Goal: Task Accomplishment & Management: Manage account settings

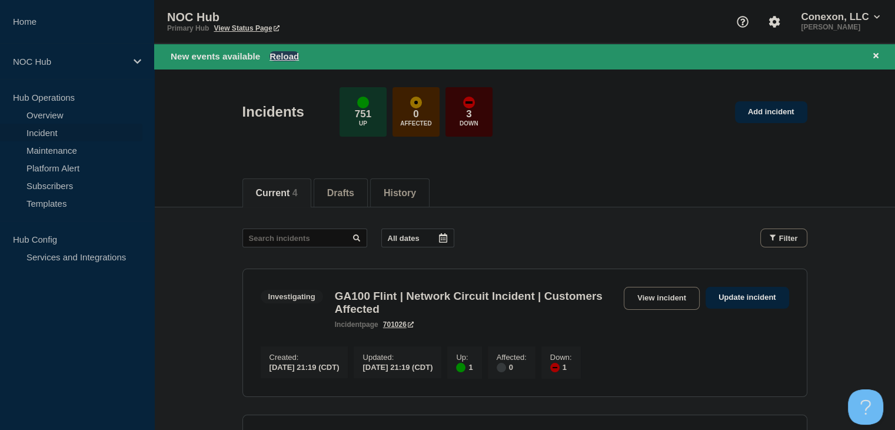
click at [291, 51] on button "Reload" at bounding box center [284, 56] width 29 height 10
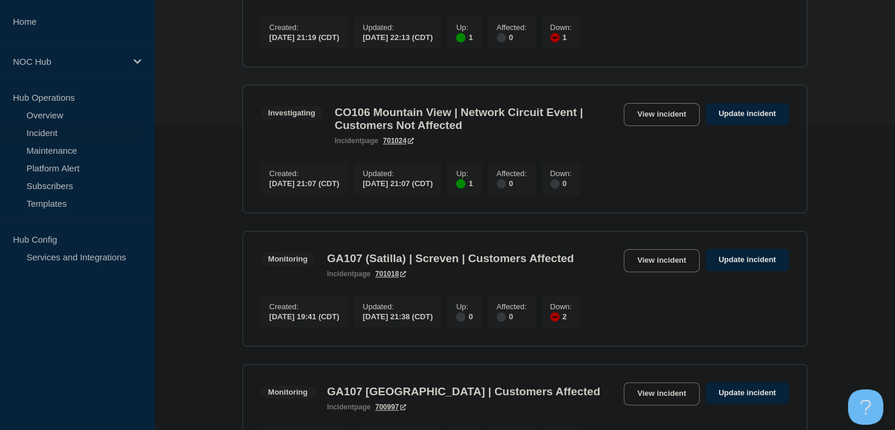
scroll to position [177, 0]
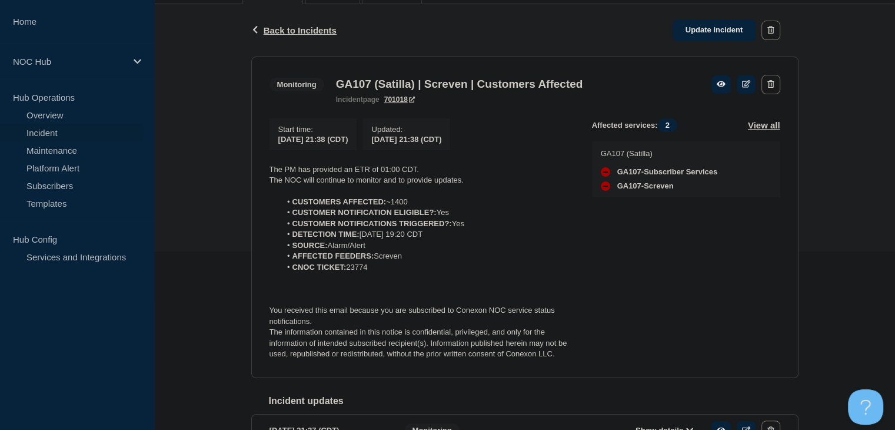
scroll to position [118, 0]
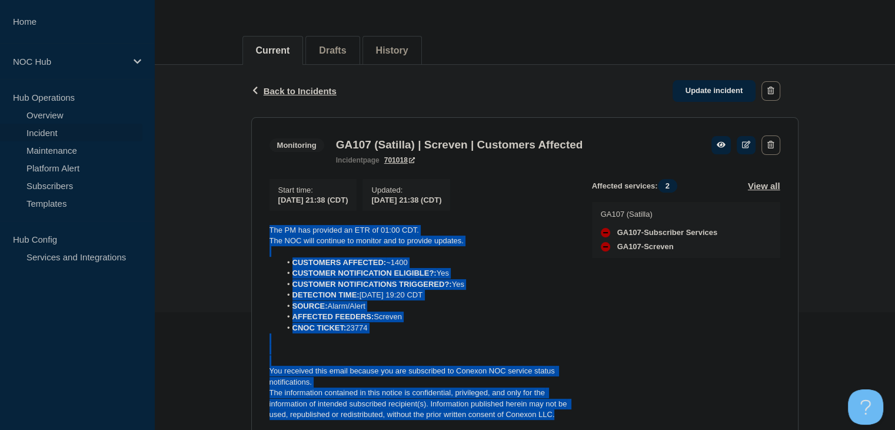
drag, startPoint x: 570, startPoint y: 417, endPoint x: 264, endPoint y: 236, distance: 355.5
click at [264, 236] on section "Monitoring GA107 (Satilla) | Screven | Customers Affected incident page 701018 …" at bounding box center [525, 277] width 548 height 321
copy div "The PM has provided an ETR of 01:00 CDT. The NOC will continue to monitor and t…"
click at [705, 84] on link "Update incident" at bounding box center [715, 91] width 84 height 22
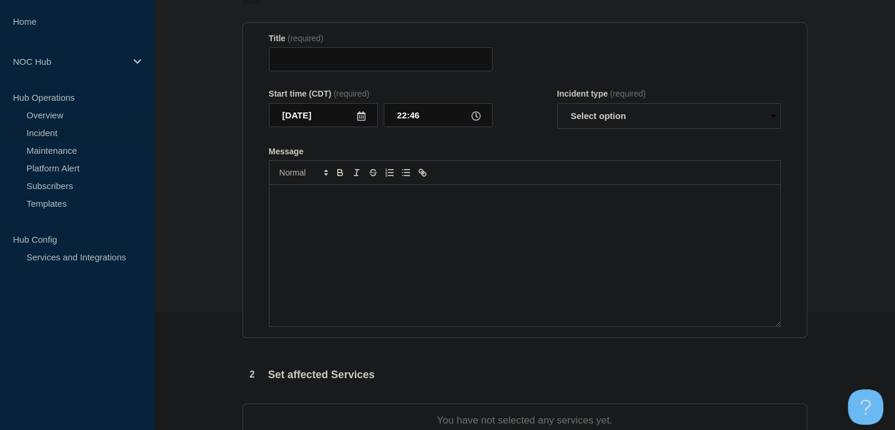
type input "GA107 (Satilla) | Screven | Customers Affected"
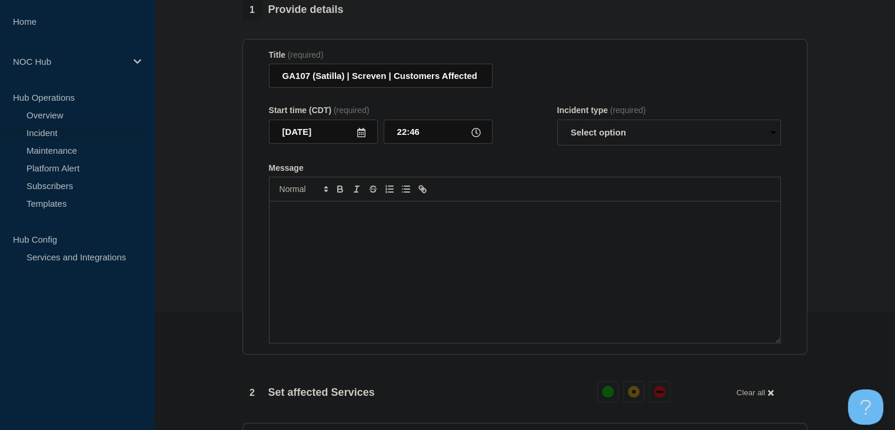
click at [485, 254] on div "Message" at bounding box center [525, 271] width 511 height 141
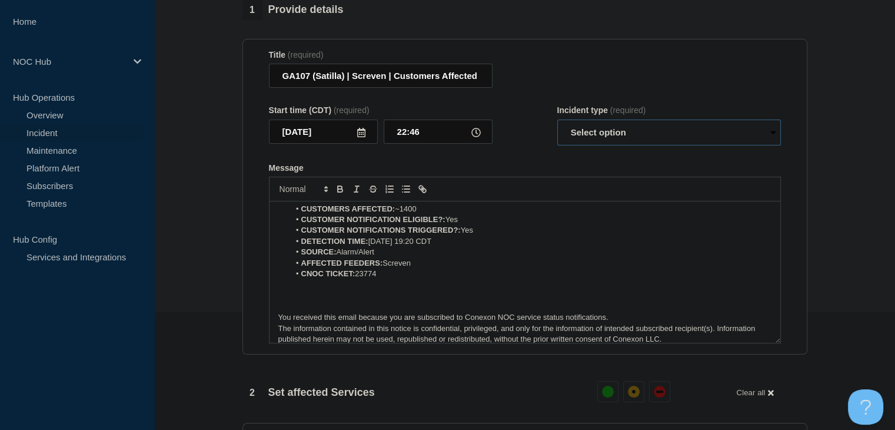
click at [584, 135] on select "Select option Investigating Identified Monitoring Resolved" at bounding box center [670, 133] width 224 height 26
select select "monitoring"
click at [558, 127] on select "Select option Investigating Identified Monitoring Resolved" at bounding box center [670, 133] width 224 height 26
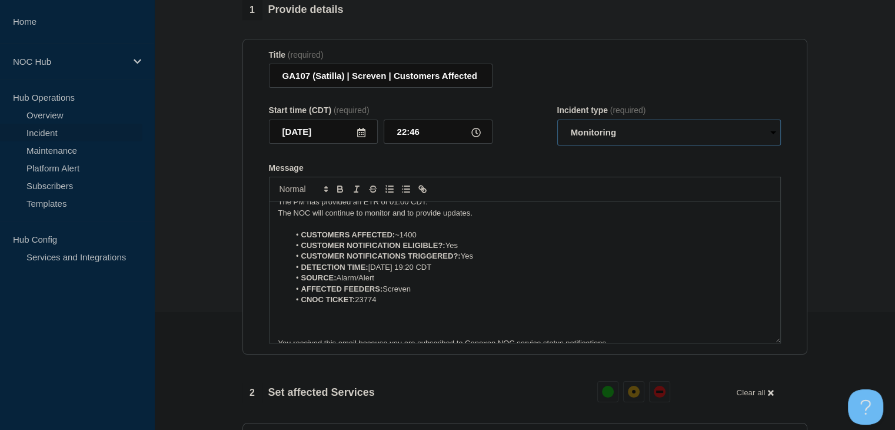
scroll to position [0, 0]
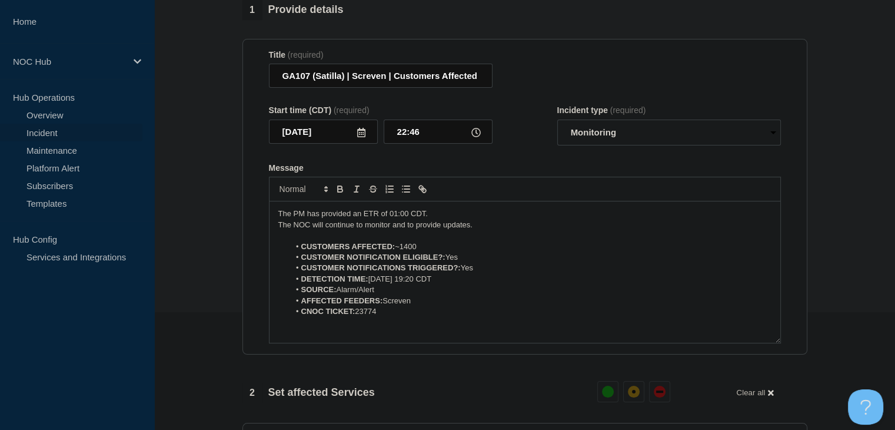
click at [273, 222] on div "The PM has provided an ETR of 01:00 CDT. The NOC will continue to monitor and t…" at bounding box center [525, 271] width 511 height 141
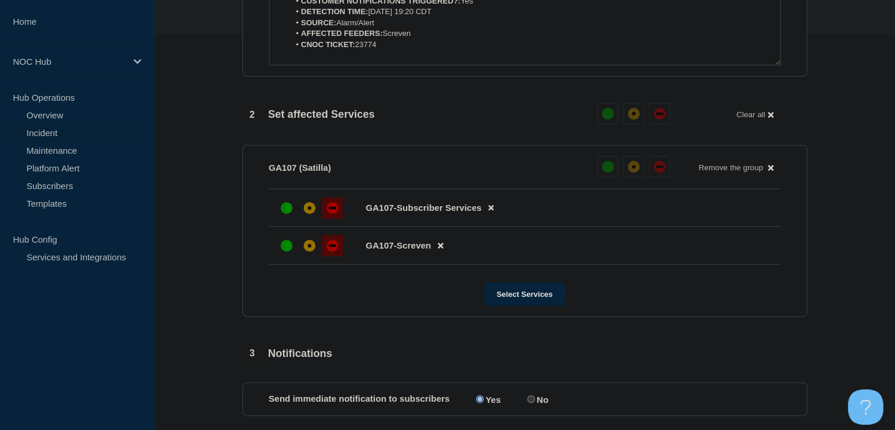
scroll to position [530, 0]
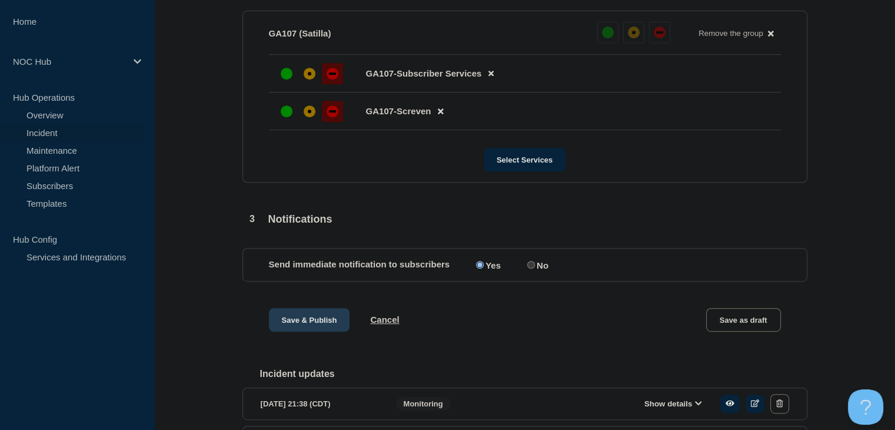
click at [306, 327] on button "Save & Publish" at bounding box center [309, 320] width 81 height 24
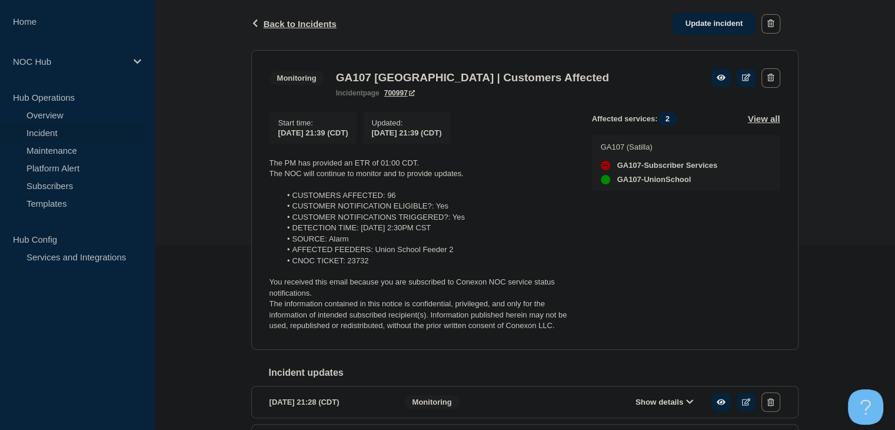
scroll to position [118, 0]
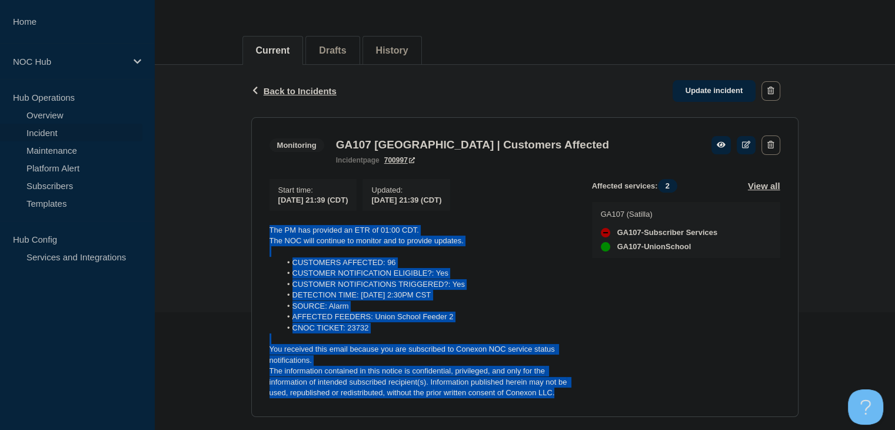
drag, startPoint x: 561, startPoint y: 396, endPoint x: 261, endPoint y: 228, distance: 343.7
click at [260, 228] on section "Monitoring GA107 Union School | Customers Affected incident page 700997 Start t…" at bounding box center [525, 267] width 548 height 300
copy div "The PM has provided an ETR of 01:00 CDT. The NOC will continue to monitor and t…"
click at [696, 89] on link "Update incident" at bounding box center [715, 91] width 84 height 22
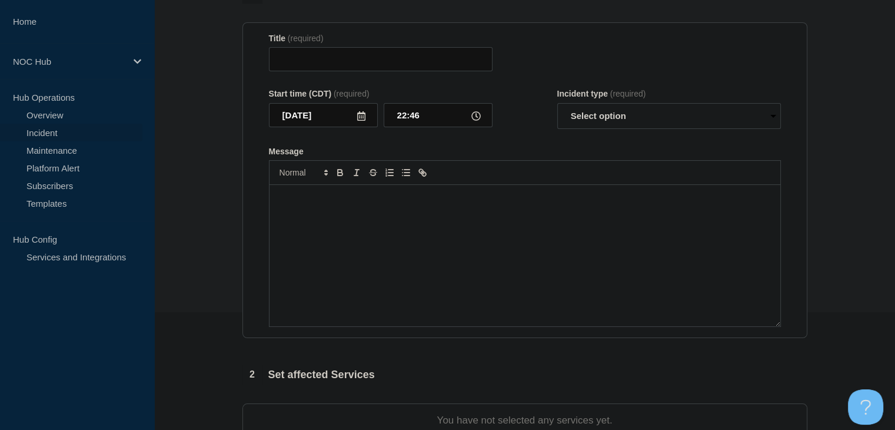
type input "GA107 Union School | Customers Affected"
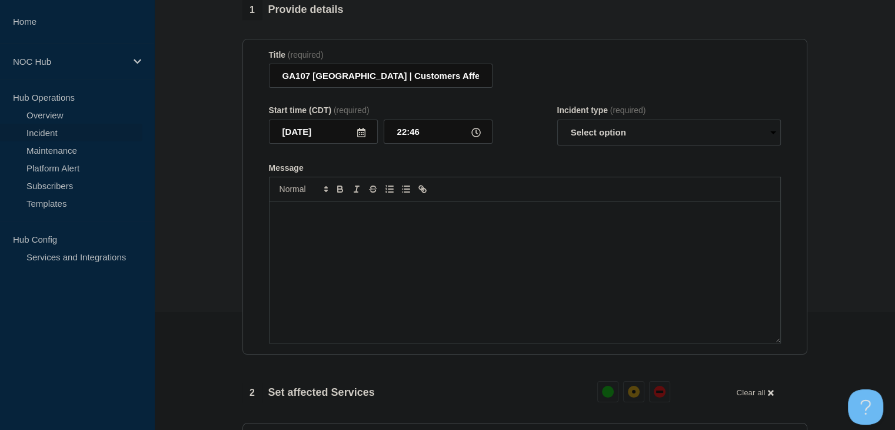
click at [432, 277] on div "Message" at bounding box center [525, 271] width 511 height 141
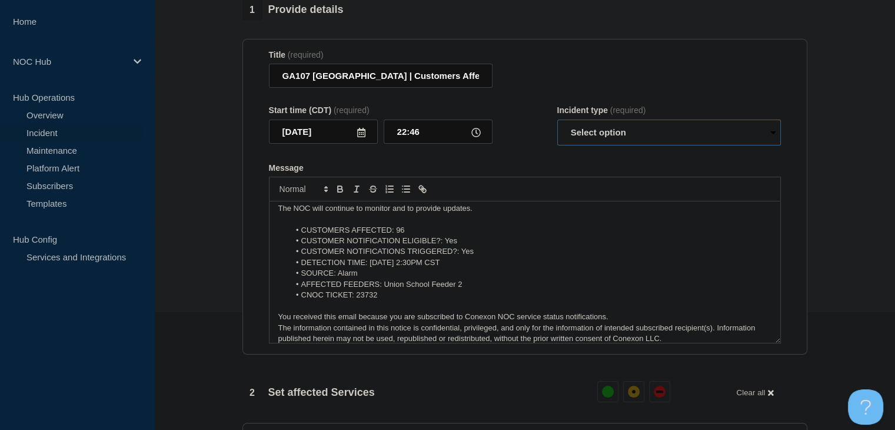
click at [585, 144] on select "Select option Investigating Identified Monitoring Resolved" at bounding box center [670, 133] width 224 height 26
select select "monitoring"
click at [558, 127] on select "Select option Investigating Identified Monitoring Resolved" at bounding box center [670, 133] width 224 height 26
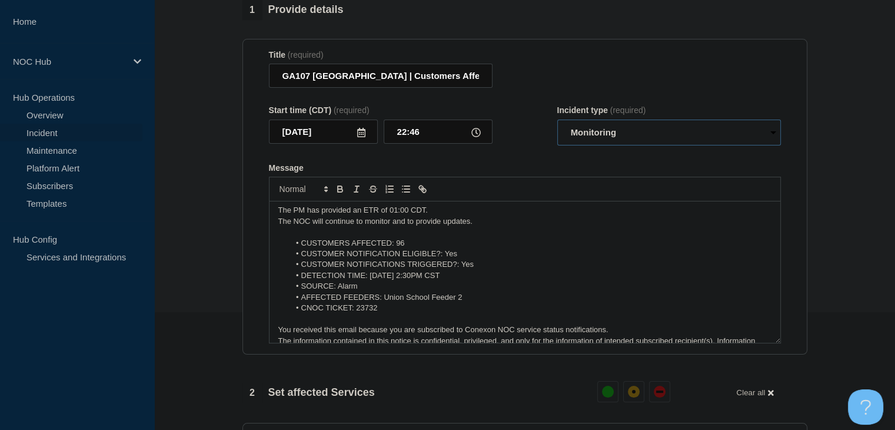
scroll to position [0, 0]
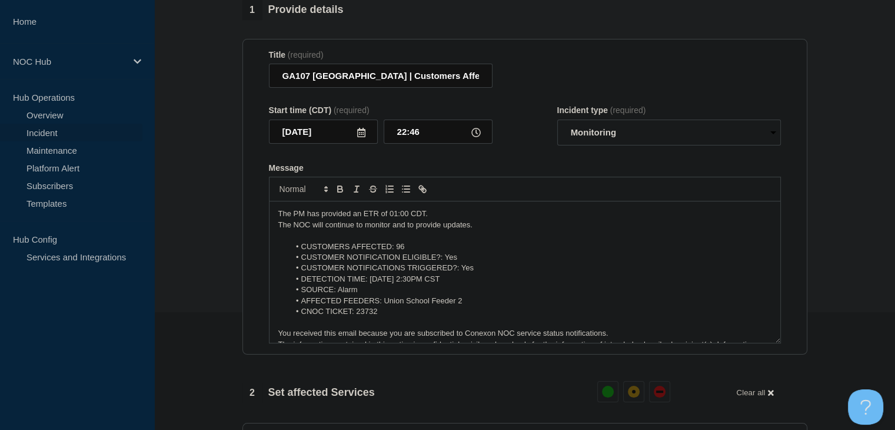
click at [277, 220] on div "The PM has provided an ETR of 01:00 CDT. The NOC will continue to monitor and t…" at bounding box center [525, 271] width 511 height 141
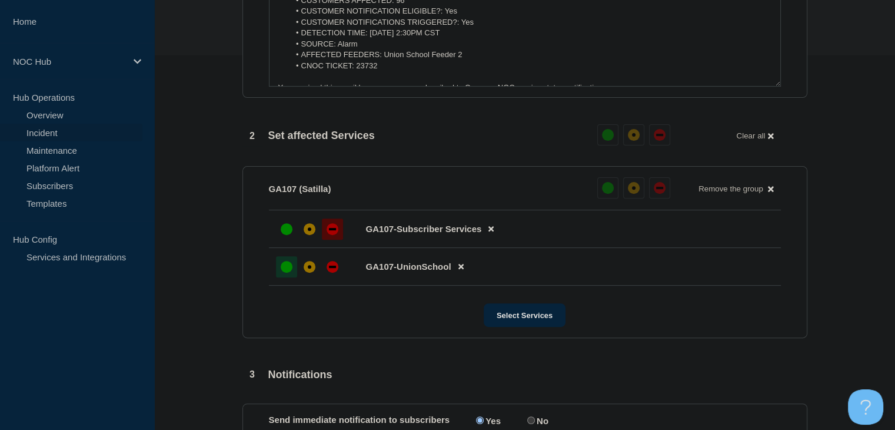
scroll to position [589, 0]
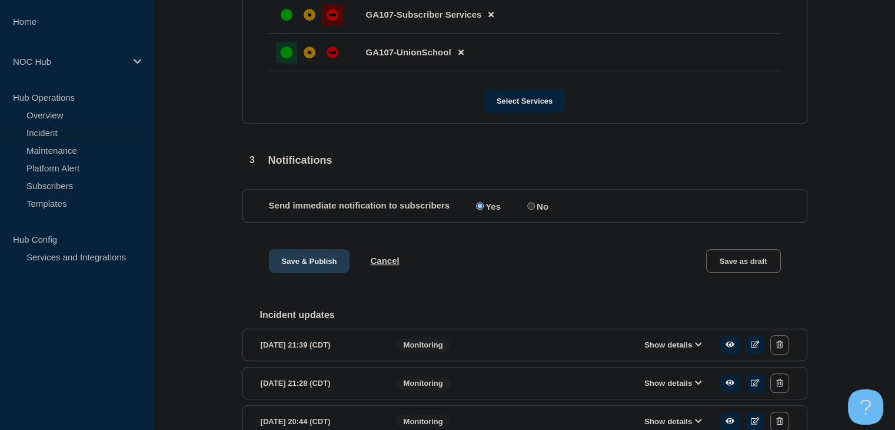
click at [296, 264] on button "Save & Publish" at bounding box center [309, 261] width 81 height 24
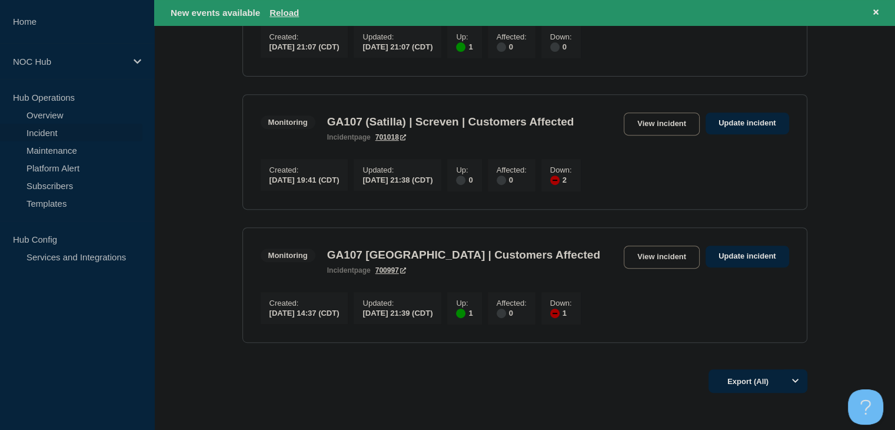
scroll to position [471, 0]
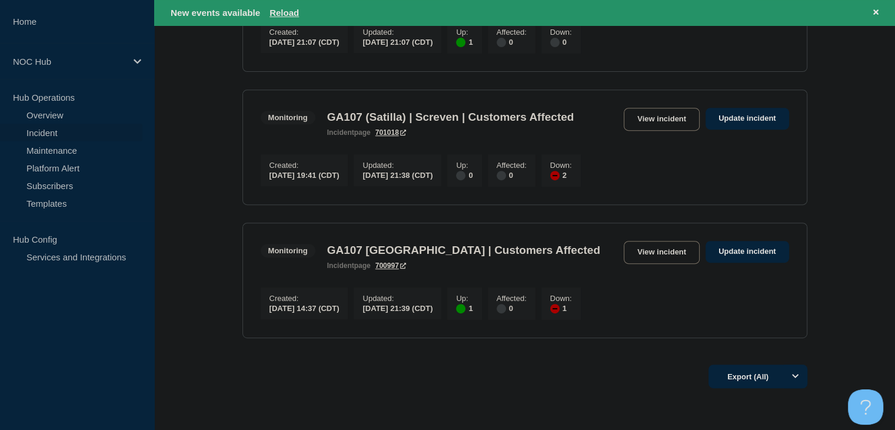
click at [640, 264] on link "View incident" at bounding box center [662, 252] width 76 height 23
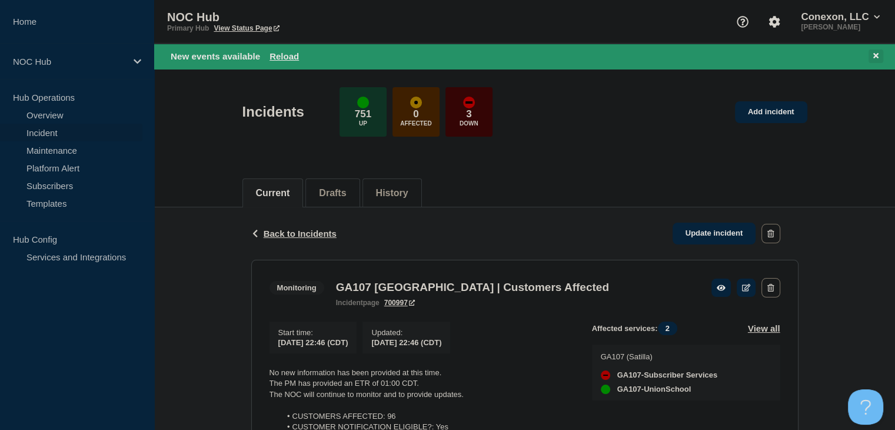
click at [875, 57] on icon at bounding box center [876, 56] width 5 height 8
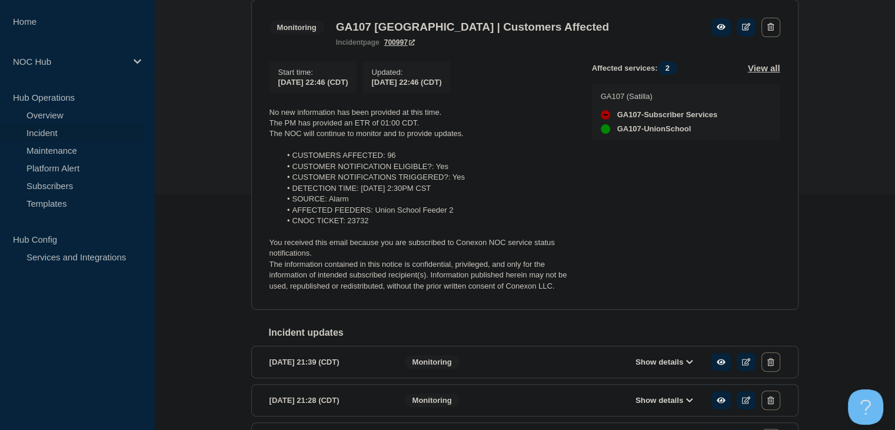
scroll to position [359, 0]
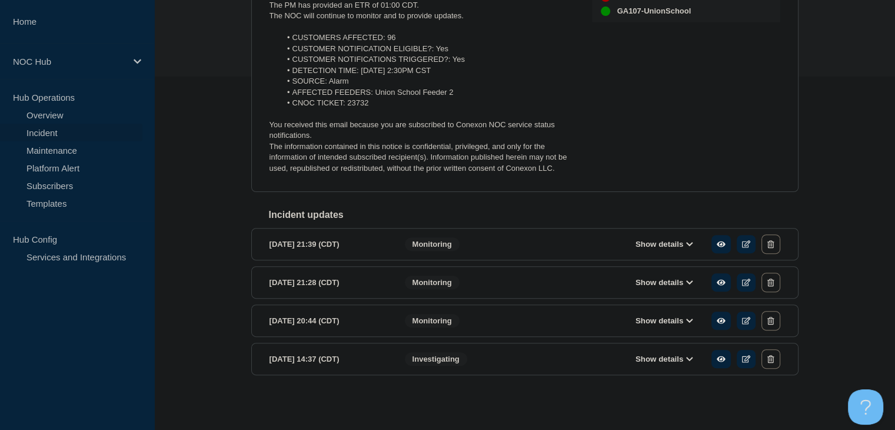
click at [676, 324] on button "Show details" at bounding box center [664, 321] width 65 height 10
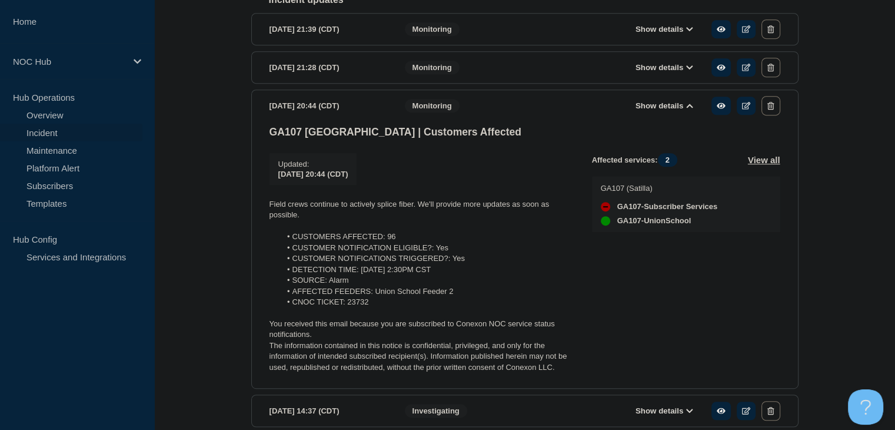
scroll to position [628, 0]
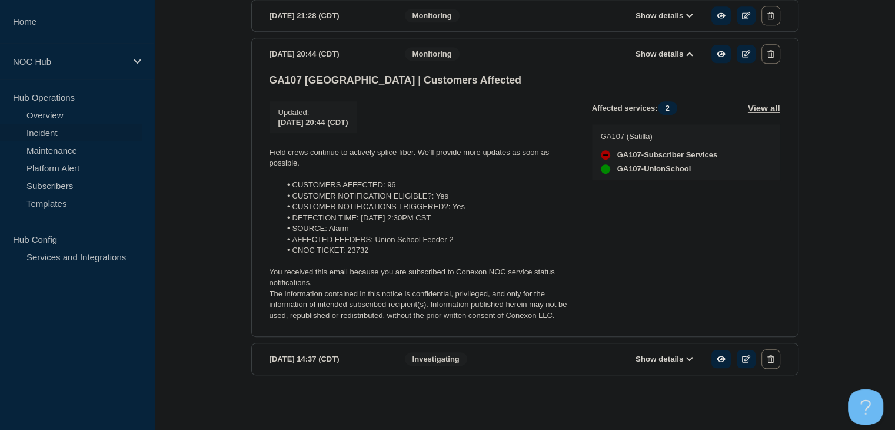
click at [657, 361] on button "Show details" at bounding box center [664, 359] width 65 height 10
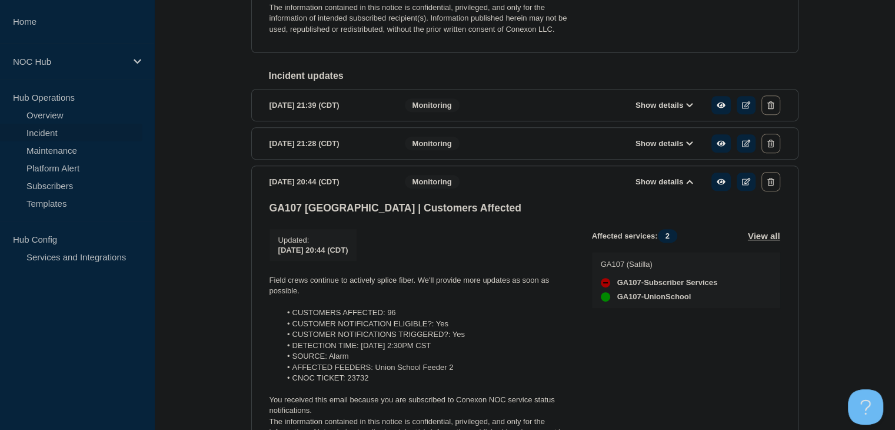
scroll to position [392, 0]
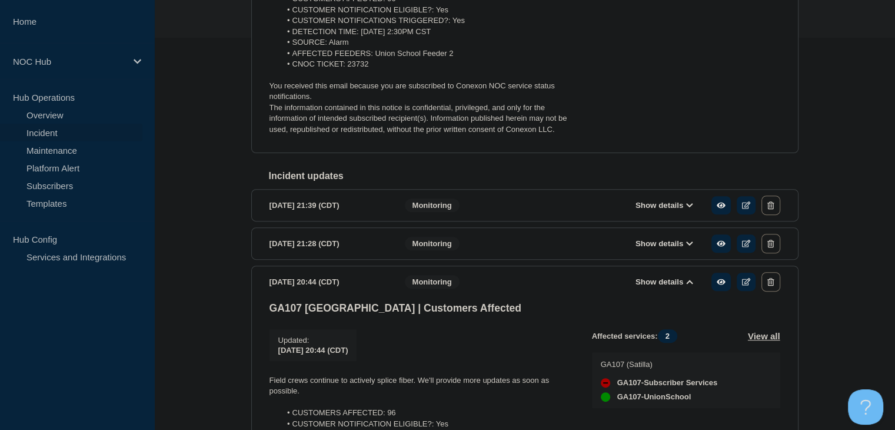
click at [662, 203] on div "Show details" at bounding box center [673, 204] width 215 height 19
click at [661, 209] on button "Show details" at bounding box center [664, 205] width 65 height 10
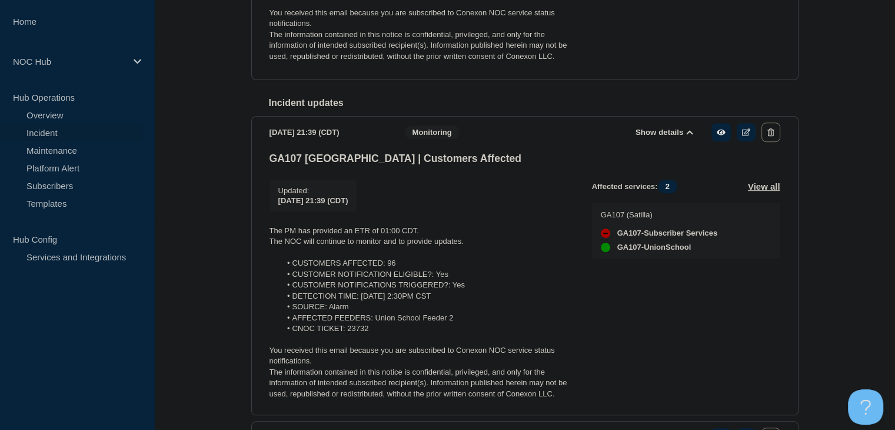
scroll to position [569, 0]
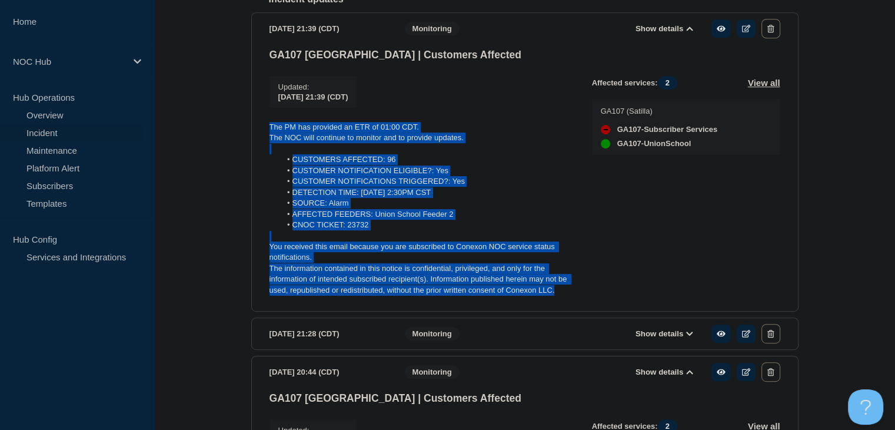
drag, startPoint x: 570, startPoint y: 303, endPoint x: 254, endPoint y: 135, distance: 357.1
click at [254, 135] on section "2025-08-13 21:39 (CDT) Show details Monitoring GA107 Union School | Customers A…" at bounding box center [525, 161] width 548 height 299
copy div "The PM has provided an ETR of 01:00 CDT. The NOC will continue to monitor and t…"
click at [59, 129] on link "Incident" at bounding box center [71, 133] width 142 height 18
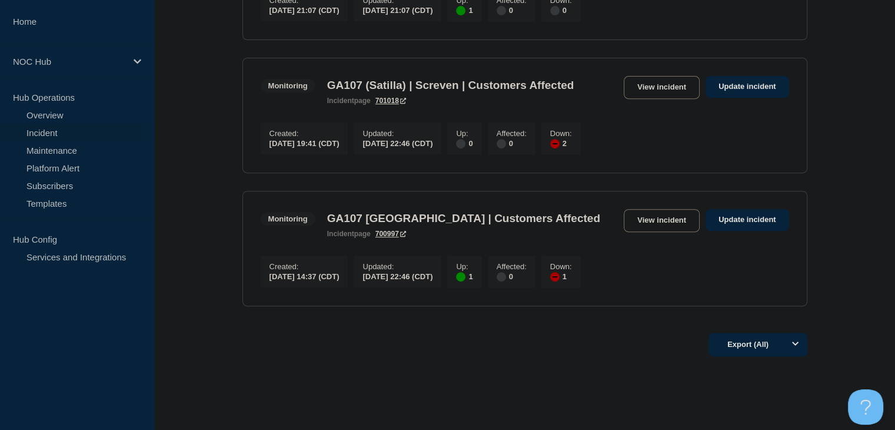
scroll to position [472, 0]
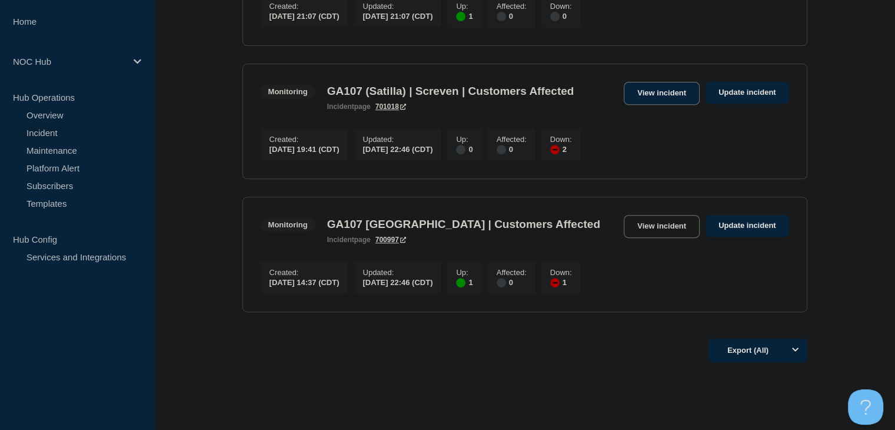
click at [663, 105] on link "View incident" at bounding box center [662, 93] width 76 height 23
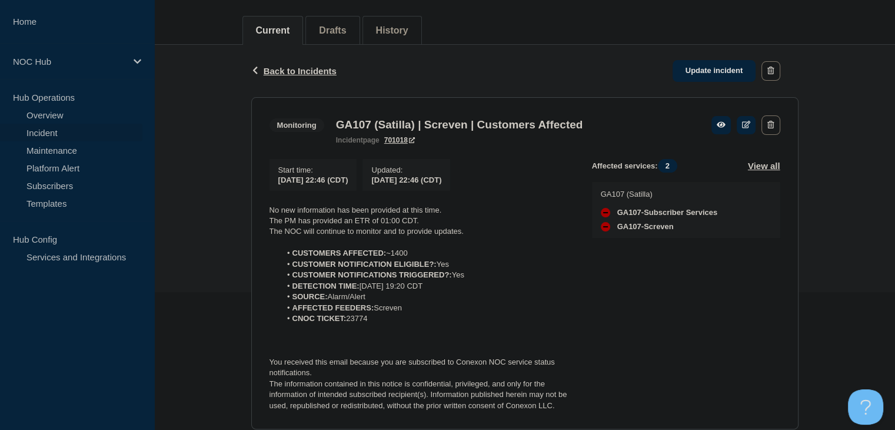
scroll to position [235, 0]
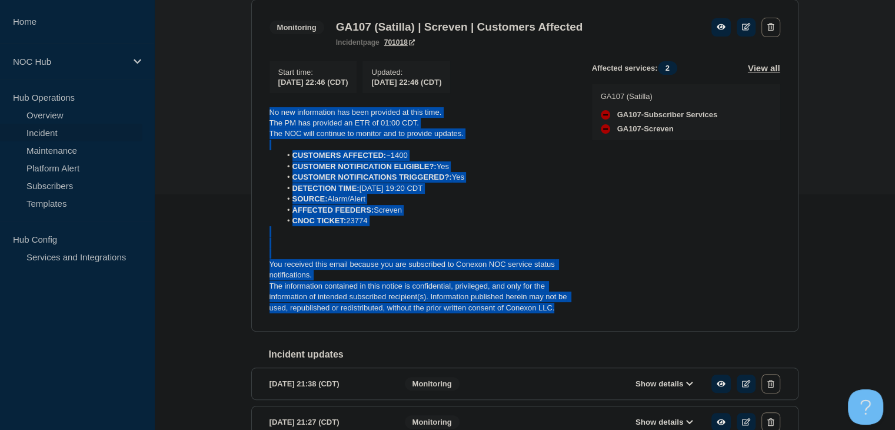
drag, startPoint x: 568, startPoint y: 314, endPoint x: 219, endPoint y: 114, distance: 402.7
click at [219, 114] on div "Back Back to Incidents Update incident Monitoring GA107 (Satilla) | Screven | C…" at bounding box center [524, 249] width 741 height 605
copy div "No new information has been provided at this time. The PM has provided an ETR o…"
click at [219, 150] on div "Back Back to Incidents Update incident Monitoring GA107 (Satilla) | Screven | C…" at bounding box center [524, 249] width 741 height 605
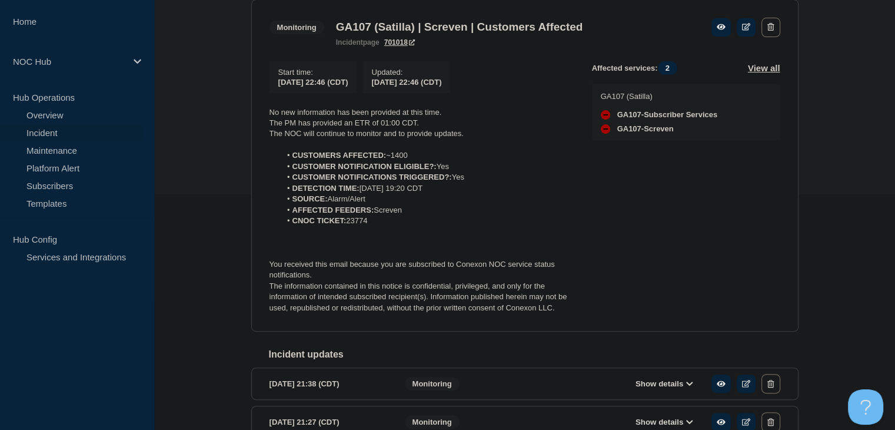
click at [48, 132] on link "Incident" at bounding box center [71, 133] width 142 height 18
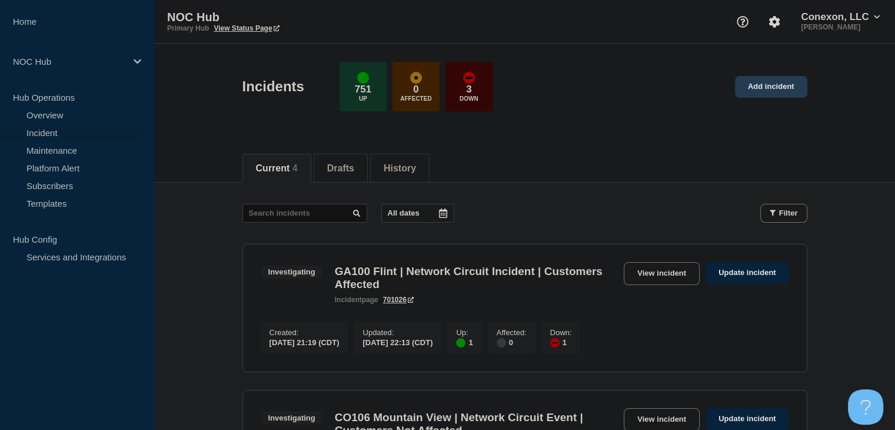
click at [762, 90] on link "Add incident" at bounding box center [771, 87] width 72 height 22
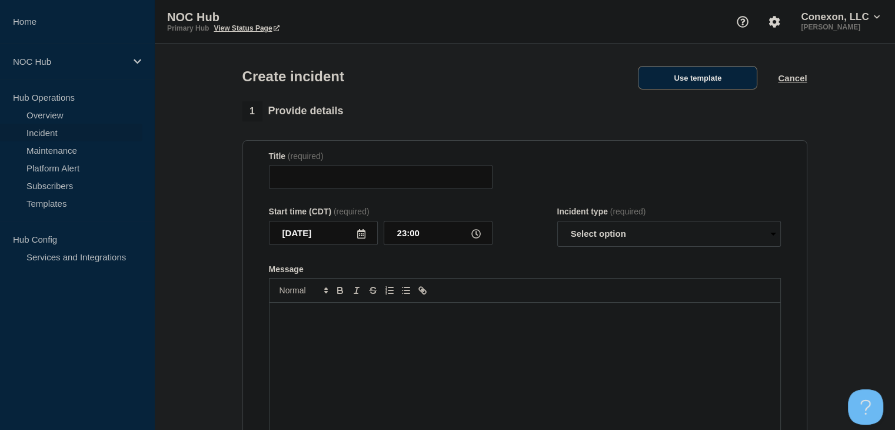
click at [698, 82] on button "Use template" at bounding box center [698, 78] width 120 height 24
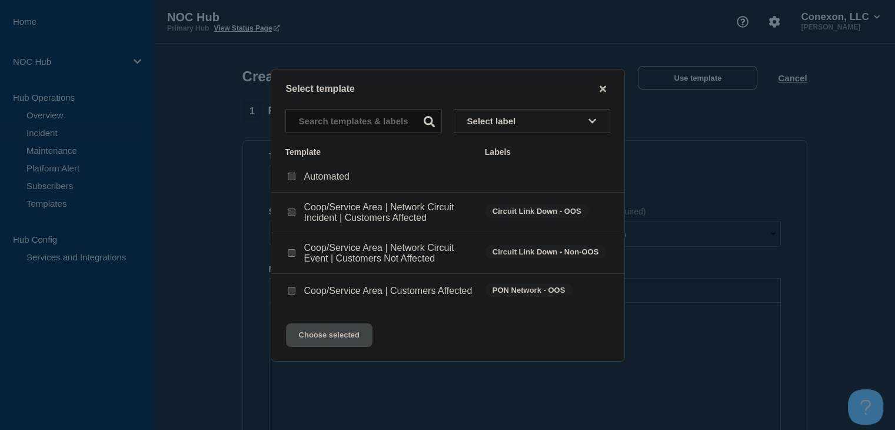
click at [288, 253] on input "Coop/Service Area | Network Circuit Event | Customers Not Affected checkbox" at bounding box center [292, 253] width 8 height 8
checkbox input "true"
click at [321, 345] on button "Choose selected" at bounding box center [329, 335] width 87 height 24
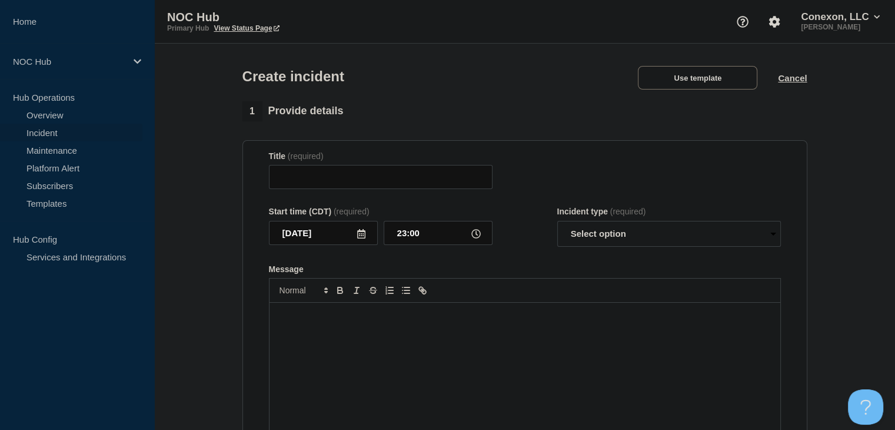
type input "Coop/Service Area | Network Circuit Event | Customers Not Affected"
select select "investigating"
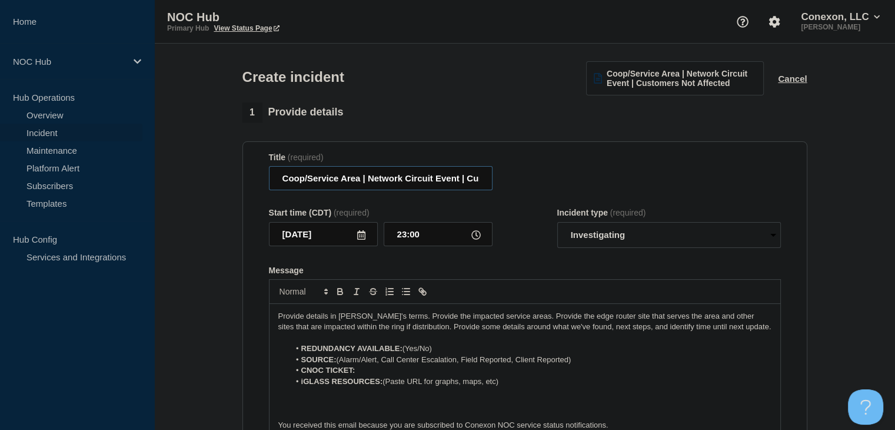
drag, startPoint x: 360, startPoint y: 179, endPoint x: 277, endPoint y: 180, distance: 83.6
click at [277, 180] on input "Coop/Service Area | Network Circuit Event | Customers Not Affected" at bounding box center [381, 178] width 224 height 24
type input "TN169 | Network Circuit Event | Customers Not Affected"
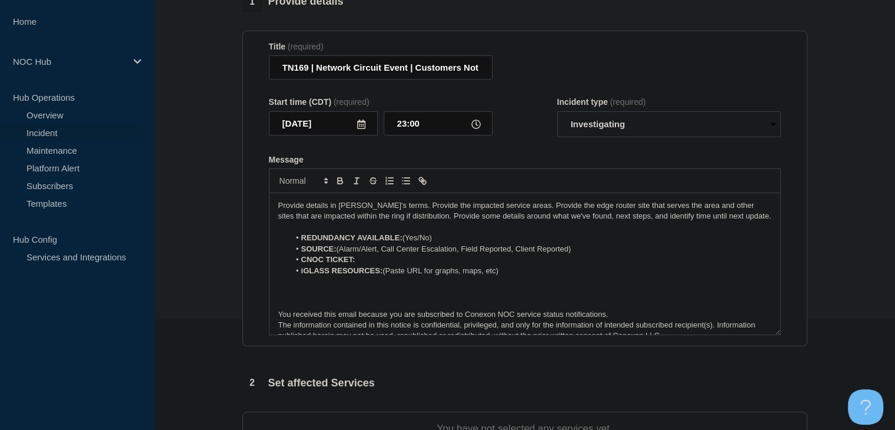
scroll to position [118, 0]
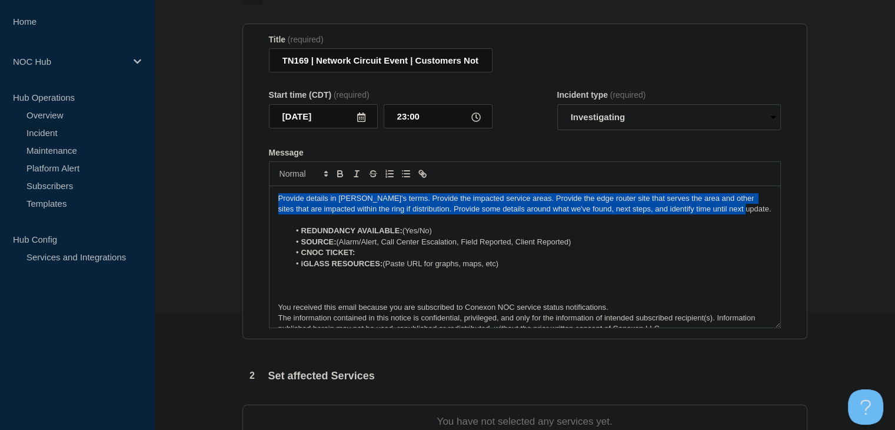
drag, startPoint x: 735, startPoint y: 215, endPoint x: 231, endPoint y: 197, distance: 504.3
click at [231, 197] on section "1 Provide details Title (required) TN169 | Network Circuit Event | Customers No…" at bounding box center [524, 322] width 741 height 674
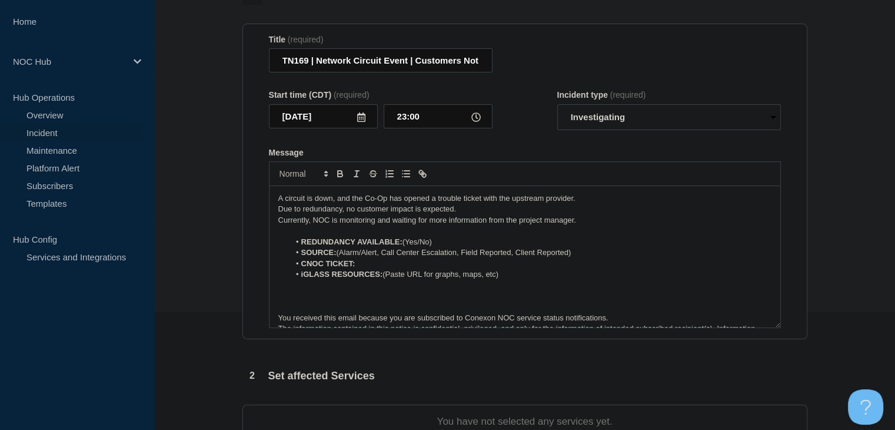
click at [444, 243] on li "REDUNDANCY AVAILABLE: (Yes/No)" at bounding box center [531, 242] width 482 height 11
click at [409, 245] on li "REDUNDANCY AVAILABLE: (Yes" at bounding box center [531, 242] width 482 height 11
click at [407, 247] on li "REDUNDANCY AVAILABLE: (Yes" at bounding box center [531, 242] width 482 height 11
click at [485, 280] on li "iGLASS RESOURCES: (Paste URL for graphs, maps, etc)" at bounding box center [531, 274] width 482 height 11
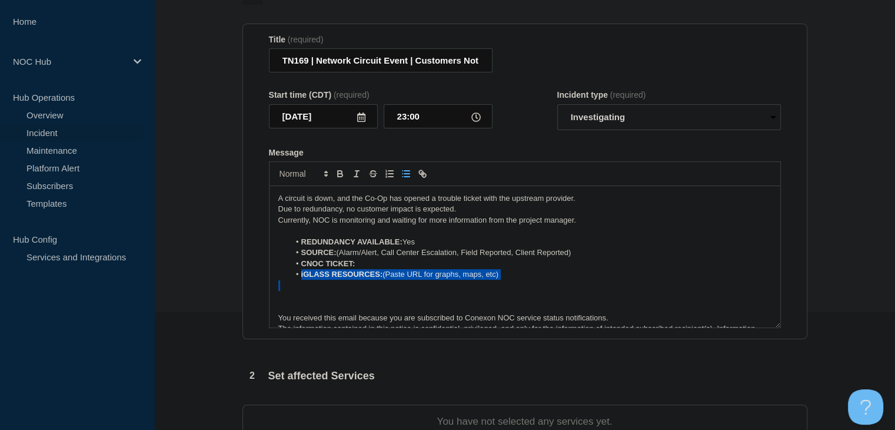
click at [485, 280] on li "iGLASS RESOURCES: (Paste URL for graphs, maps, etc)" at bounding box center [531, 274] width 482 height 11
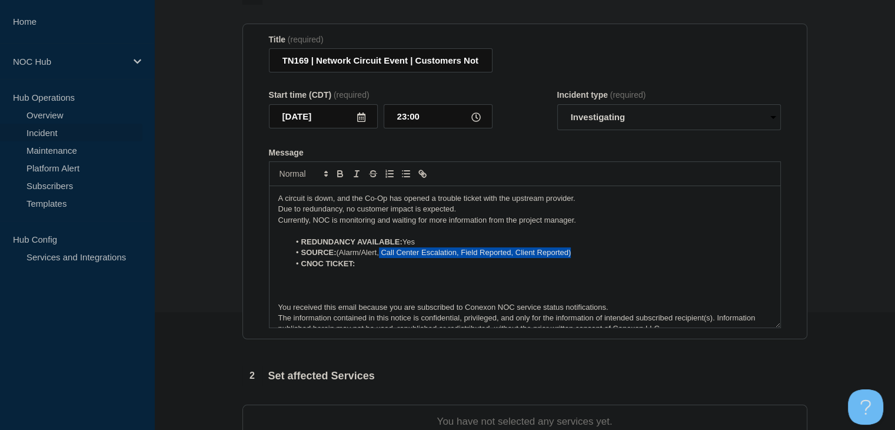
drag, startPoint x: 586, startPoint y: 256, endPoint x: 382, endPoint y: 260, distance: 204.9
click at [382, 258] on li "SOURCE: (Alarm/Alert, Call Center Escalation, Field Reported, Client Reported)" at bounding box center [531, 252] width 482 height 11
click at [342, 256] on li "SOURCE: (Alarm/Alert" at bounding box center [531, 252] width 482 height 11
click at [370, 267] on li "CNOC TICKET:" at bounding box center [531, 263] width 482 height 11
drag, startPoint x: 372, startPoint y: 266, endPoint x: 356, endPoint y: 267, distance: 15.9
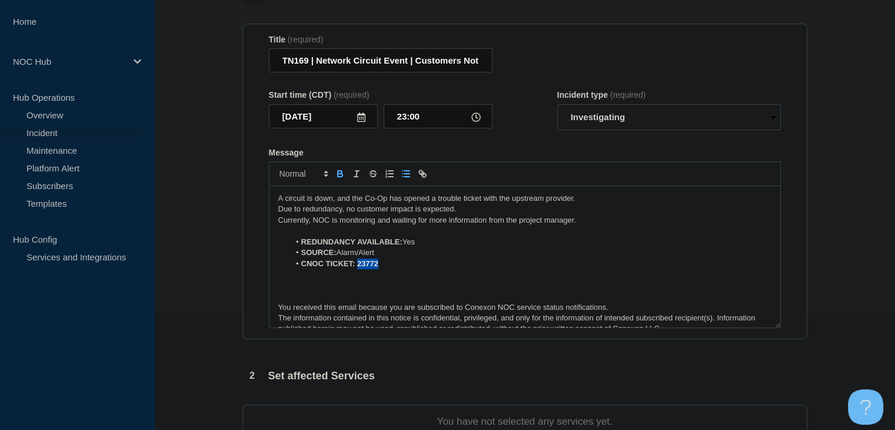
click at [356, 267] on li "CNOC TICKET: 23772" at bounding box center [531, 263] width 482 height 11
click at [335, 174] on icon "Toggle bold text" at bounding box center [340, 173] width 11 height 11
click at [402, 246] on strong "REDUNDANCY AVAILABLE:" at bounding box center [351, 241] width 101 height 9
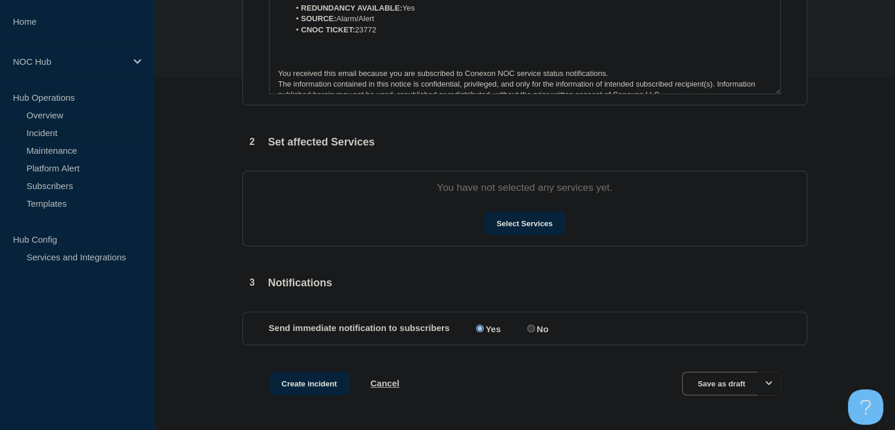
scroll to position [353, 0]
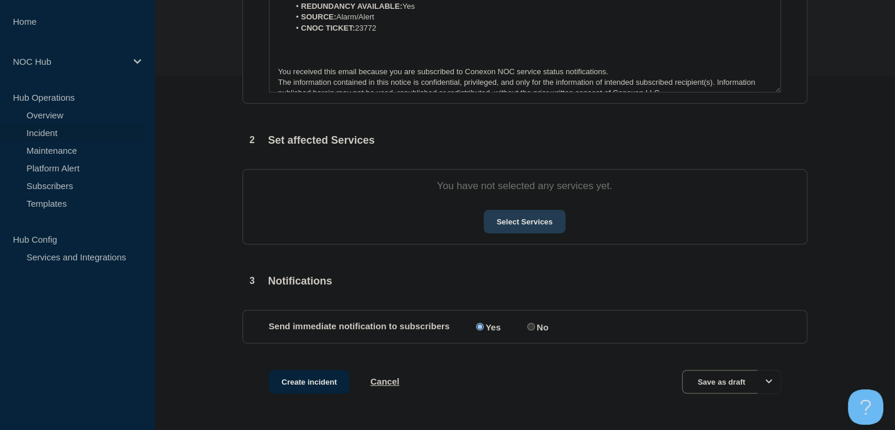
click at [518, 228] on button "Select Services" at bounding box center [525, 222] width 82 height 24
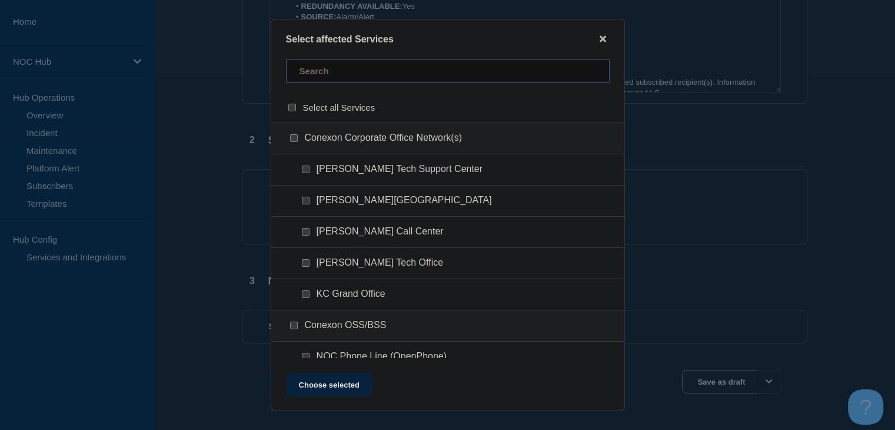
click at [335, 74] on input "text" at bounding box center [448, 71] width 324 height 24
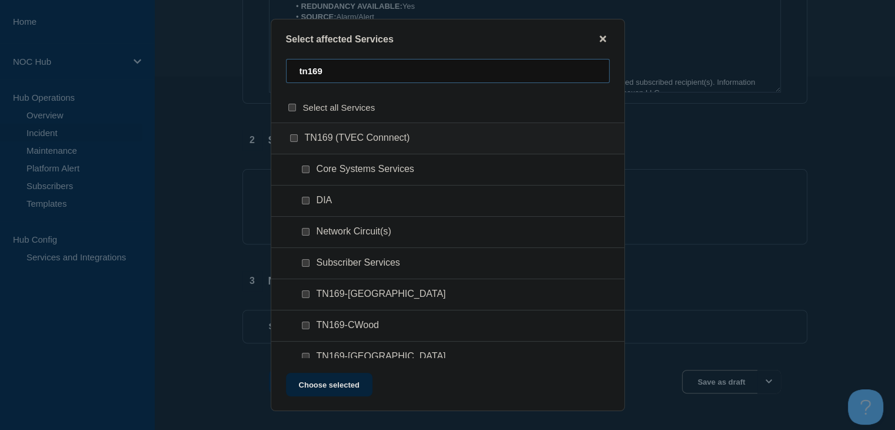
type input "tn169"
click at [307, 235] on input "Network Circuit(s) checkbox" at bounding box center [306, 232] width 8 height 8
checkbox input "true"
click at [306, 266] on input "Subscriber Services checkbox" at bounding box center [306, 263] width 8 height 8
checkbox input "true"
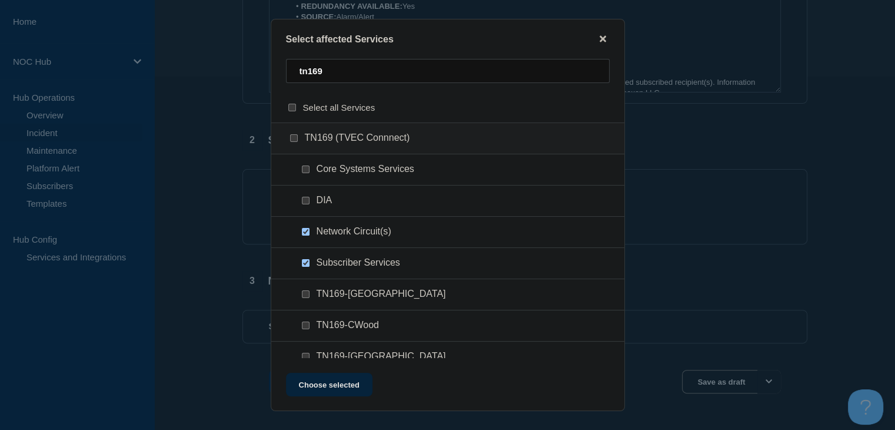
click at [305, 202] on input "DIA checkbox" at bounding box center [306, 201] width 8 height 8
checkbox input "true"
click at [346, 387] on button "Choose selected" at bounding box center [329, 385] width 87 height 24
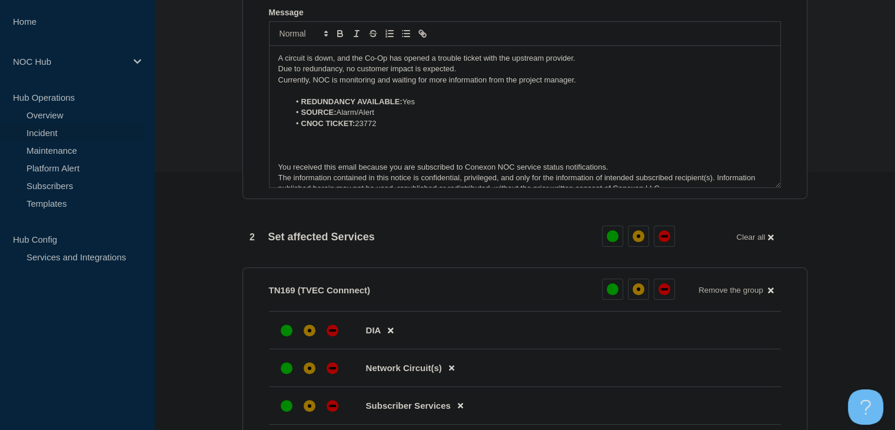
scroll to position [412, 0]
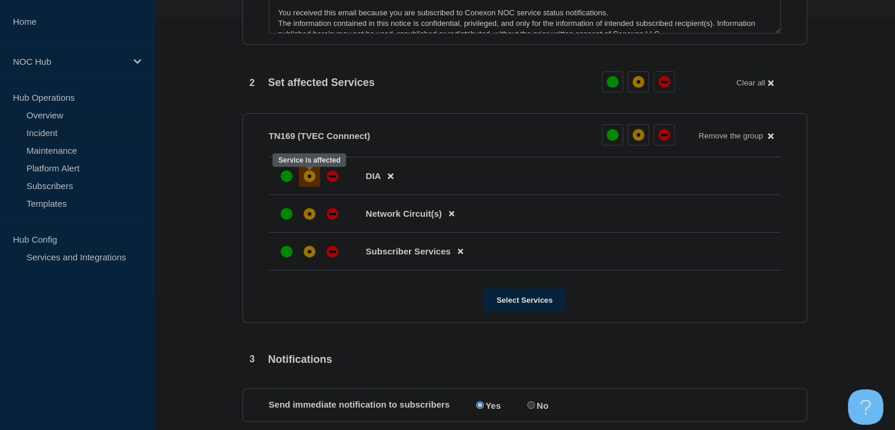
click at [306, 182] on div "affected" at bounding box center [310, 176] width 12 height 12
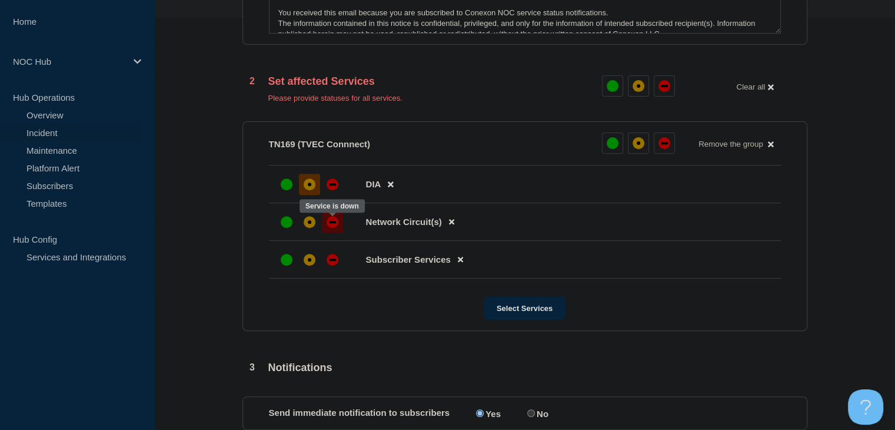
click at [324, 224] on div at bounding box center [332, 221] width 21 height 21
click at [277, 264] on div at bounding box center [286, 259] width 21 height 21
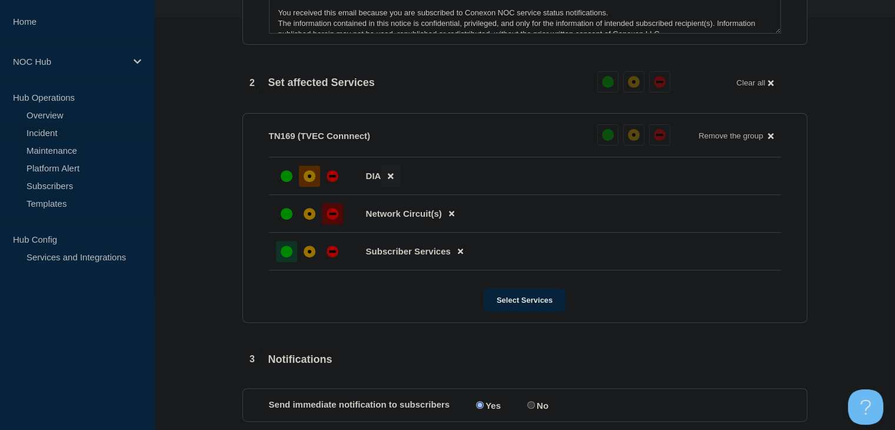
click at [390, 178] on icon at bounding box center [390, 175] width 5 height 5
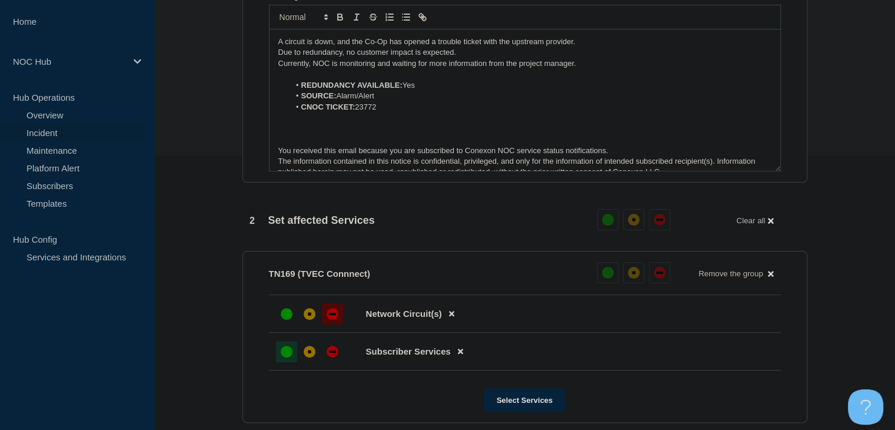
scroll to position [498, 0]
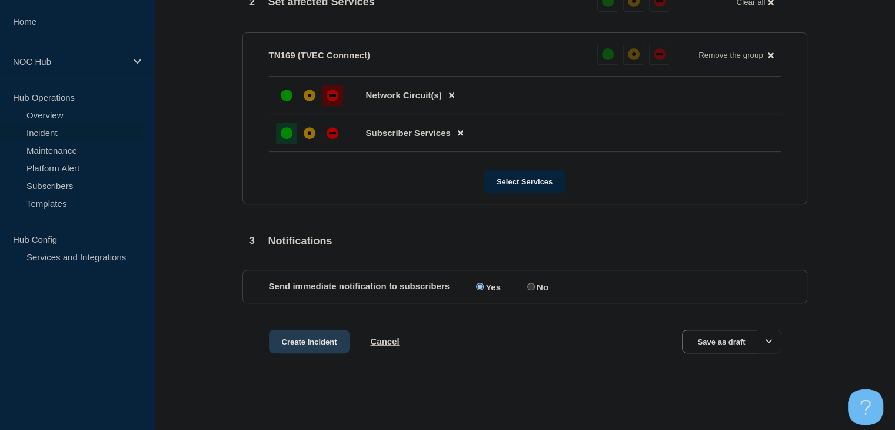
click at [302, 339] on button "Create incident" at bounding box center [309, 342] width 81 height 24
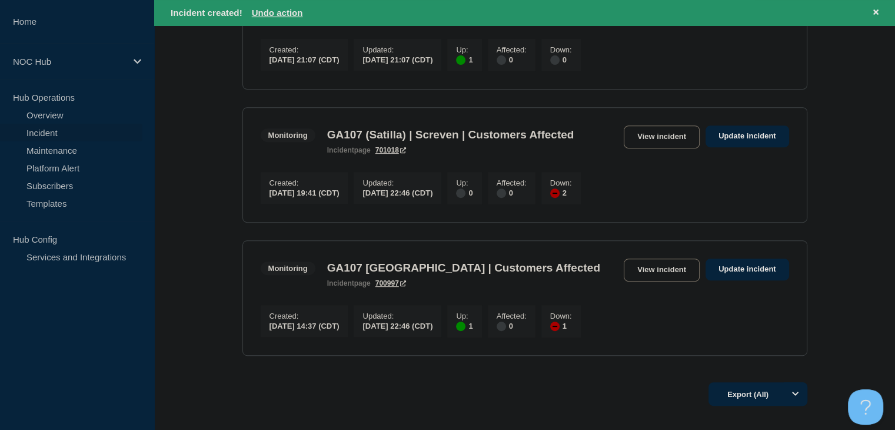
scroll to position [471, 0]
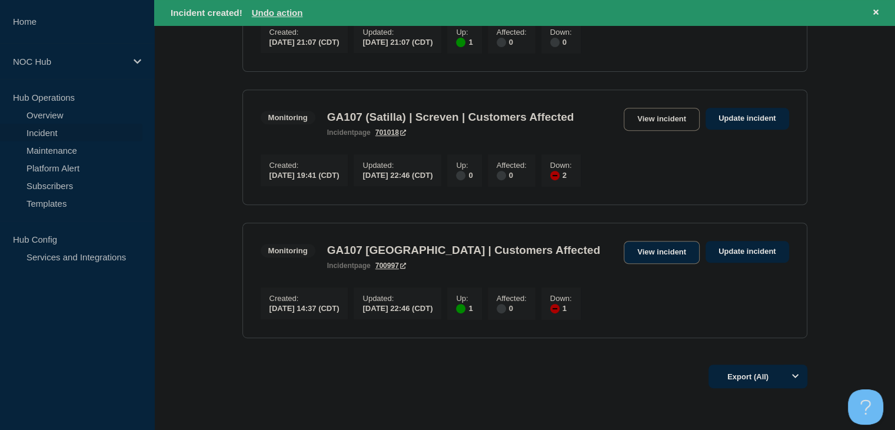
click at [651, 264] on link "View incident" at bounding box center [662, 252] width 76 height 23
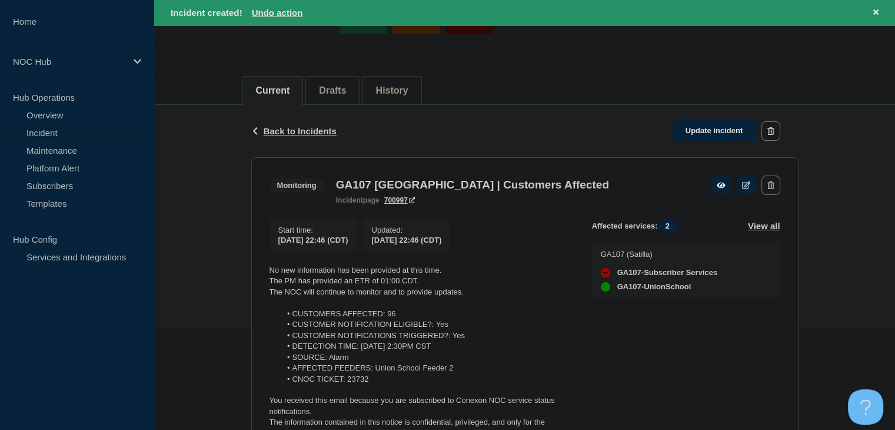
scroll to position [177, 0]
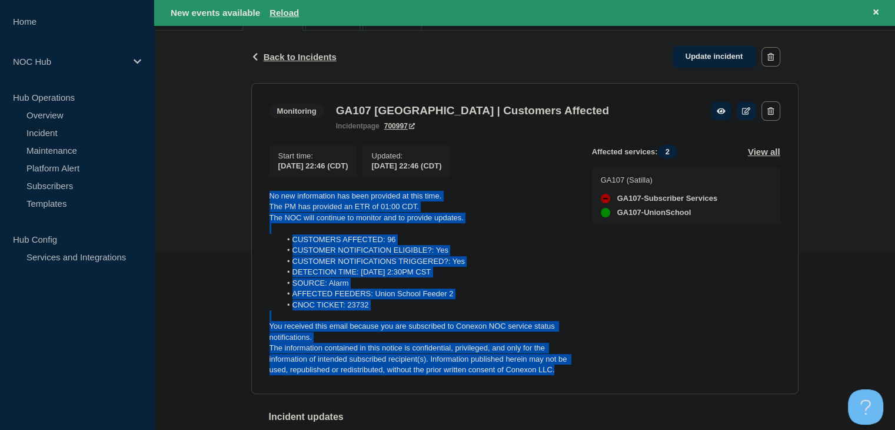
drag, startPoint x: 572, startPoint y: 374, endPoint x: 250, endPoint y: 190, distance: 370.2
click at [253, 197] on section "Monitoring GA107 Union School | Customers Affected incident page 700997 Start t…" at bounding box center [525, 238] width 548 height 311
copy div "No new information has been provided at this time. The PM has provided an ETR o…"
click at [722, 63] on link "Update incident" at bounding box center [715, 57] width 84 height 22
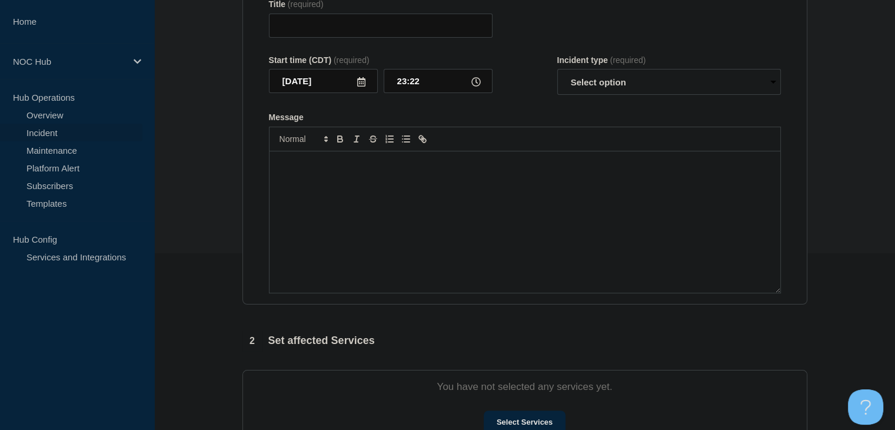
type input "GA107 [GEOGRAPHIC_DATA] | Customers Affected"
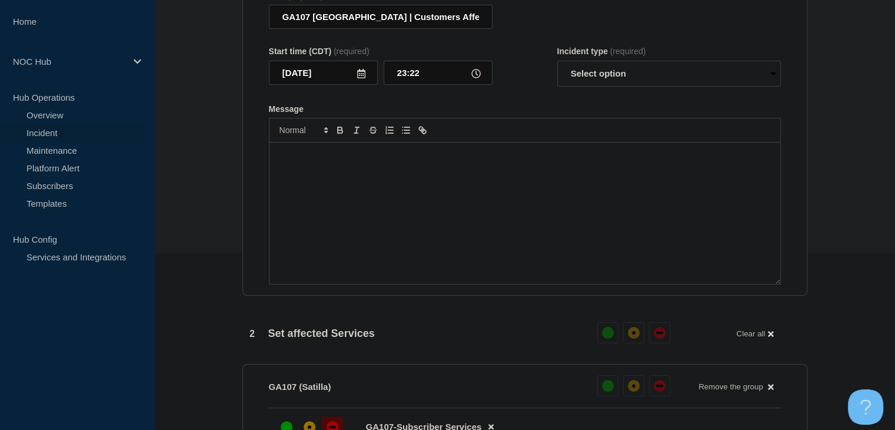
click at [502, 225] on div "Message" at bounding box center [525, 212] width 511 height 141
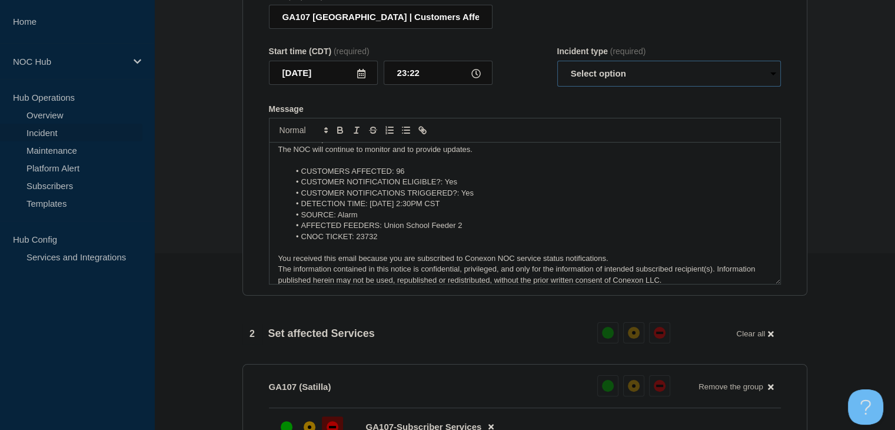
click at [621, 81] on select "Select option Investigating Identified Monitoring Resolved" at bounding box center [670, 74] width 224 height 26
select select "monitoring"
click at [558, 68] on select "Select option Investigating Identified Monitoring Resolved" at bounding box center [670, 74] width 224 height 26
click at [558, 242] on li "CNOC TICKET: 23732" at bounding box center [531, 236] width 482 height 11
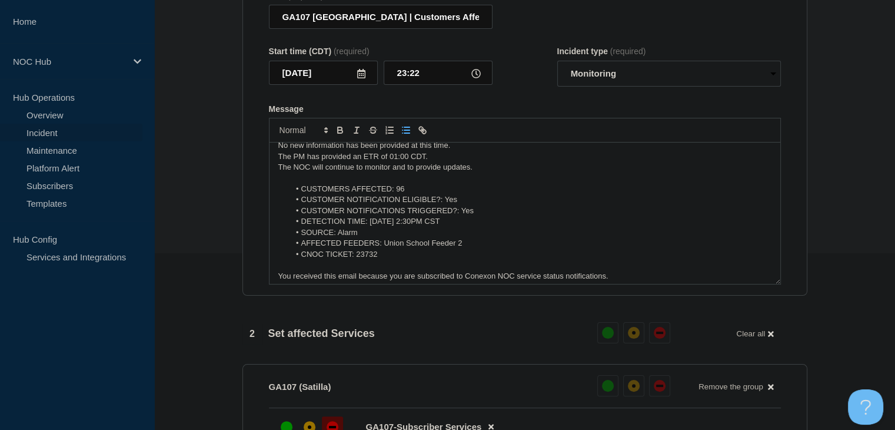
scroll to position [0, 0]
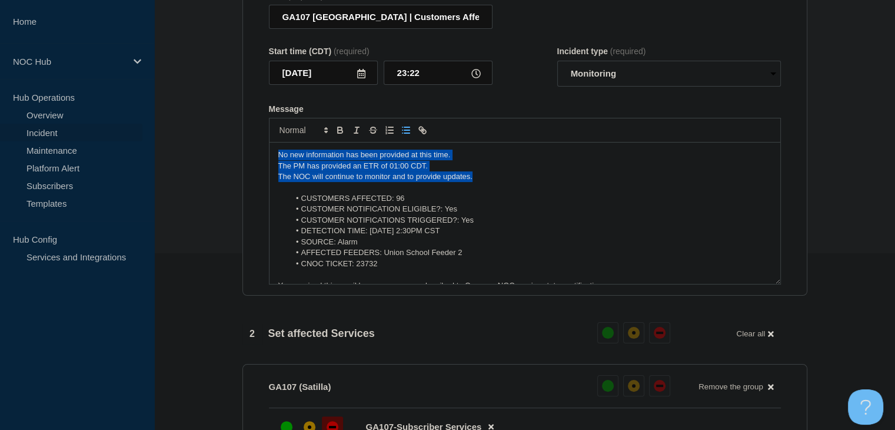
drag, startPoint x: 476, startPoint y: 184, endPoint x: 245, endPoint y: 159, distance: 232.2
click at [245, 159] on section "Title (required) GA107 Union School | Customers Affected Start time (CDT) (requ…" at bounding box center [525, 138] width 565 height 316
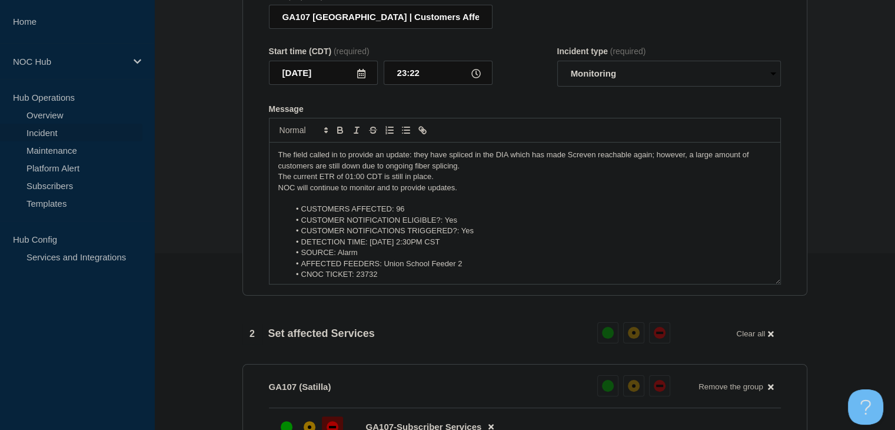
click at [466, 204] on p "Message" at bounding box center [524, 198] width 493 height 11
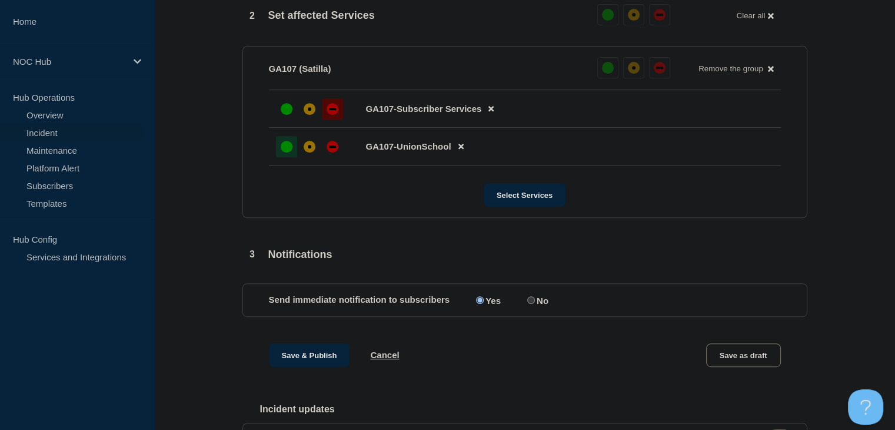
scroll to position [530, 0]
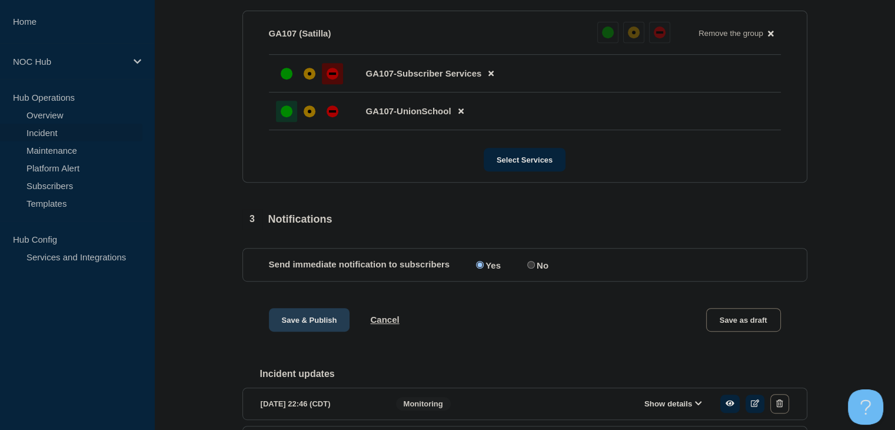
click at [285, 330] on button "Save & Publish" at bounding box center [309, 320] width 81 height 24
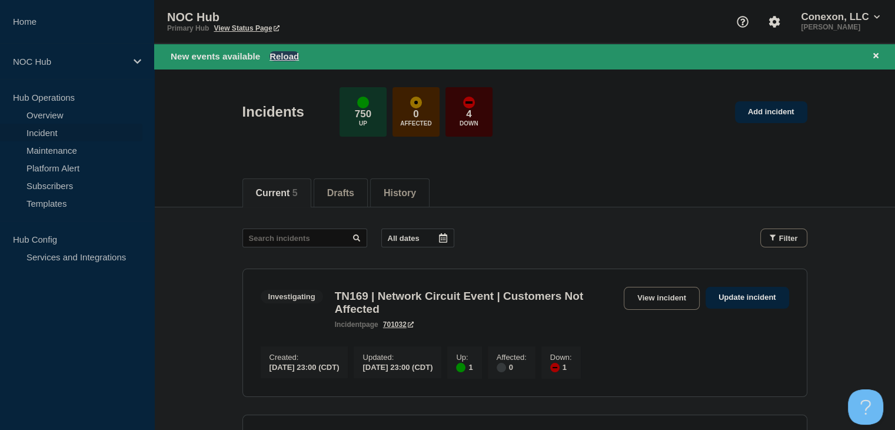
click at [292, 55] on button "Reload" at bounding box center [284, 56] width 29 height 10
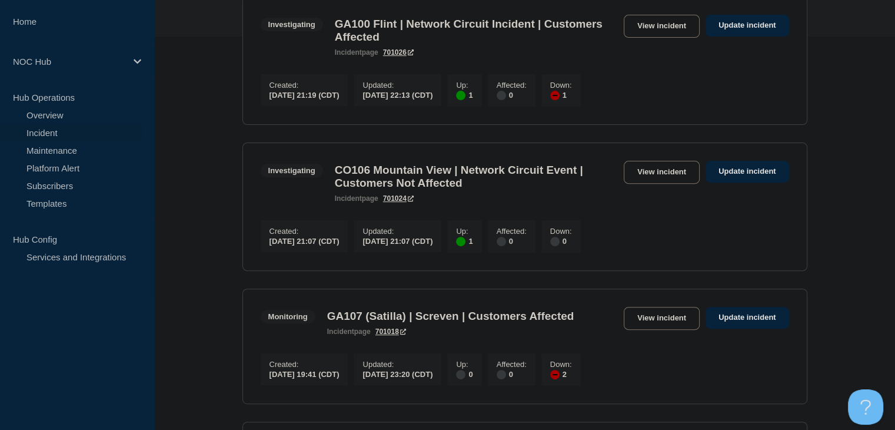
scroll to position [330, 0]
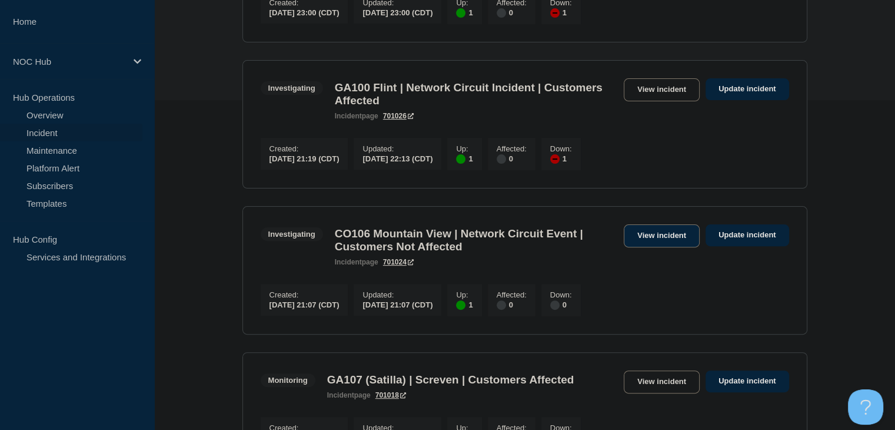
click at [651, 246] on link "View incident" at bounding box center [662, 235] width 76 height 23
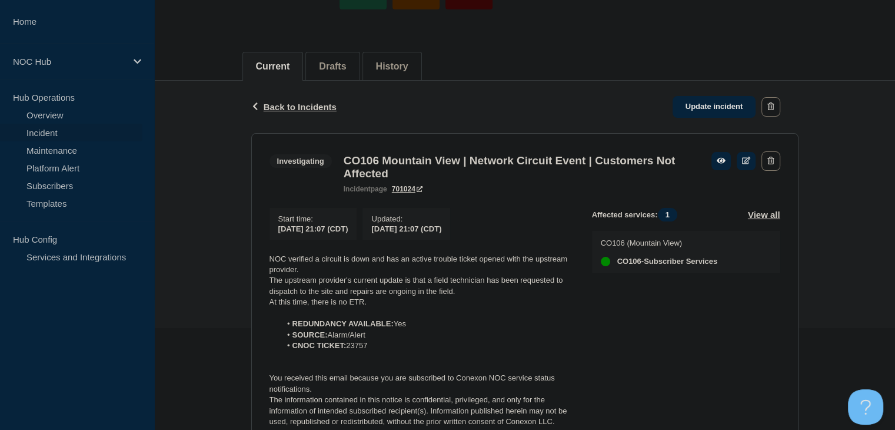
scroll to position [160, 0]
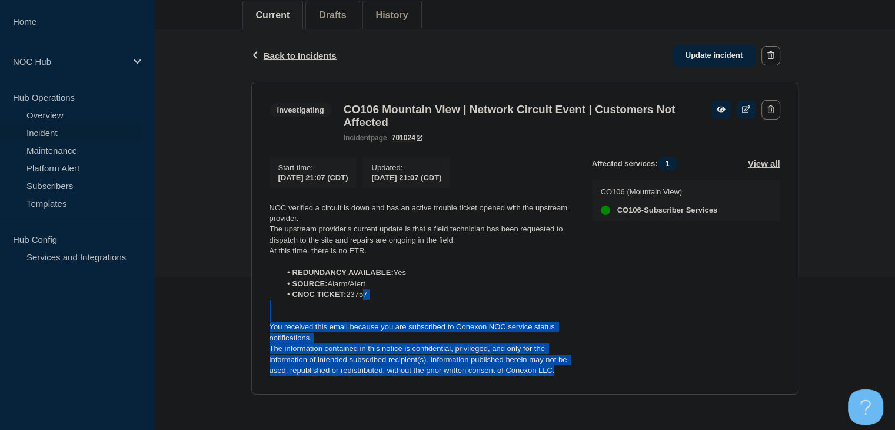
drag, startPoint x: 558, startPoint y: 372, endPoint x: 299, endPoint y: 235, distance: 292.9
click at [336, 276] on div "NOC verified a circuit is down and has an active trouble ticket opened with the…" at bounding box center [422, 290] width 304 height 174
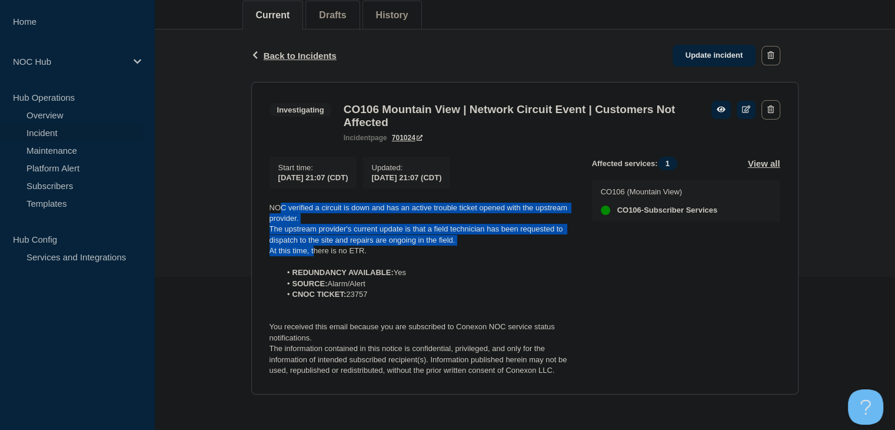
drag, startPoint x: 299, startPoint y: 235, endPoint x: 273, endPoint y: 204, distance: 41.4
click at [278, 207] on div "NOC verified a circuit is down and has an active trouble ticket opened with the…" at bounding box center [422, 290] width 304 height 174
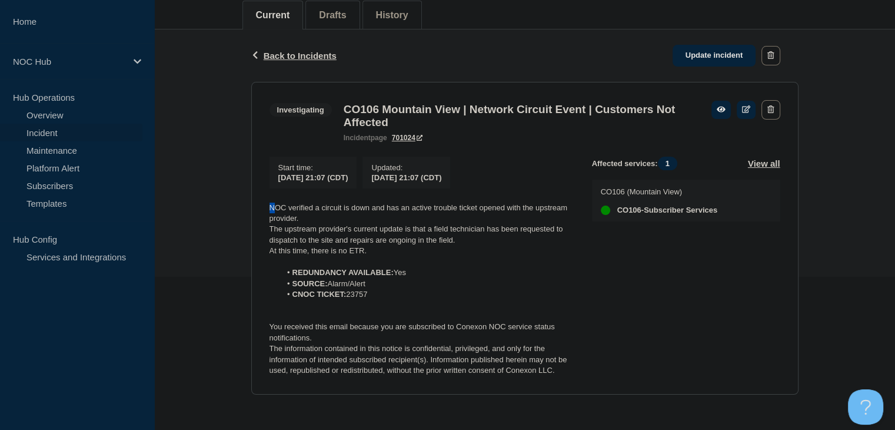
drag, startPoint x: 273, startPoint y: 204, endPoint x: 259, endPoint y: 201, distance: 13.9
click at [259, 201] on section "Investigating CO106 Mountain View | Network Circuit Event | Customers Not Affec…" at bounding box center [525, 238] width 548 height 313
click at [411, 298] on li "CNOC TICKET: 23757" at bounding box center [427, 294] width 293 height 11
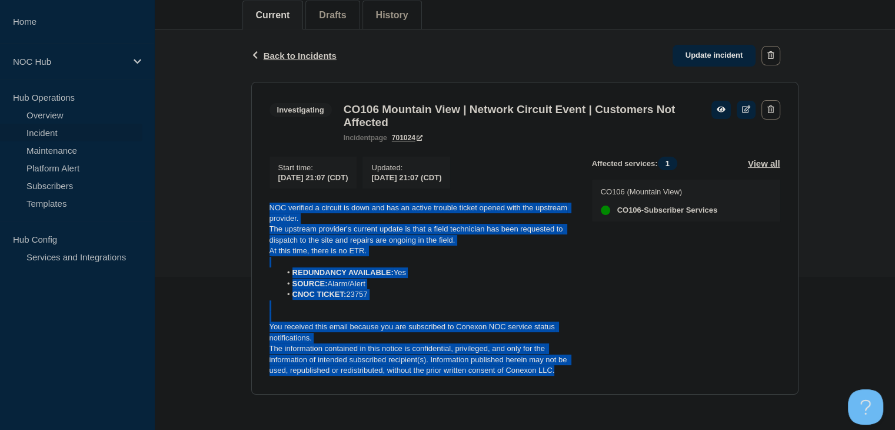
drag, startPoint x: 559, startPoint y: 373, endPoint x: 241, endPoint y: 201, distance: 360.9
click at [241, 201] on div "Back Back to Incidents Update incident Investigating CO106 Mountain View | Netw…" at bounding box center [524, 220] width 741 height 383
copy div "NOC verified a circuit is down and has an active trouble ticket opened with the…"
click at [700, 54] on link "Update incident" at bounding box center [715, 56] width 84 height 22
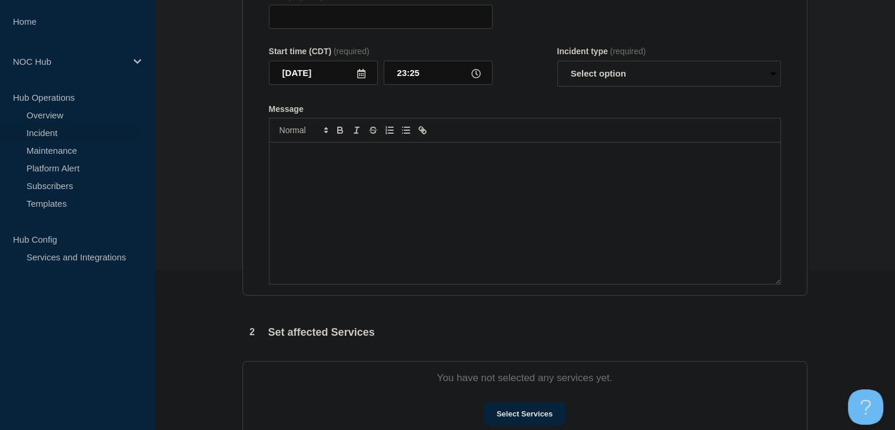
type input "CO106 Mountain View | Network Circuit Event | Customers Not Affected"
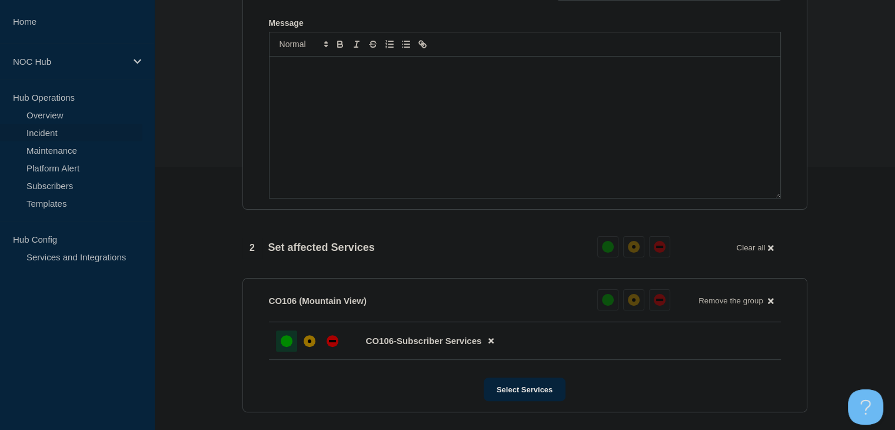
scroll to position [195, 0]
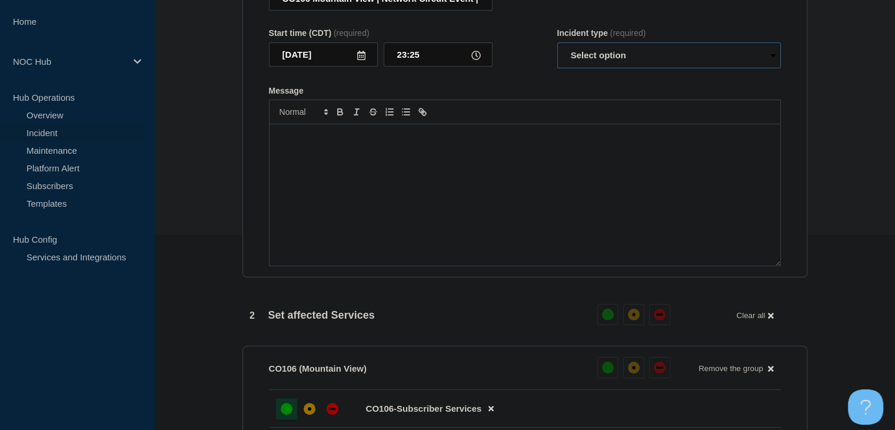
click at [631, 61] on select "Select option Investigating Identified Monitoring Resolved" at bounding box center [670, 55] width 224 height 26
select select "identified"
click at [558, 49] on select "Select option Investigating Identified Monitoring Resolved" at bounding box center [670, 55] width 224 height 26
click at [585, 183] on div "Message" at bounding box center [525, 194] width 511 height 141
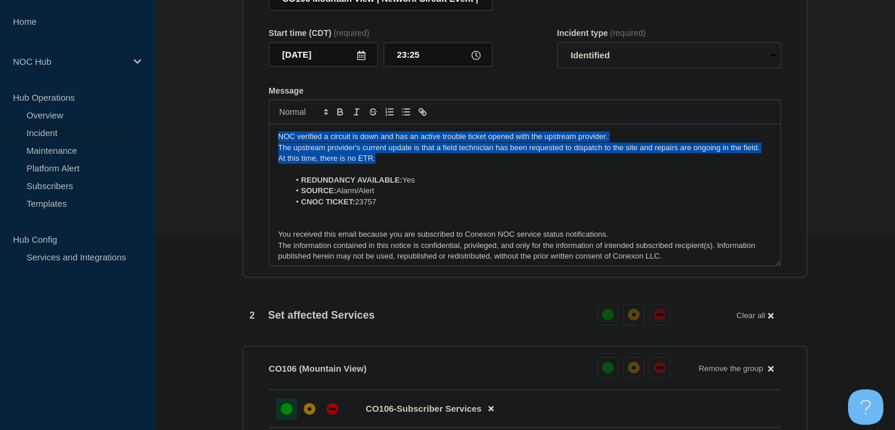
drag, startPoint x: 394, startPoint y: 167, endPoint x: 247, endPoint y: 141, distance: 148.8
click at [248, 142] on section "Title (required) CO106 Mountain View | Network Circuit Event | Customers Not Af…" at bounding box center [525, 120] width 565 height 316
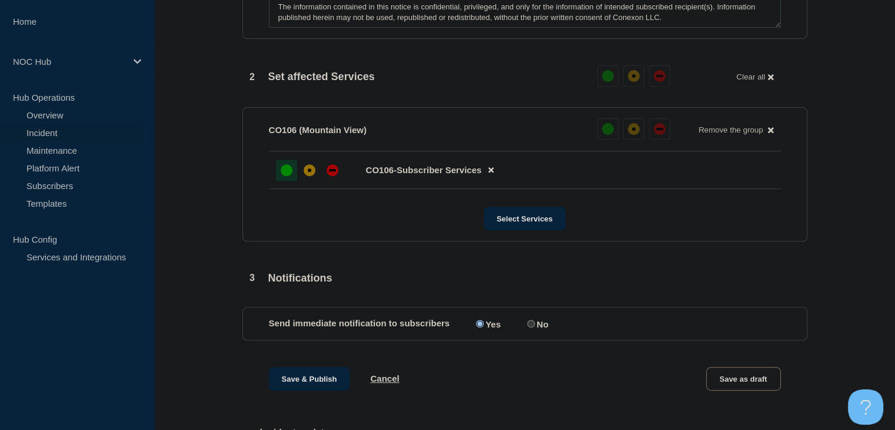
scroll to position [548, 0]
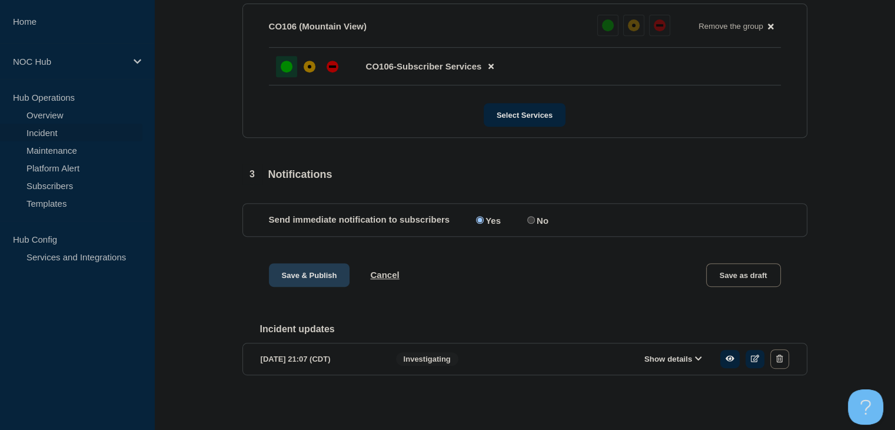
click at [311, 276] on button "Save & Publish" at bounding box center [309, 275] width 81 height 24
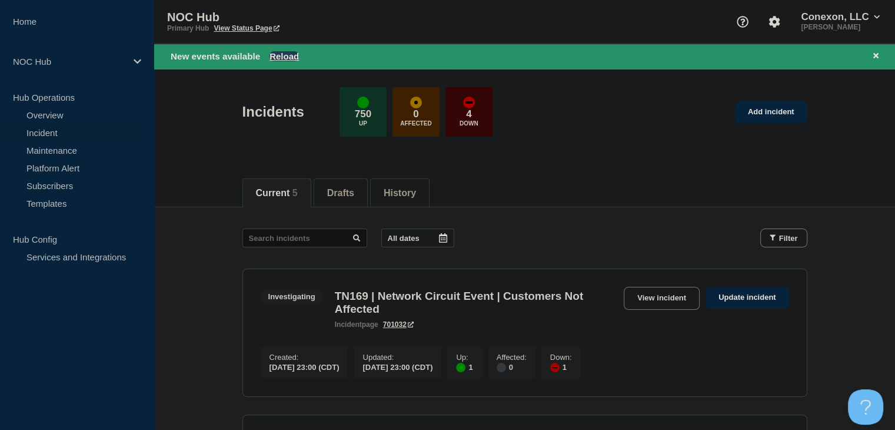
click at [278, 57] on button "Reload" at bounding box center [284, 56] width 29 height 10
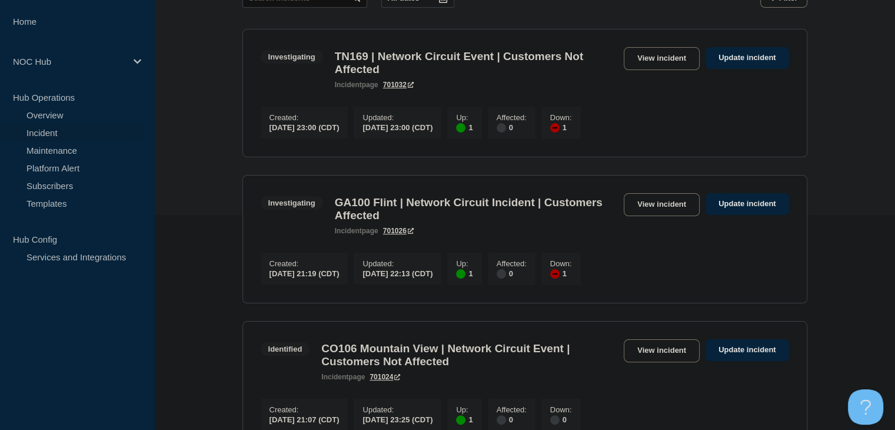
scroll to position [235, 0]
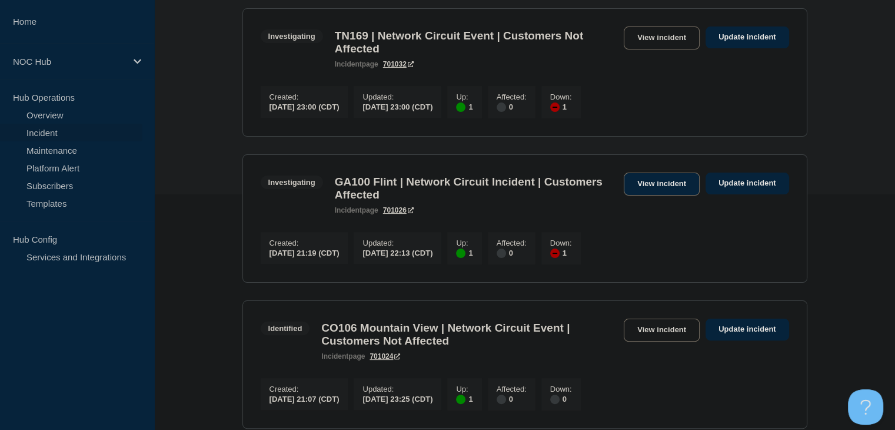
click at [655, 188] on link "View incident" at bounding box center [662, 184] width 76 height 23
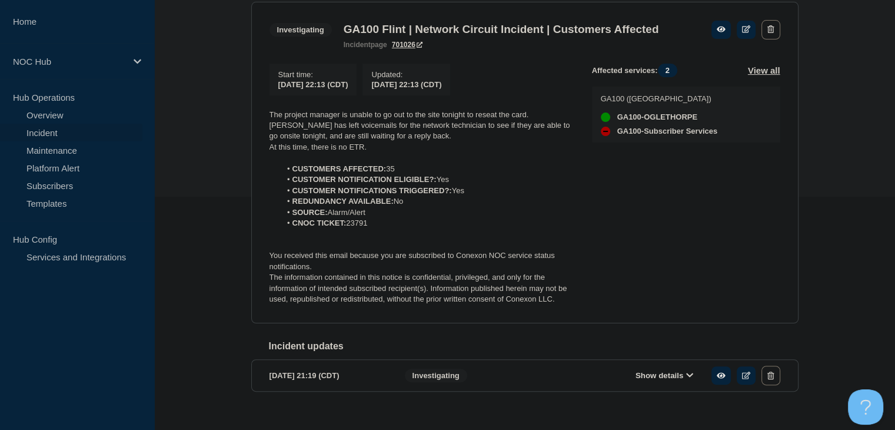
scroll to position [235, 0]
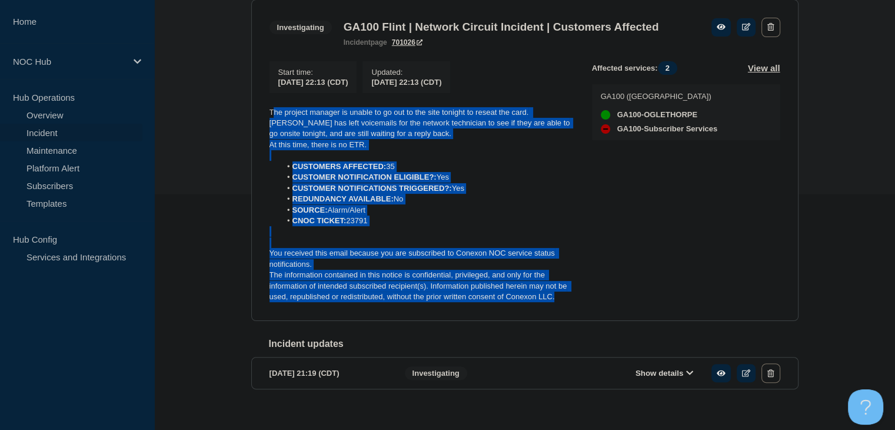
drag, startPoint x: 560, startPoint y: 316, endPoint x: 272, endPoint y: 117, distance: 350.8
click at [272, 117] on div "Start time : 2025-08-13 22:13 (CDT) Updated : 2025-08-13 22:13 (CDT) The projec…" at bounding box center [431, 181] width 323 height 241
copy div "he project manager is unable to go out to the site tonight to reseat the card. …"
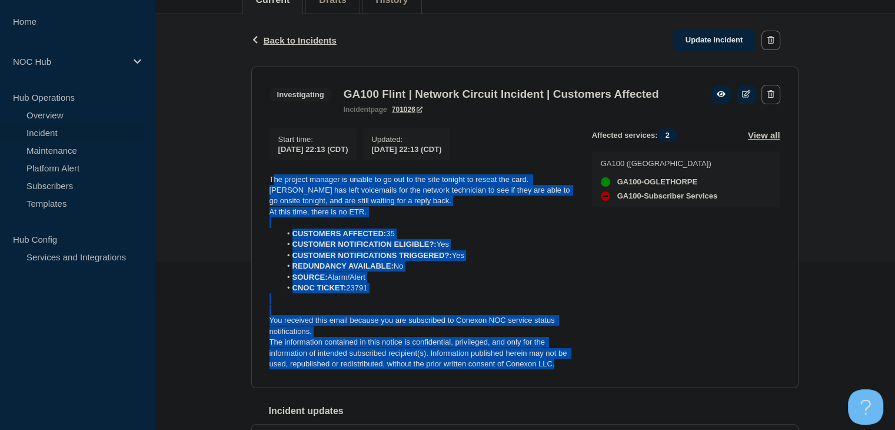
scroll to position [118, 0]
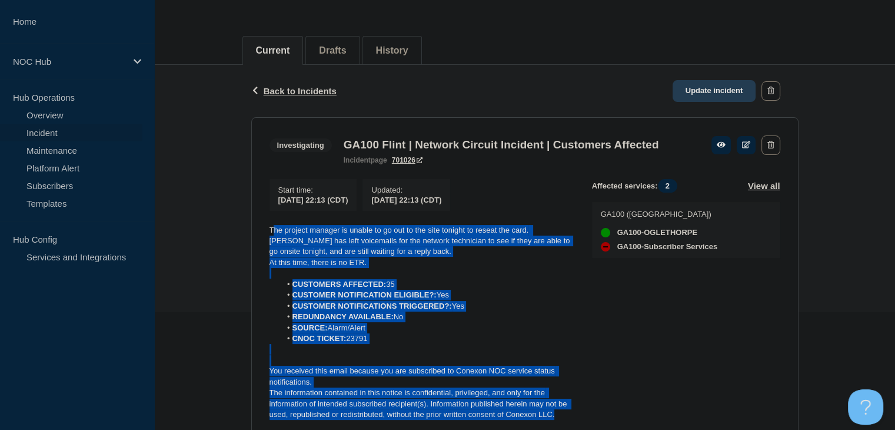
click at [704, 95] on link "Update incident" at bounding box center [715, 91] width 84 height 22
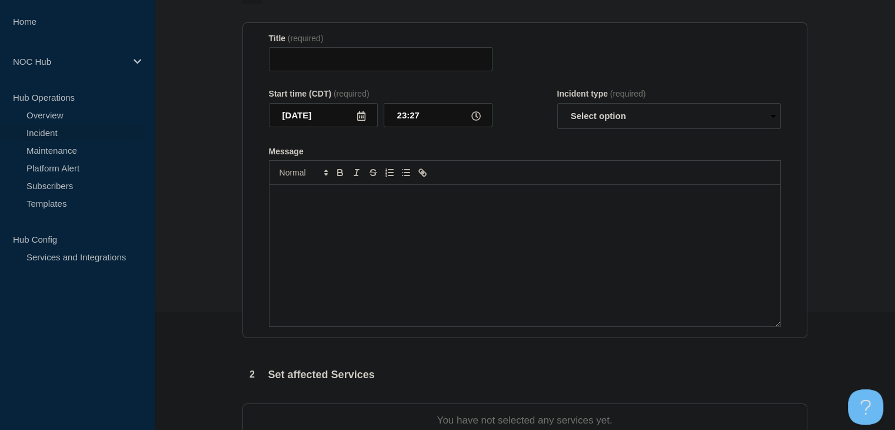
type input "GA100 Flint | Network Circuit Incident | Customers Affected"
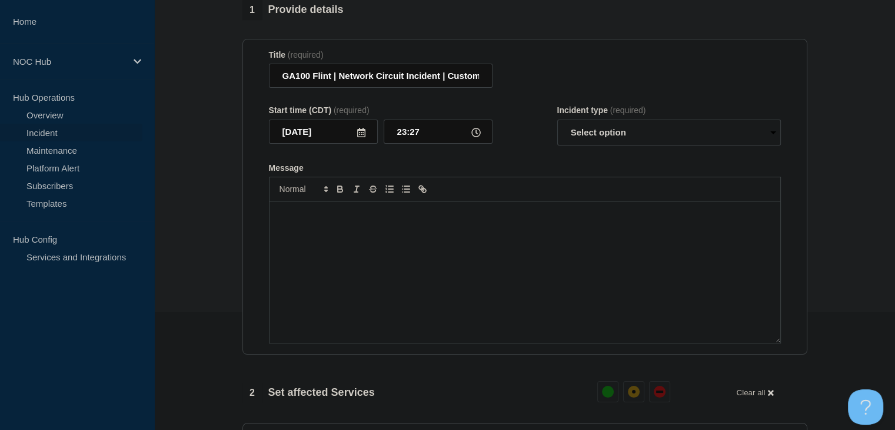
click at [377, 301] on div "Message" at bounding box center [525, 271] width 511 height 141
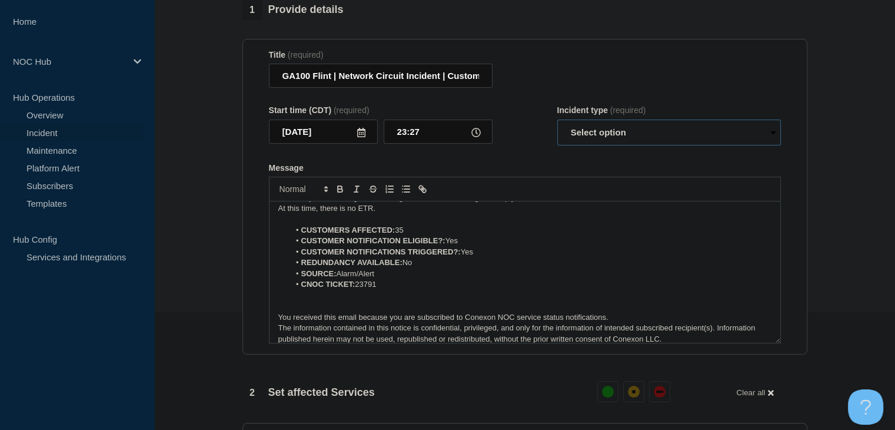
click at [598, 145] on select "Select option Investigating Identified Monitoring Resolved" at bounding box center [670, 133] width 224 height 26
select select "monitoring"
click at [558, 127] on select "Select option Investigating Identified Monitoring Resolved" at bounding box center [670, 133] width 224 height 26
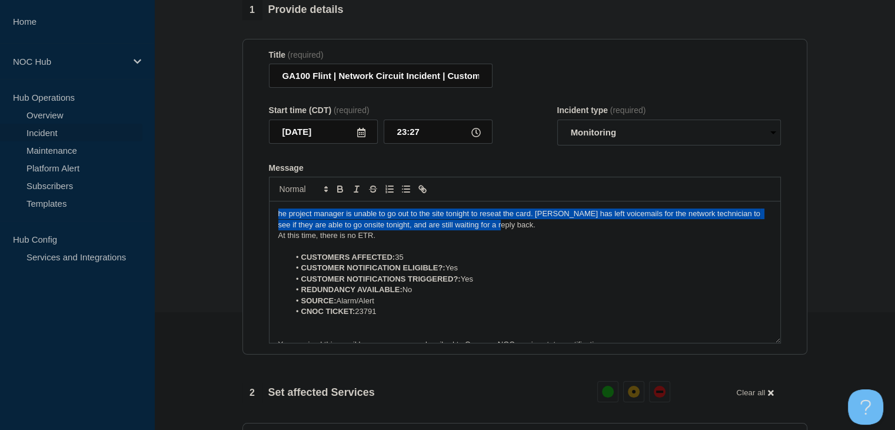
drag, startPoint x: 526, startPoint y: 231, endPoint x: 261, endPoint y: 214, distance: 265.5
click at [261, 214] on section "Title (required) GA100 Flint | Network Circuit Incident | Customers Affected St…" at bounding box center [525, 197] width 565 height 316
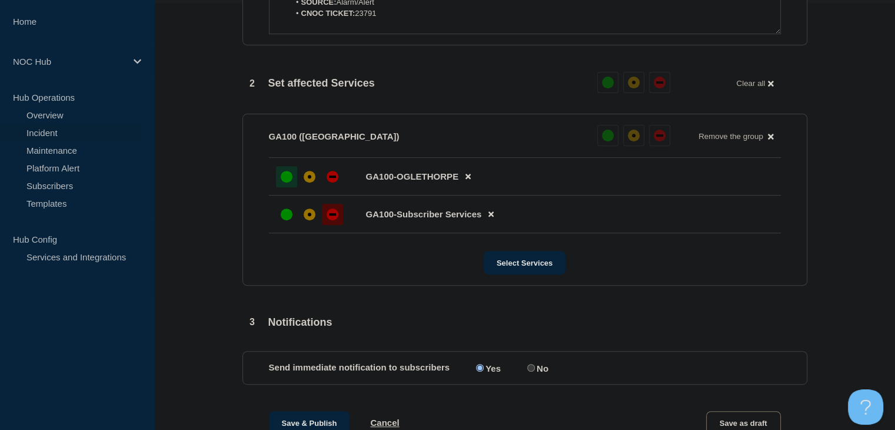
scroll to position [589, 0]
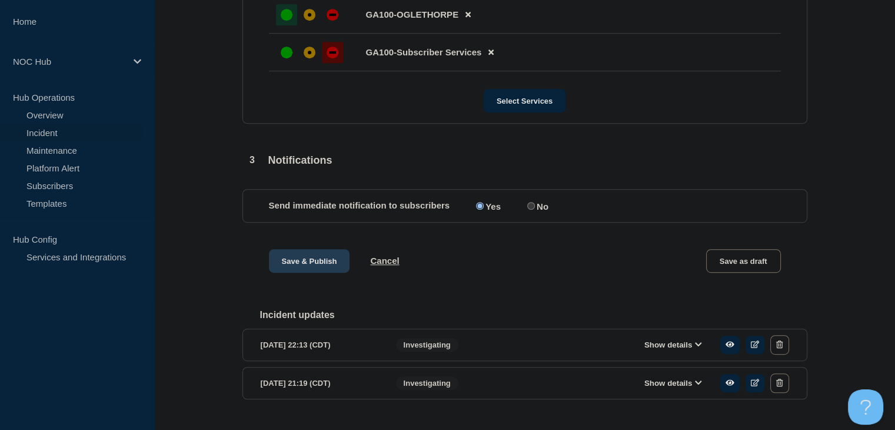
click at [296, 270] on button "Save & Publish" at bounding box center [309, 261] width 81 height 24
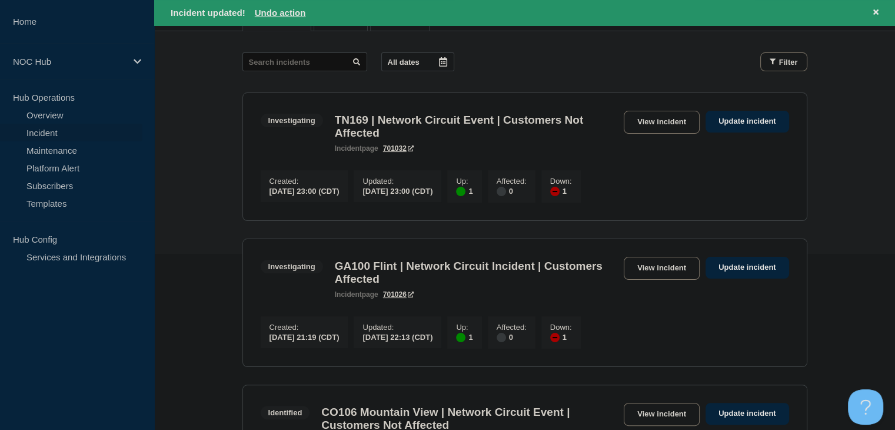
scroll to position [177, 0]
click at [672, 276] on link "View incident" at bounding box center [662, 267] width 76 height 23
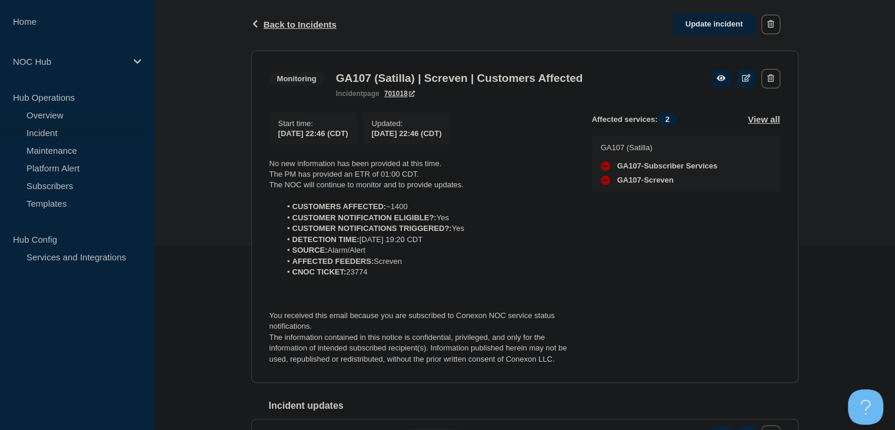
scroll to position [235, 0]
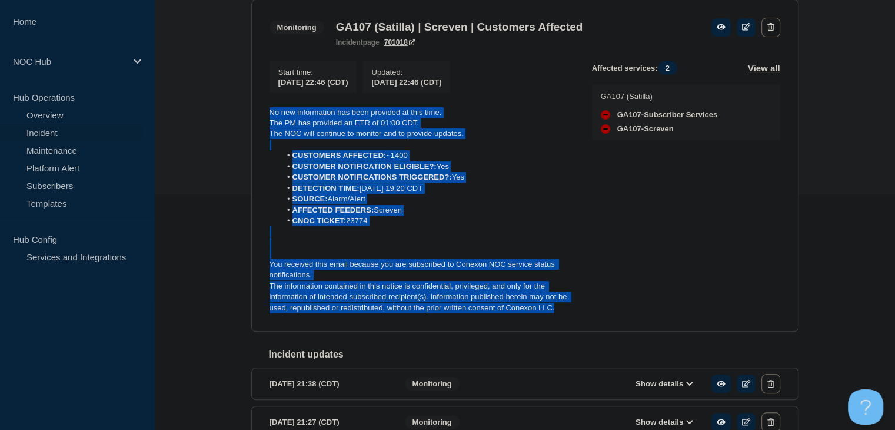
drag, startPoint x: 573, startPoint y: 316, endPoint x: 250, endPoint y: 114, distance: 381.9
click at [250, 114] on div "Back Back to Incidents Update incident Monitoring GA107 (Satilla) | Screven | C…" at bounding box center [525, 249] width 565 height 605
copy div "No new information has been provided at this time. The PM has provided an ETR o…"
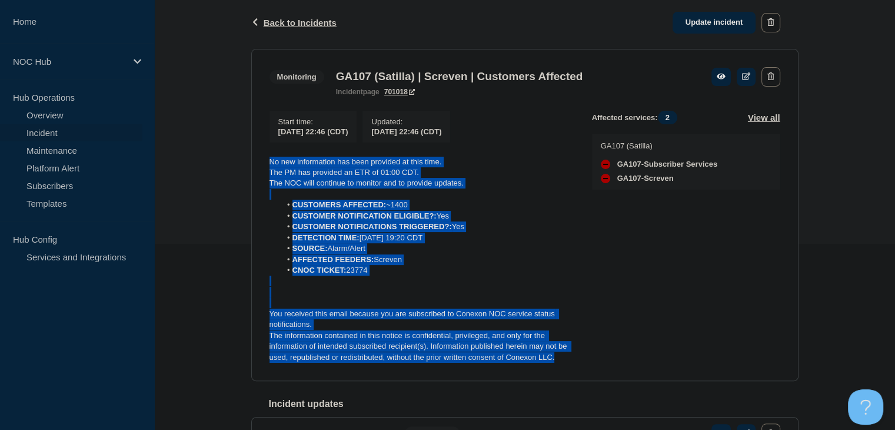
scroll to position [118, 0]
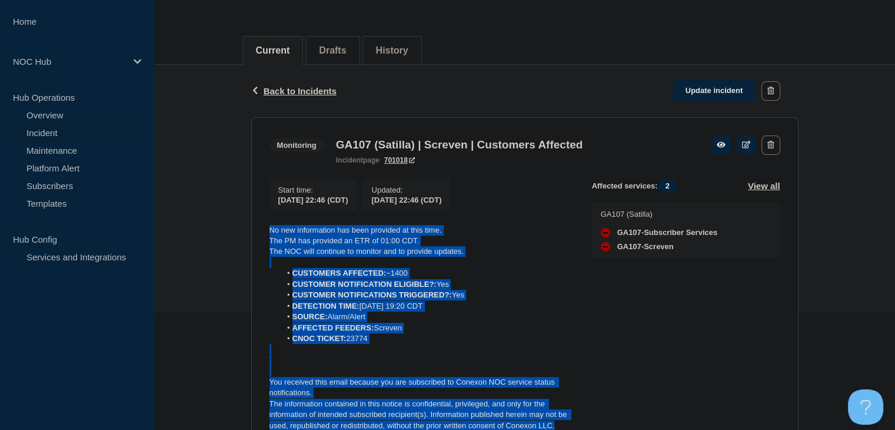
click at [689, 93] on link "Update incident" at bounding box center [715, 91] width 84 height 22
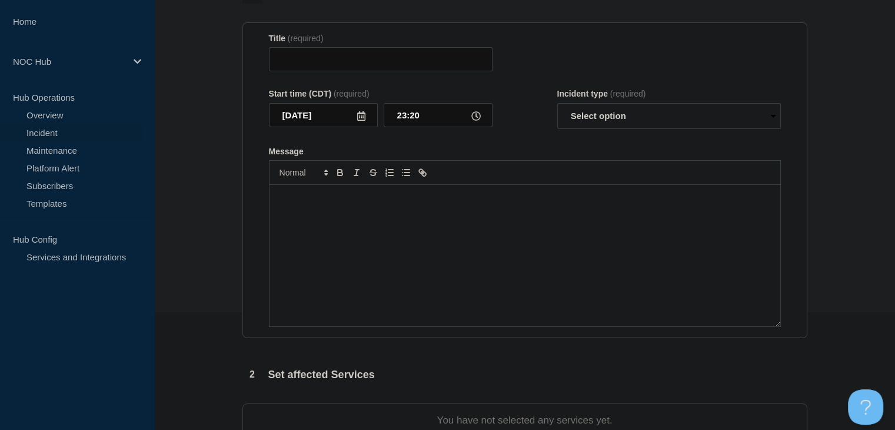
type input "GA107 (Satilla) | Screven | Customers Affected"
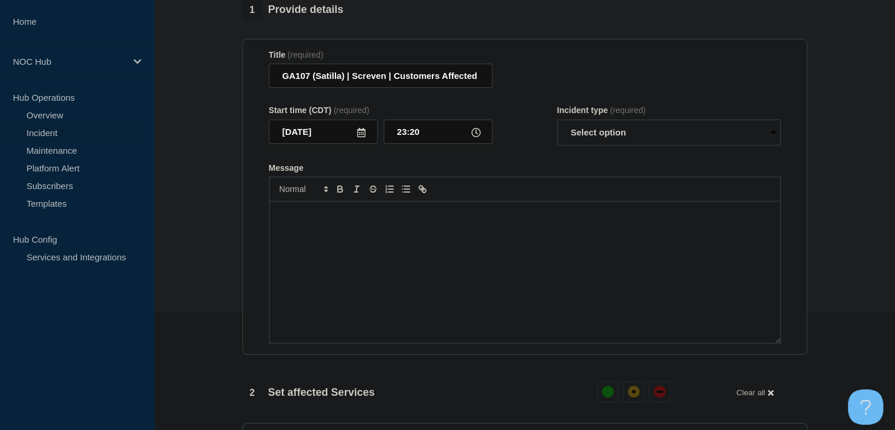
click at [493, 274] on div "Message" at bounding box center [525, 271] width 511 height 141
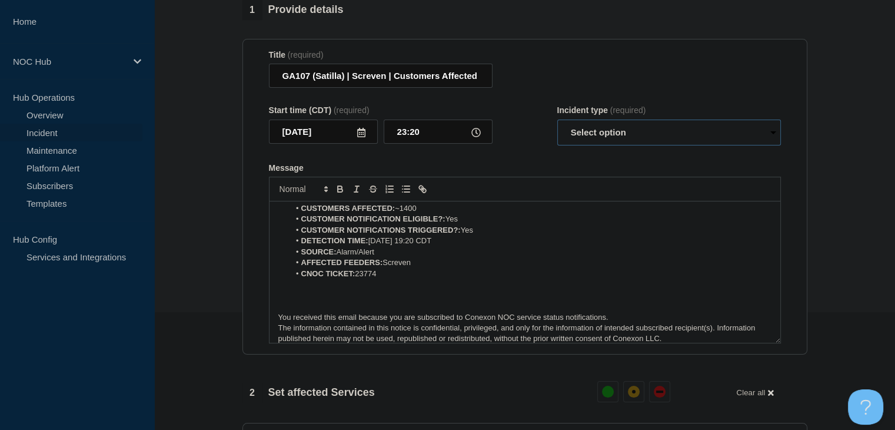
click at [600, 138] on select "Select option Investigating Identified Monitoring Resolved" at bounding box center [670, 133] width 224 height 26
select select "monitoring"
click at [558, 127] on select "Select option Investigating Identified Monitoring Resolved" at bounding box center [670, 133] width 224 height 26
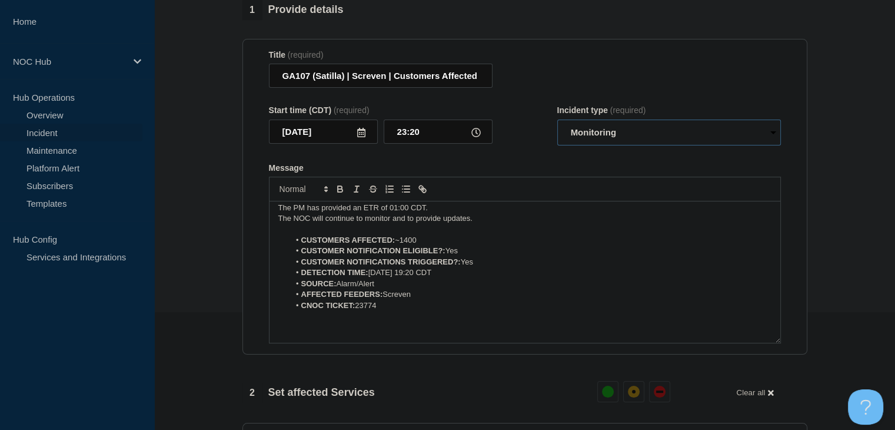
scroll to position [0, 0]
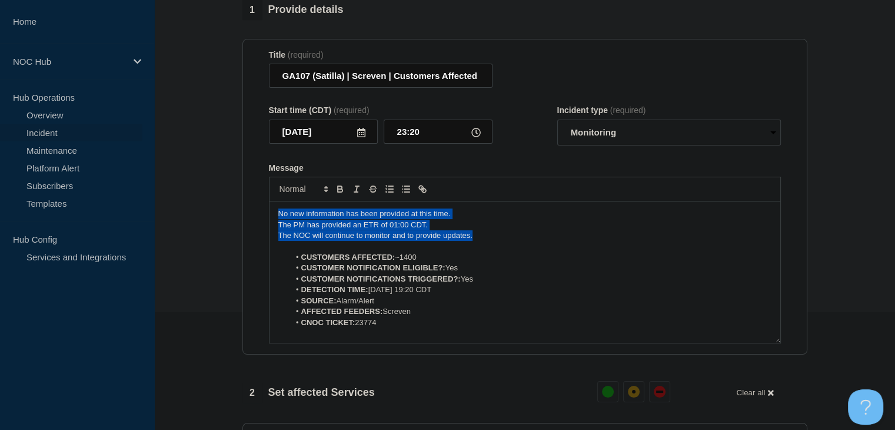
drag, startPoint x: 485, startPoint y: 248, endPoint x: 264, endPoint y: 210, distance: 224.6
click at [264, 210] on section "Title (required) GA107 (Satilla) | Screven | Customers Affected Start time (CDT…" at bounding box center [525, 197] width 565 height 316
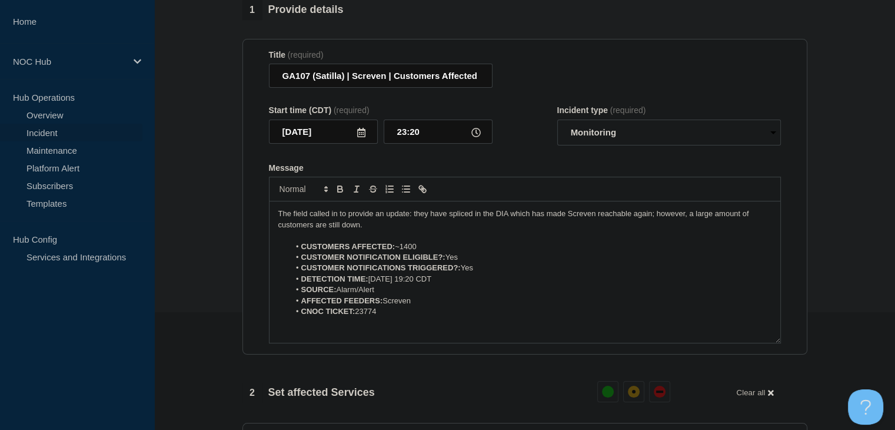
click at [377, 230] on p "The field called in to provide an update: they have spliced in the DIA which ha…" at bounding box center [524, 219] width 493 height 22
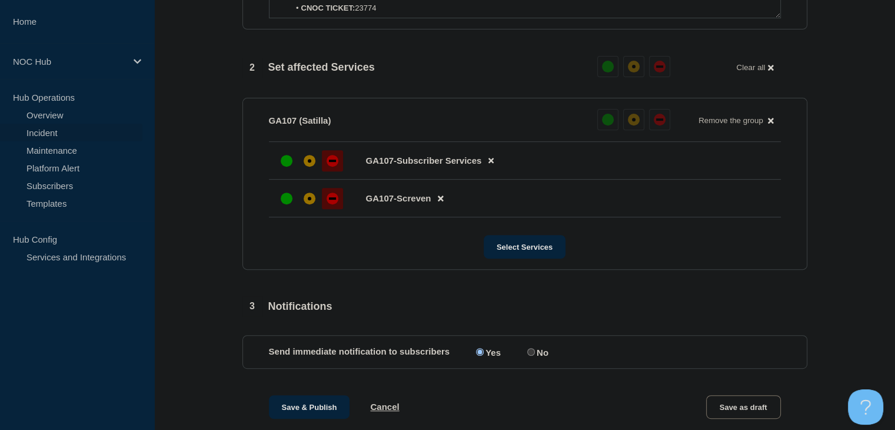
scroll to position [589, 0]
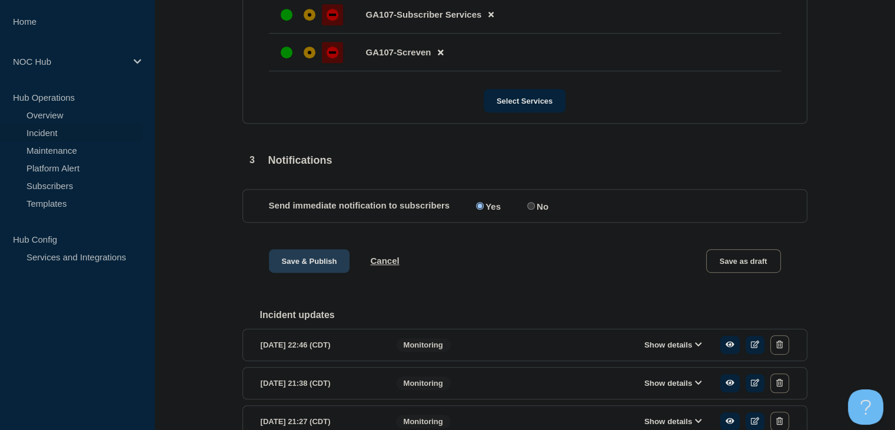
click at [291, 271] on button "Save & Publish" at bounding box center [309, 261] width 81 height 24
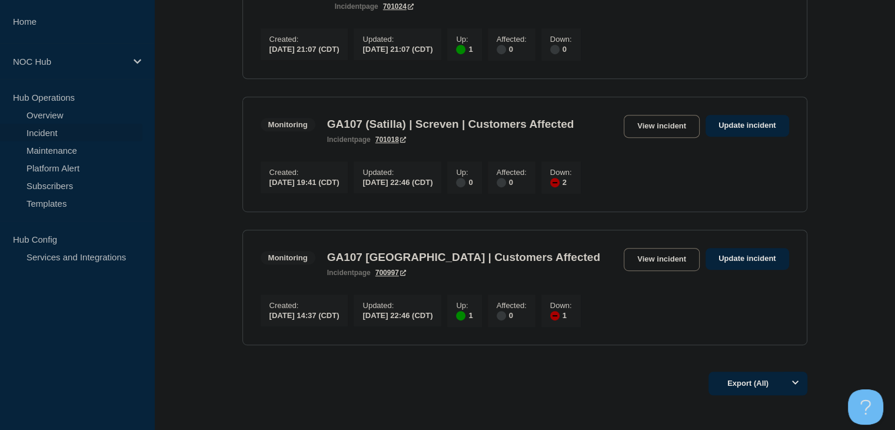
scroll to position [648, 0]
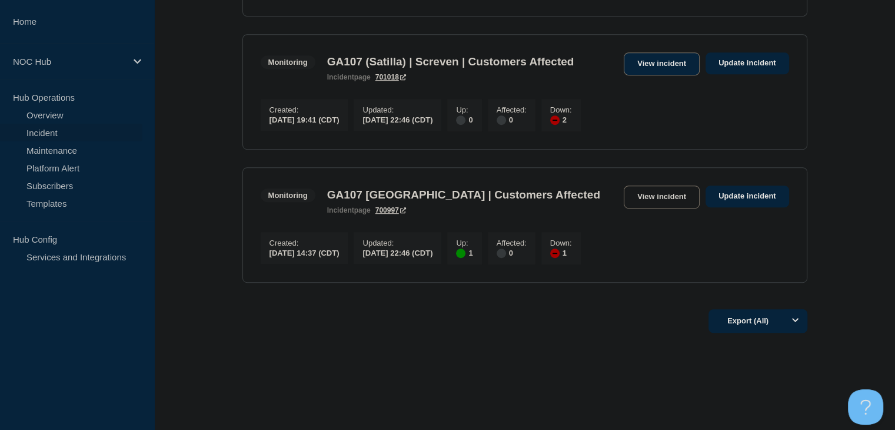
click at [643, 75] on link "View incident" at bounding box center [662, 63] width 76 height 23
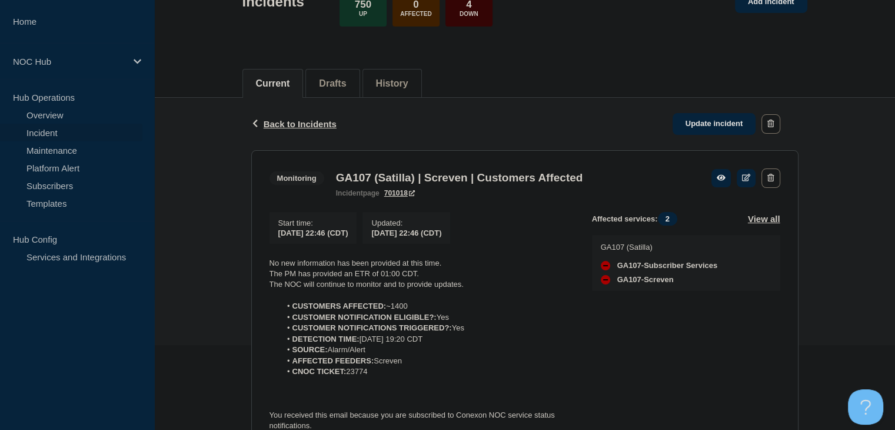
scroll to position [177, 0]
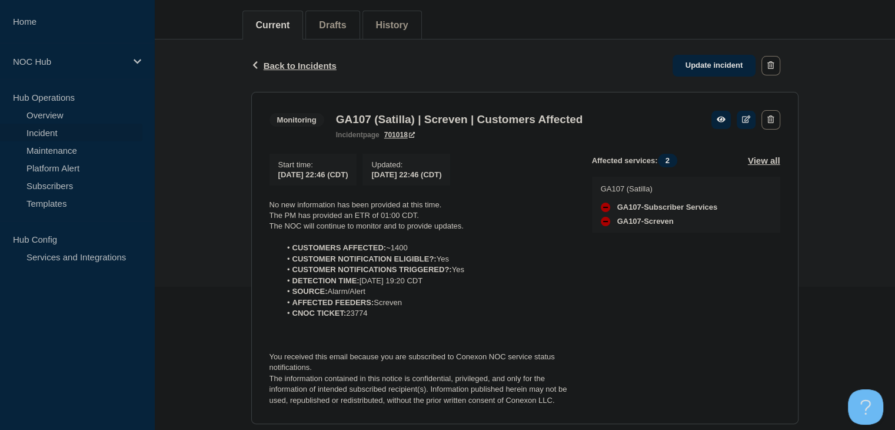
scroll to position [177, 0]
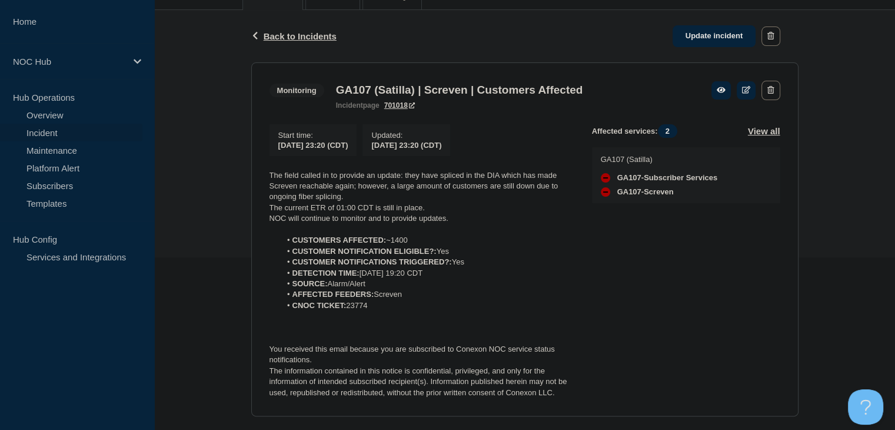
scroll to position [177, 0]
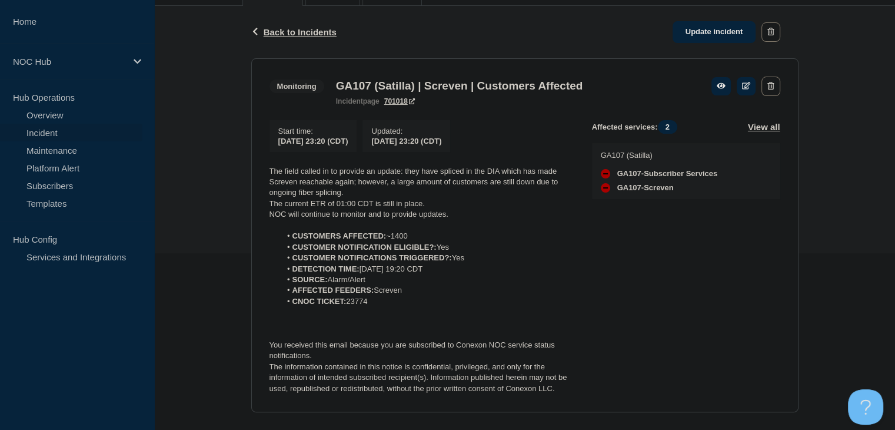
drag, startPoint x: 452, startPoint y: 217, endPoint x: 266, endPoint y: 170, distance: 191.9
click at [266, 170] on section "Monitoring GA107 (Satilla) | Screven | Customers Affected incident page 701018 …" at bounding box center [525, 235] width 548 height 354
copy div "The field called in to provide an update: they have spliced in the DIA which ha…"
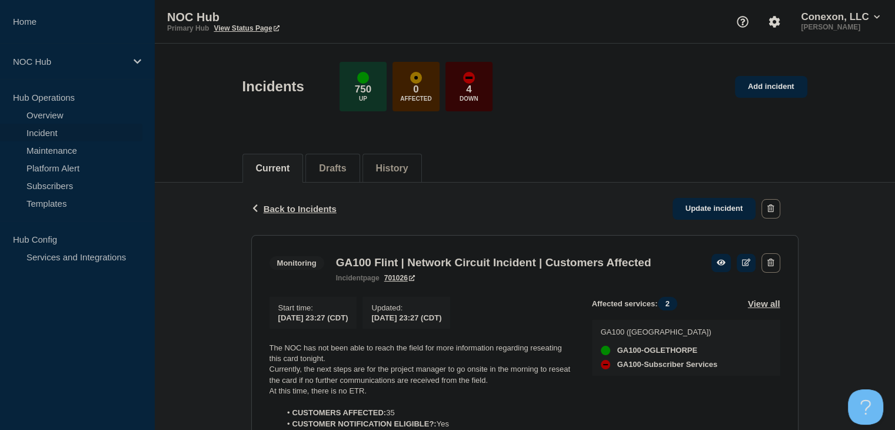
scroll to position [118, 0]
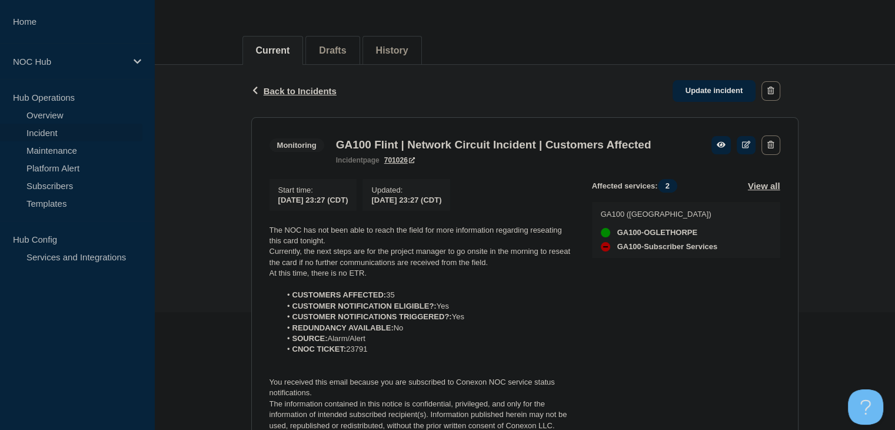
click at [57, 129] on link "Incident" at bounding box center [71, 133] width 142 height 18
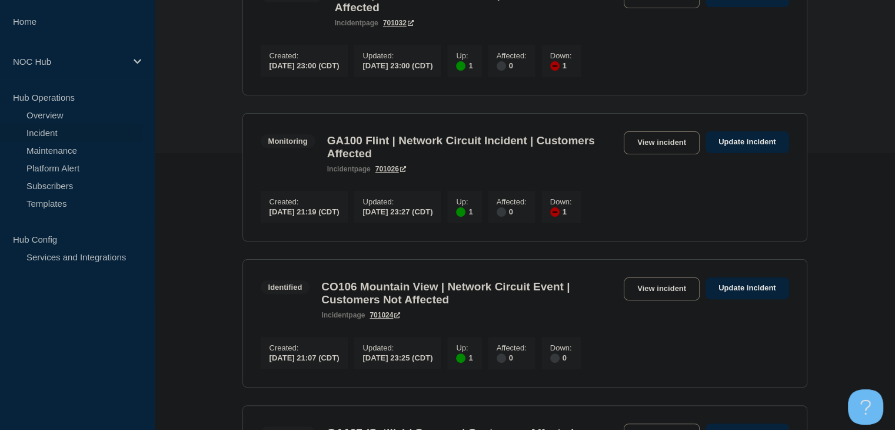
scroll to position [412, 0]
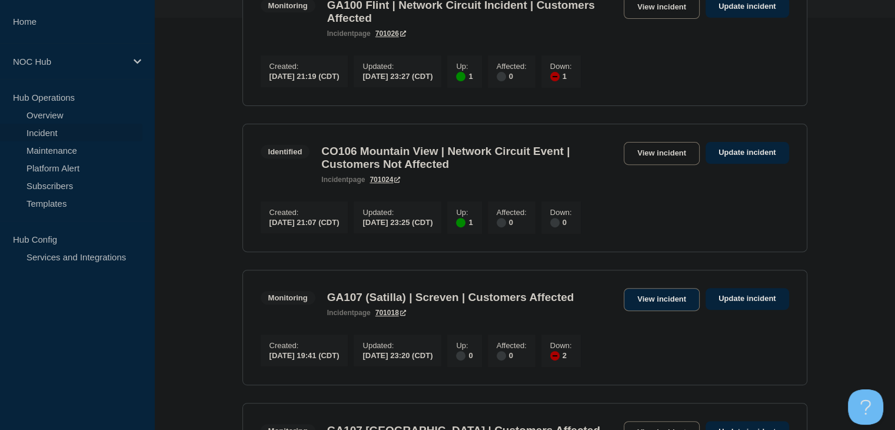
click at [652, 311] on link "View incident" at bounding box center [662, 299] width 76 height 23
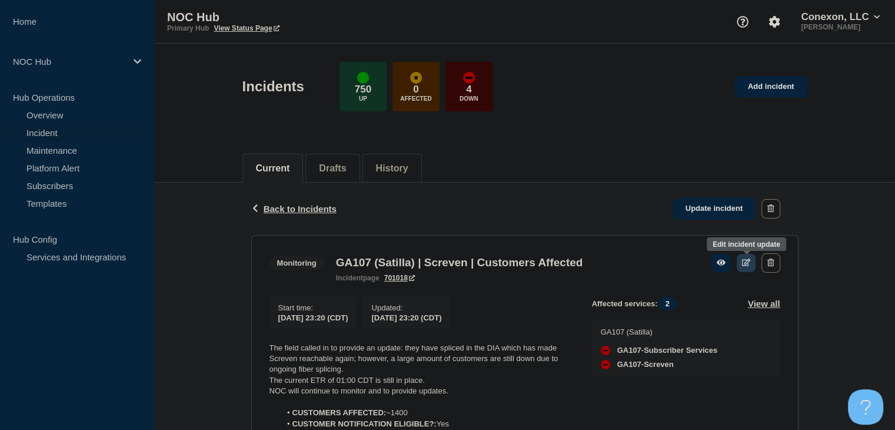
click at [744, 267] on link at bounding box center [746, 263] width 19 height 18
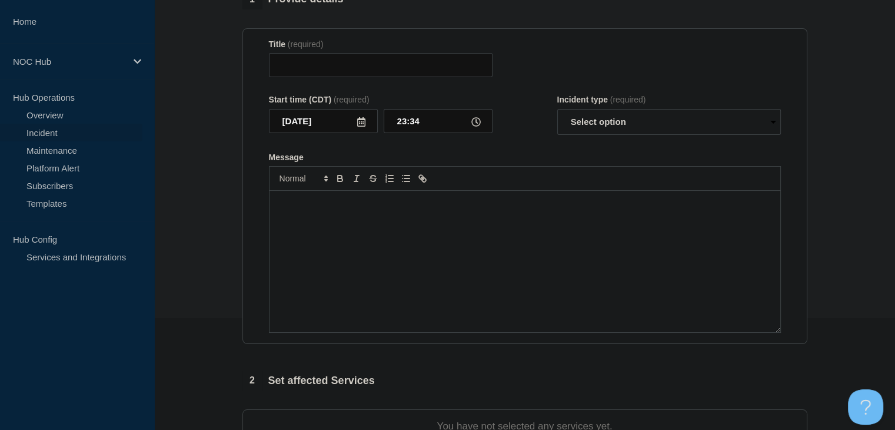
scroll to position [294, 0]
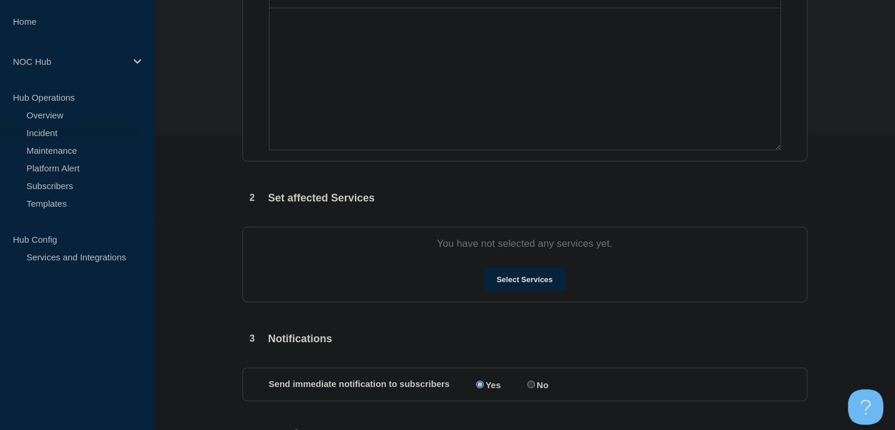
type input "GA107 (Satilla) | Screven | Customers Affected"
type input "23:20"
select select "monitoring"
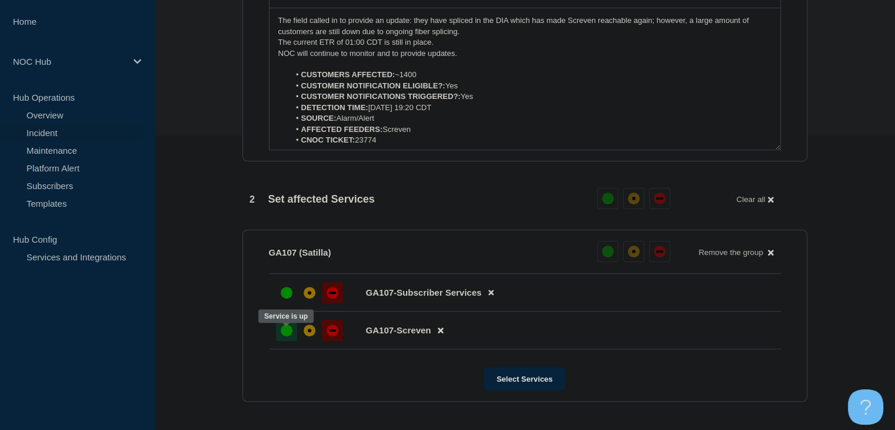
click at [289, 336] on div "up" at bounding box center [287, 330] width 12 height 12
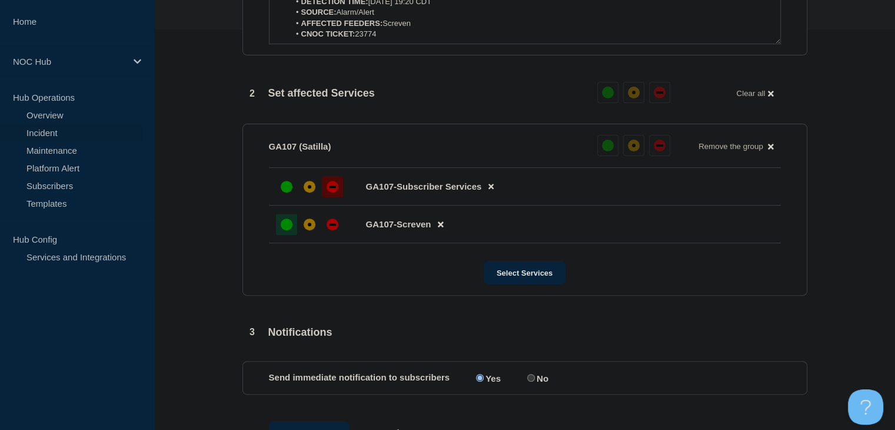
scroll to position [469, 0]
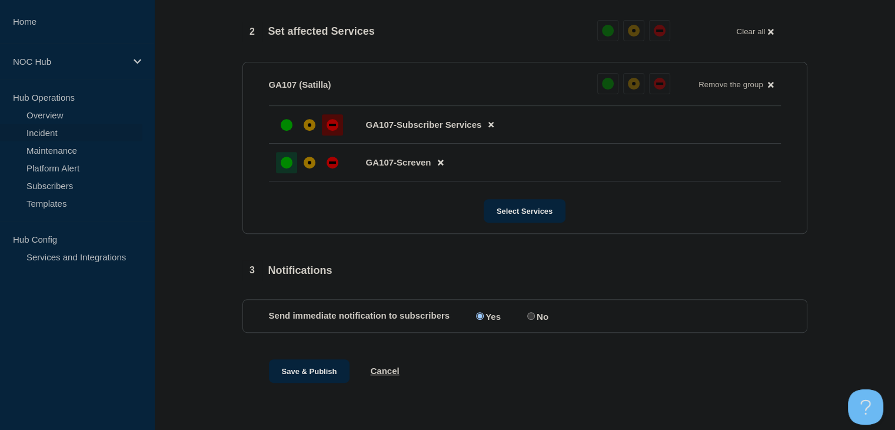
click at [480, 314] on input "Yes" at bounding box center [480, 316] width 8 height 8
click at [535, 314] on input "No" at bounding box center [532, 316] width 8 height 8
radio input "true"
radio input "false"
click at [328, 364] on button "Save & Publish" at bounding box center [309, 371] width 81 height 24
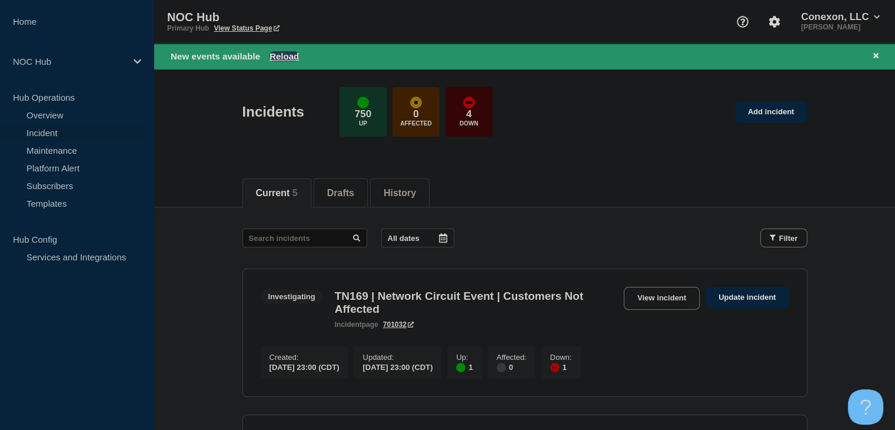
click at [287, 56] on button "Reload" at bounding box center [284, 56] width 29 height 10
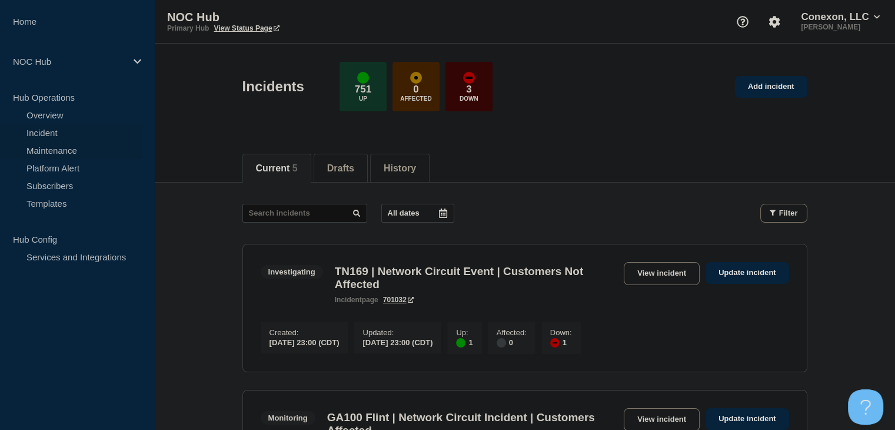
click at [67, 149] on link "Maintenance" at bounding box center [71, 150] width 142 height 18
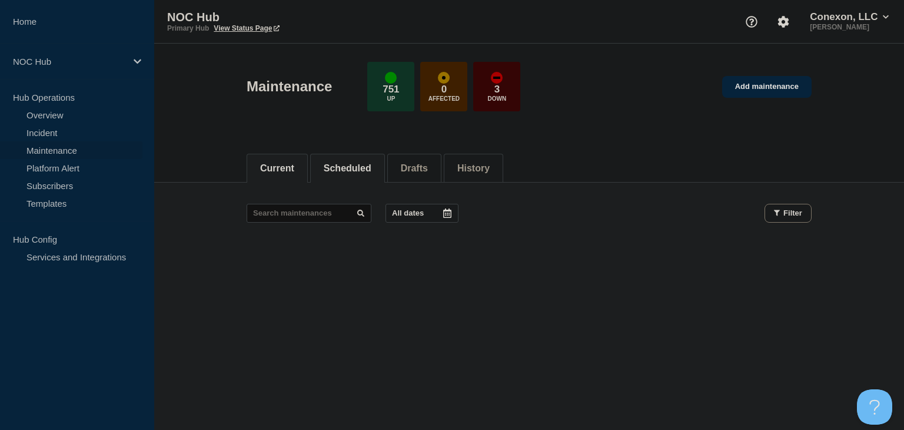
click at [374, 156] on li "Scheduled" at bounding box center [347, 168] width 75 height 29
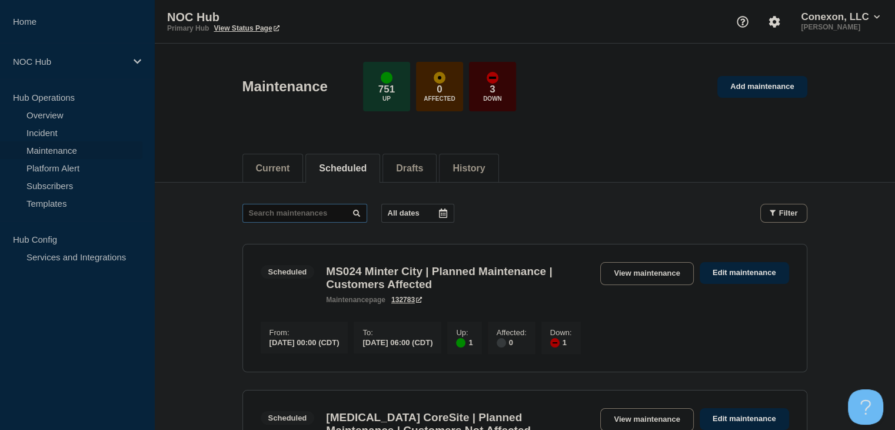
click at [326, 208] on input "text" at bounding box center [305, 213] width 125 height 19
type input "21921"
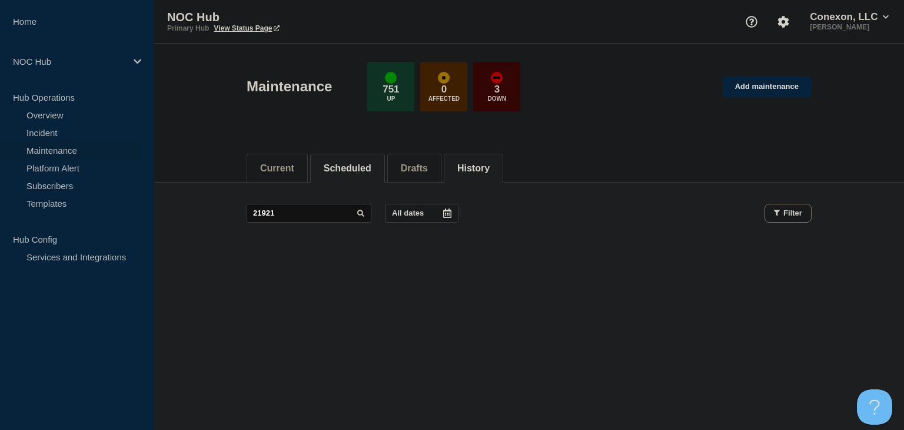
click at [467, 164] on li "History" at bounding box center [473, 168] width 59 height 29
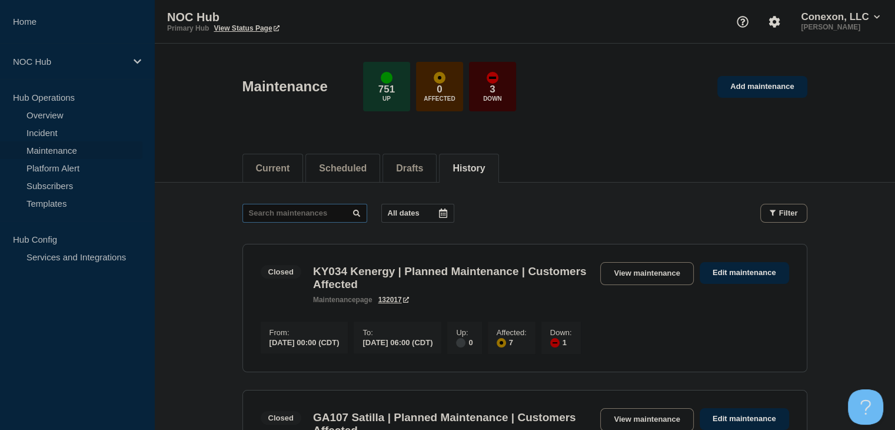
click at [294, 215] on input "text" at bounding box center [305, 213] width 125 height 19
type input "21921"
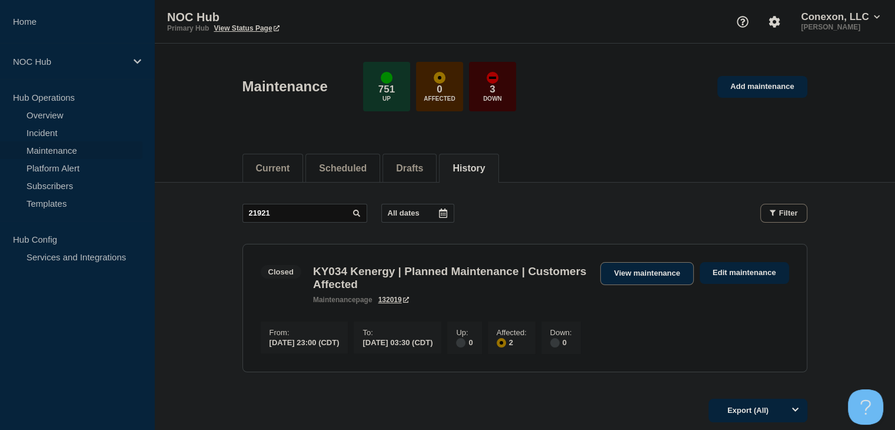
click at [624, 273] on link "View maintenance" at bounding box center [647, 273] width 93 height 23
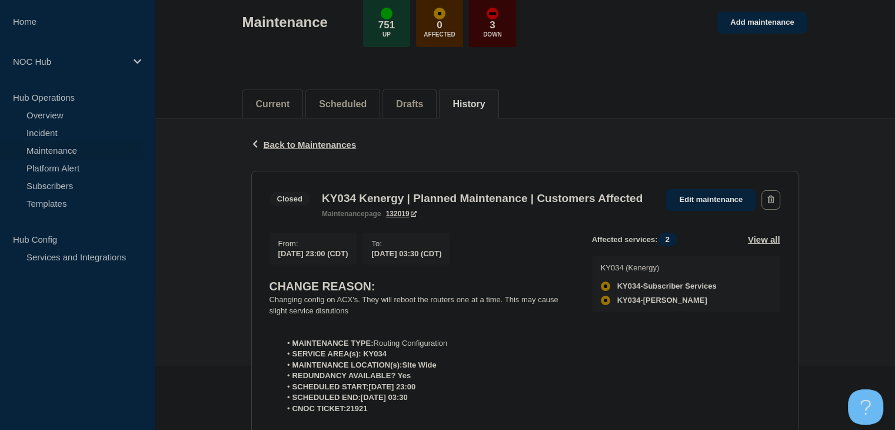
scroll to position [177, 0]
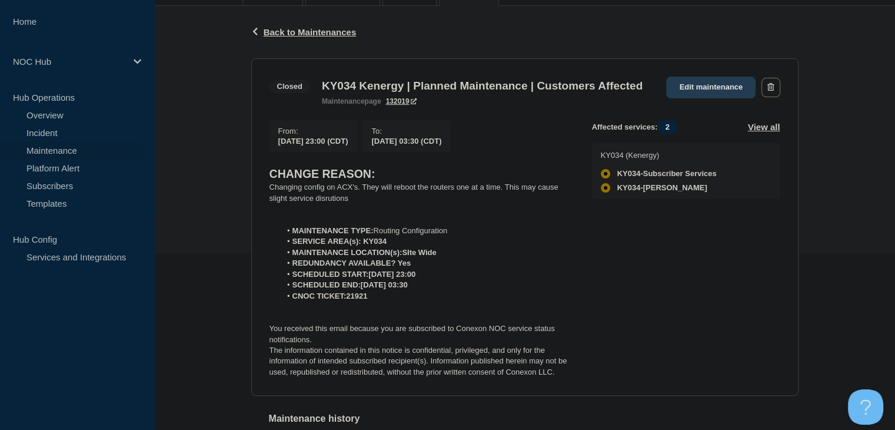
click at [711, 92] on link "Edit maintenance" at bounding box center [710, 88] width 89 height 22
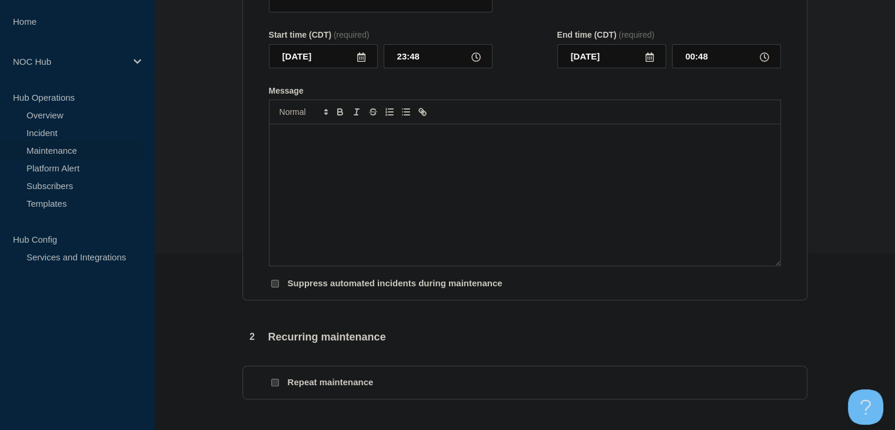
type input "KY034 Kenergy | Planned Maintenance | Customers Affected"
type input "2025-07-05"
type input "23:00"
type input "2025-07-06"
type input "03:30"
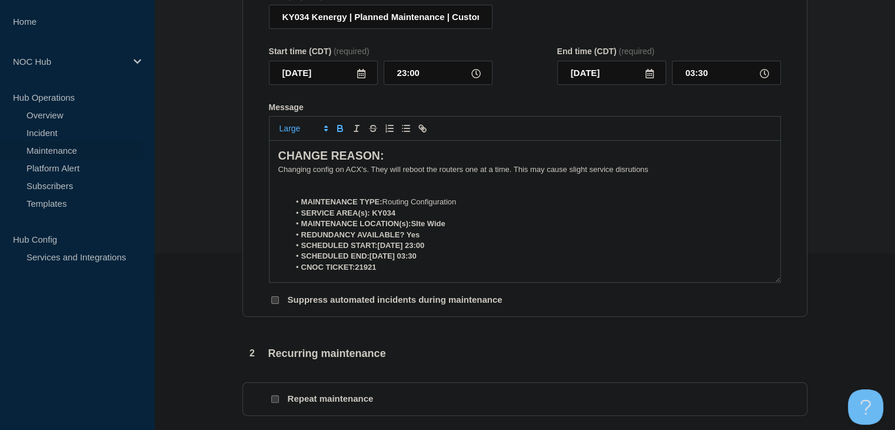
click at [361, 78] on icon at bounding box center [361, 73] width 9 height 9
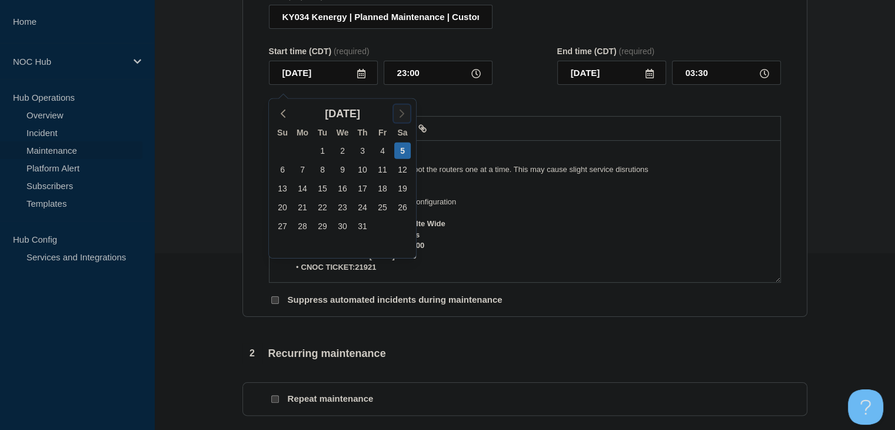
click at [401, 117] on icon "button" at bounding box center [402, 114] width 14 height 14
click at [364, 185] on div "14" at bounding box center [362, 188] width 16 height 16
type input "[DATE]"
type input "2025-08-15"
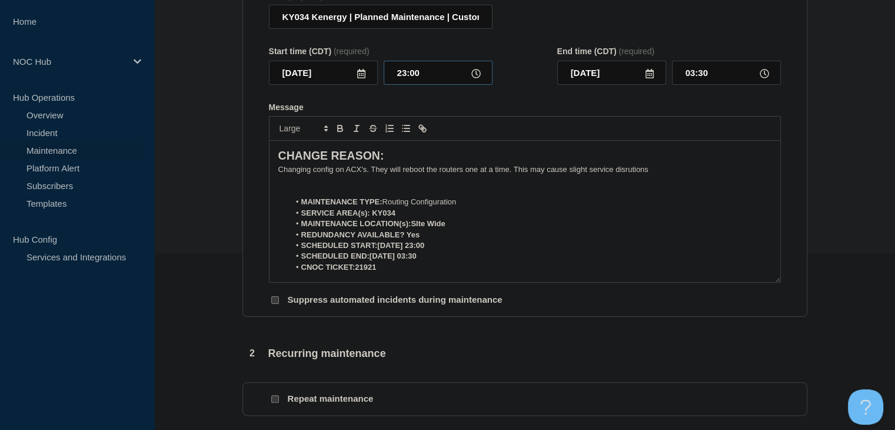
click at [398, 70] on input "23:00" at bounding box center [438, 73] width 109 height 24
type input "00:00"
type input "[DATE]"
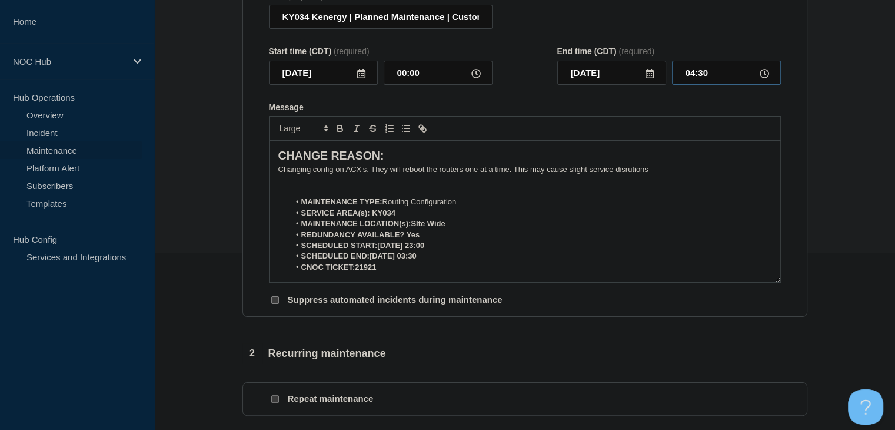
click at [690, 82] on input "04:30" at bounding box center [726, 73] width 109 height 24
type input "04:00"
click at [379, 250] on strong "SCHEDULED START:2025-07-05 23:00" at bounding box center [363, 245] width 124 height 9
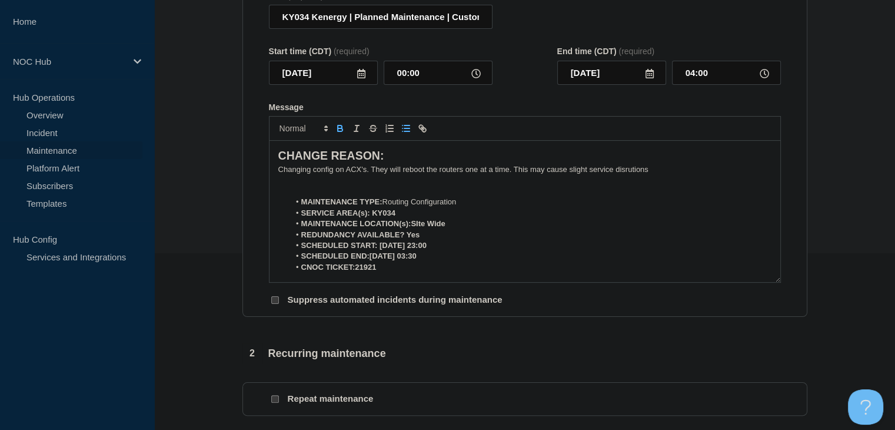
click at [370, 260] on strong "SCHEDULED END:2025-07-06 03:30" at bounding box center [358, 255] width 115 height 9
click at [356, 271] on strong "CNOC TICKET:21921" at bounding box center [338, 267] width 75 height 9
drag, startPoint x: 379, startPoint y: 274, endPoint x: 357, endPoint y: 274, distance: 21.2
click at [358, 273] on li "CNOC TICKET: 21921" at bounding box center [531, 267] width 482 height 11
click at [357, 271] on strong "CNOC TICKET: 21921" at bounding box center [339, 267] width 77 height 9
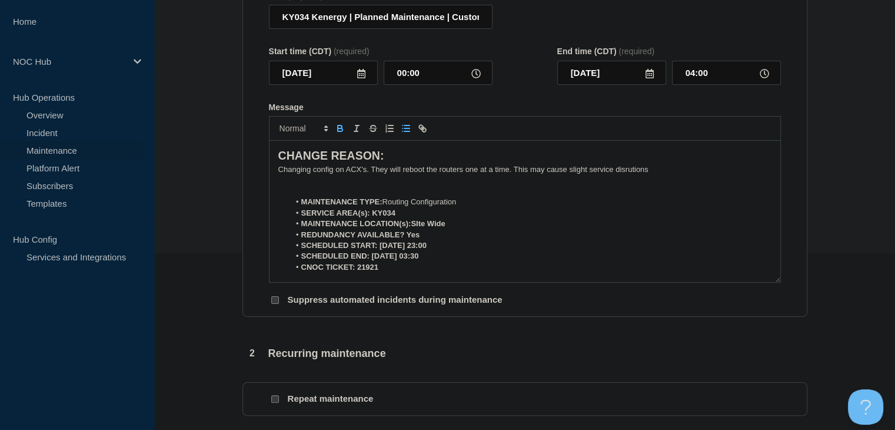
click at [341, 134] on icon "Toggle bold text" at bounding box center [340, 128] width 11 height 11
click at [398, 218] on li "SERVICE AREA(s): KY034" at bounding box center [531, 213] width 482 height 11
drag, startPoint x: 432, startPoint y: 225, endPoint x: 371, endPoint y: 220, distance: 60.3
click at [371, 218] on li "SERVICE AREA(s): KY034 Kenergy" at bounding box center [531, 213] width 482 height 11
click at [340, 134] on icon "Toggle bold text" at bounding box center [340, 128] width 11 height 11
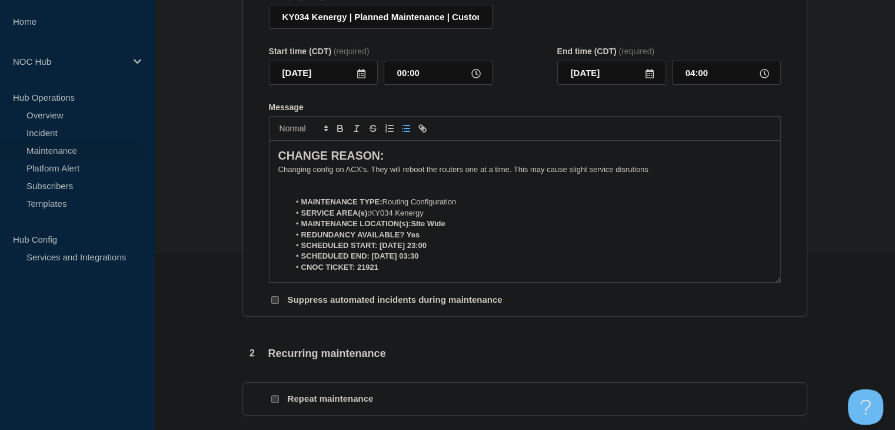
click at [343, 175] on p "Changing config on ACX's. They will reboot the routers one at a time. This may …" at bounding box center [524, 169] width 493 height 11
drag, startPoint x: 369, startPoint y: 177, endPoint x: 240, endPoint y: 173, distance: 129.0
click at [240, 173] on div "1 Provide details Title (required) KY034 Kenergy | Planned Maintenance | Custom…" at bounding box center [524, 399] width 579 height 917
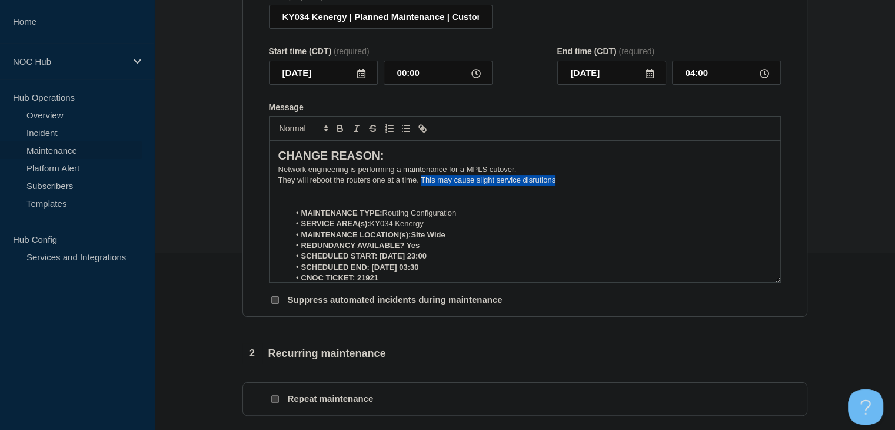
drag, startPoint x: 578, startPoint y: 187, endPoint x: 420, endPoint y: 190, distance: 157.2
click at [420, 185] on p "They will reboot the routers one at a time. This may cause slight service disru…" at bounding box center [524, 180] width 493 height 11
click at [410, 197] on p "Message" at bounding box center [524, 191] width 493 height 11
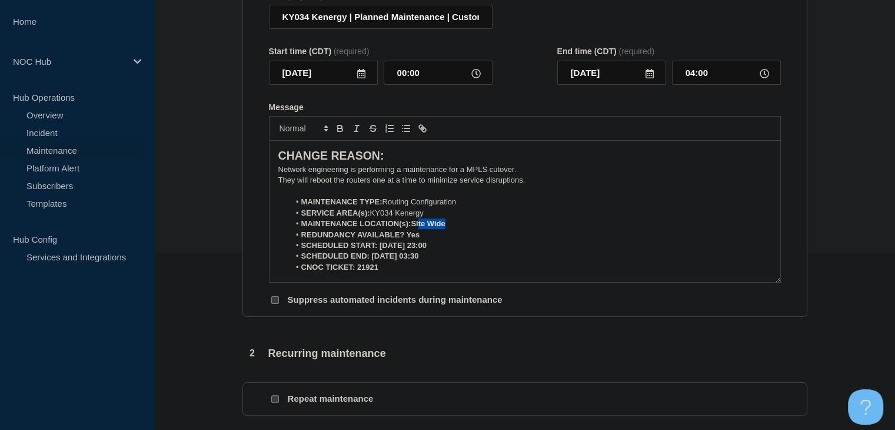
drag, startPoint x: 457, startPoint y: 233, endPoint x: 419, endPoint y: 231, distance: 38.3
click at [419, 229] on li "MAINTENANCE LOCATION(s):SIte Wide" at bounding box center [531, 223] width 482 height 11
drag, startPoint x: 417, startPoint y: 231, endPoint x: 419, endPoint y: 217, distance: 14.3
click at [410, 197] on p "Message" at bounding box center [524, 191] width 493 height 11
click at [412, 228] on strong "MAINTENANCE LOCATION(s):Site Wide" at bounding box center [373, 223] width 144 height 9
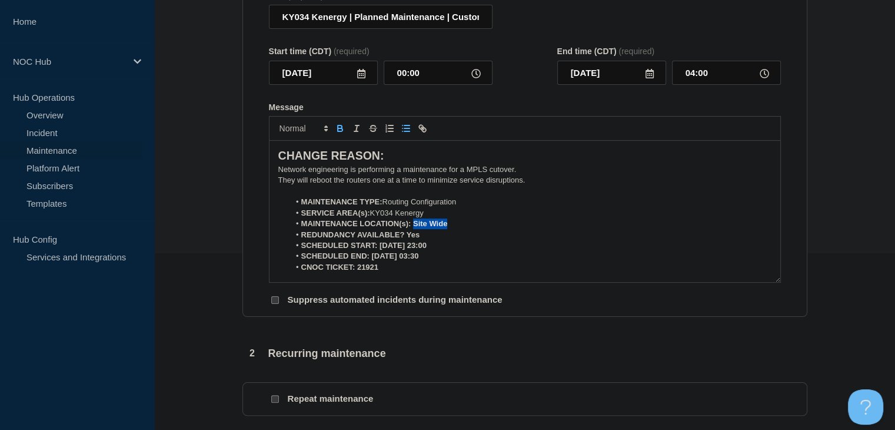
drag, startPoint x: 450, startPoint y: 230, endPoint x: 415, endPoint y: 230, distance: 34.7
click at [415, 229] on li "MAINTENANCE LOCATION(s): Site Wide" at bounding box center [531, 223] width 482 height 11
click at [341, 131] on icon "Toggle bold text" at bounding box center [340, 129] width 5 height 3
drag, startPoint x: 422, startPoint y: 242, endPoint x: 406, endPoint y: 243, distance: 16.5
click at [406, 240] on li "REDUNDANCY AVAILABLE? Yes" at bounding box center [531, 235] width 482 height 11
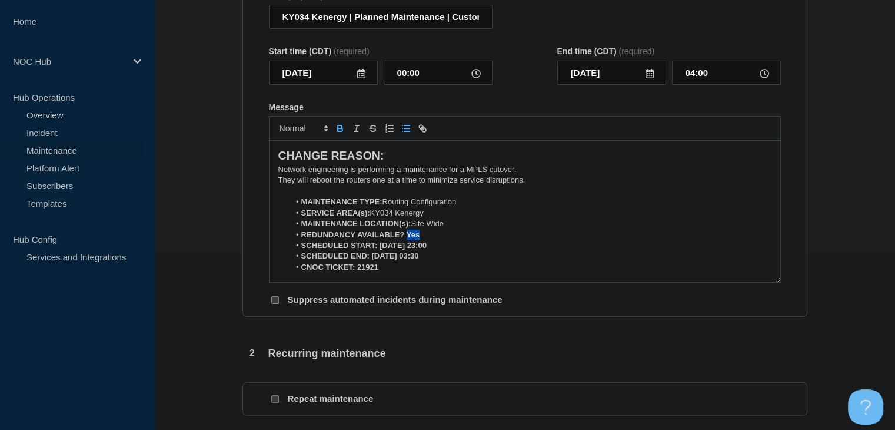
click at [341, 128] on icon "Toggle bold text" at bounding box center [340, 126] width 4 height 3
click at [406, 250] on strong "SCHEDULED START: 2025-07-05 23:00" at bounding box center [363, 245] width 125 height 9
drag, startPoint x: 450, startPoint y: 255, endPoint x: 436, endPoint y: 255, distance: 14.1
click at [439, 251] on li "SCHEDULED START: 2025-08-14 at 23:00" at bounding box center [531, 245] width 482 height 11
click at [427, 250] on strong "SCHEDULED START: 2025-08-14 at 23:00" at bounding box center [363, 245] width 125 height 9
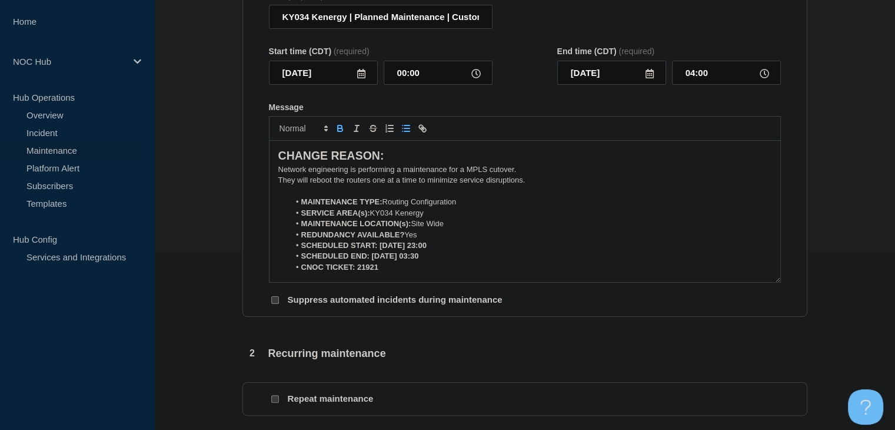
click at [427, 250] on strong "SCHEDULED START: 2025-08-14 at 23:00" at bounding box center [363, 245] width 125 height 9
drag, startPoint x: 449, startPoint y: 254, endPoint x: 430, endPoint y: 254, distance: 18.3
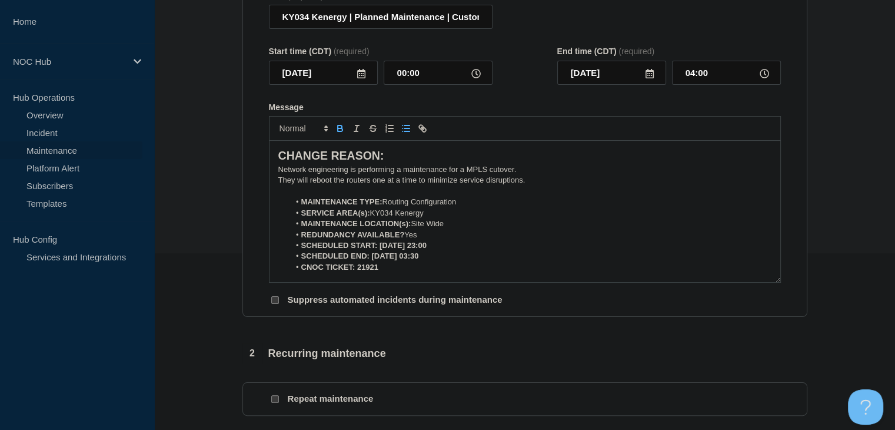
click at [427, 250] on strong "SCHEDULED START: 2025-08-14 at 23:00" at bounding box center [363, 245] width 125 height 9
click at [439, 261] on li "SCHEDULED END: 2025-07-06 03:30" at bounding box center [531, 256] width 482 height 11
click at [411, 260] on strong "SCHEDULED END: 2025-07-06 04:00 CDT" at bounding box center [368, 255] width 135 height 9
click at [399, 260] on strong "SCHEDULED END: 2025-07-06, 04:00 CDT" at bounding box center [368, 255] width 135 height 9
click at [409, 260] on strong "SCHEDULED END: 2025-08-06, 04:00 CDT" at bounding box center [368, 255] width 135 height 9
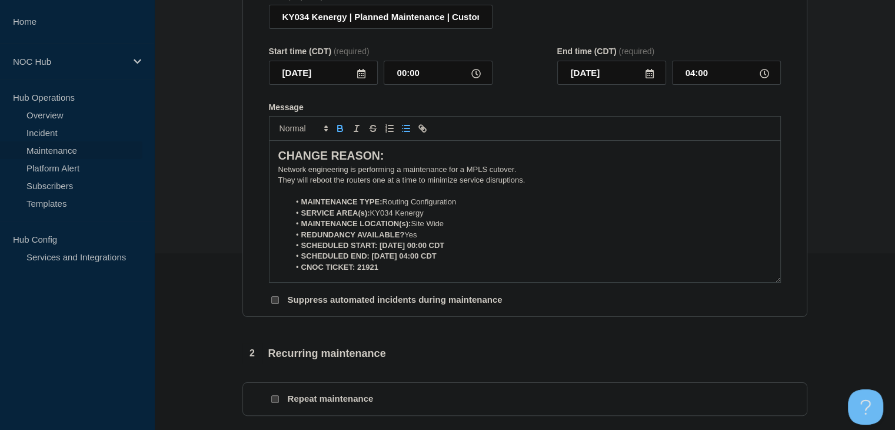
drag, startPoint x: 475, startPoint y: 254, endPoint x: 379, endPoint y: 255, distance: 95.4
click at [379, 251] on li "SCHEDULED START: 2025-08-14 at 00:00 CDT" at bounding box center [531, 245] width 482 height 11
click at [341, 131] on icon "Toggle bold text" at bounding box center [340, 129] width 5 height 3
drag, startPoint x: 456, startPoint y: 262, endPoint x: 371, endPoint y: 263, distance: 84.2
click at [371, 261] on li "SCHEDULED END: 2025-08-14, 04:00 CDT" at bounding box center [531, 256] width 482 height 11
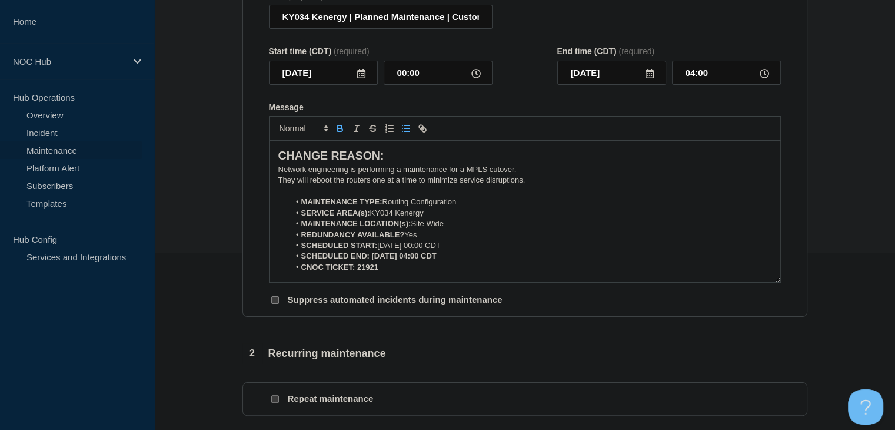
click at [341, 131] on icon "Toggle bold text" at bounding box center [340, 129] width 5 height 3
click at [379, 273] on li "CNOC TICKET: 21921" at bounding box center [531, 267] width 482 height 11
drag, startPoint x: 374, startPoint y: 275, endPoint x: 358, endPoint y: 274, distance: 16.5
click at [358, 271] on strong "CNOC TICKET: 21921" at bounding box center [339, 267] width 77 height 9
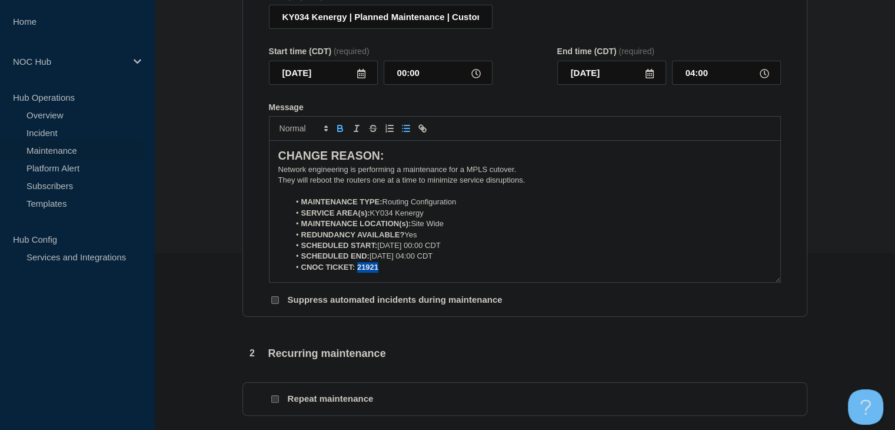
drag, startPoint x: 384, startPoint y: 274, endPoint x: 356, endPoint y: 274, distance: 27.7
click at [356, 273] on li "CNOC TICKET: 21921" at bounding box center [531, 267] width 482 height 11
click at [342, 134] on icon "Toggle bold text" at bounding box center [340, 128] width 11 height 11
click at [399, 271] on li "CNOC TICKET: 21921" at bounding box center [531, 267] width 482 height 11
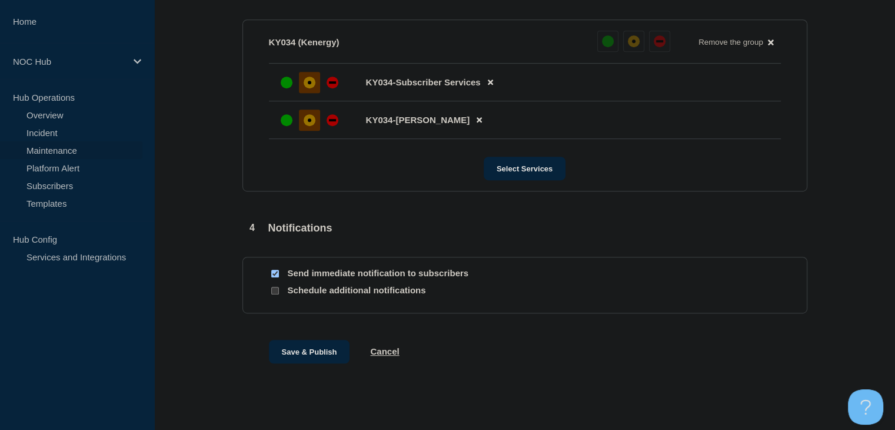
scroll to position [661, 0]
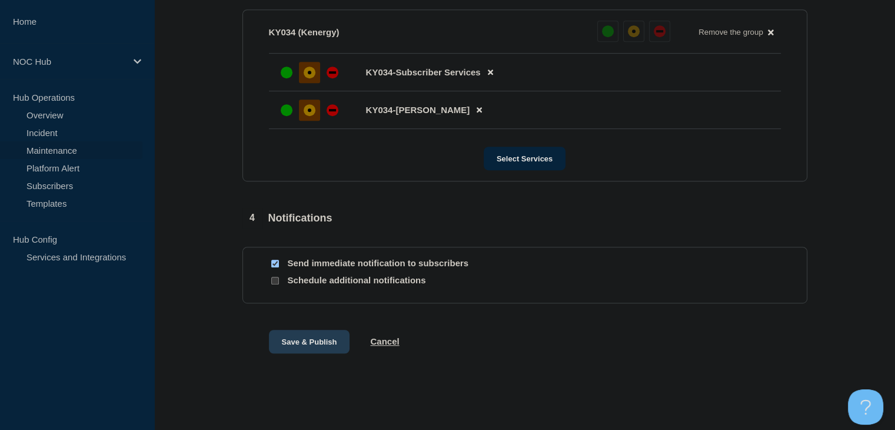
click at [287, 340] on button "Save & Publish" at bounding box center [309, 342] width 81 height 24
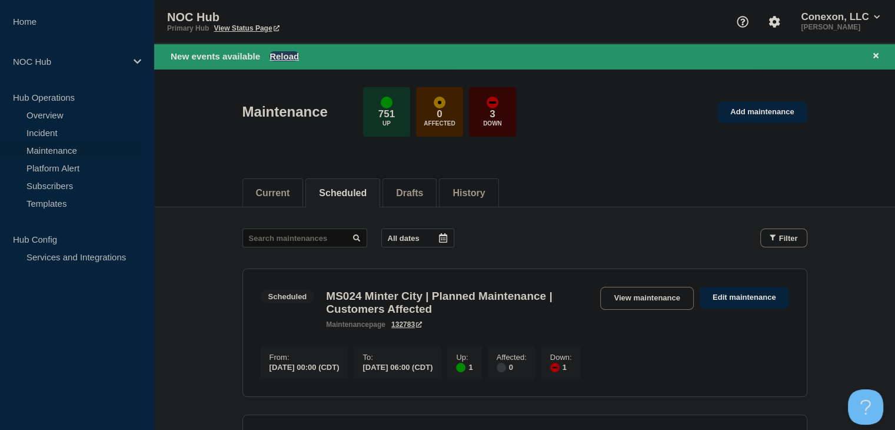
click at [281, 55] on button "Reload" at bounding box center [284, 56] width 29 height 10
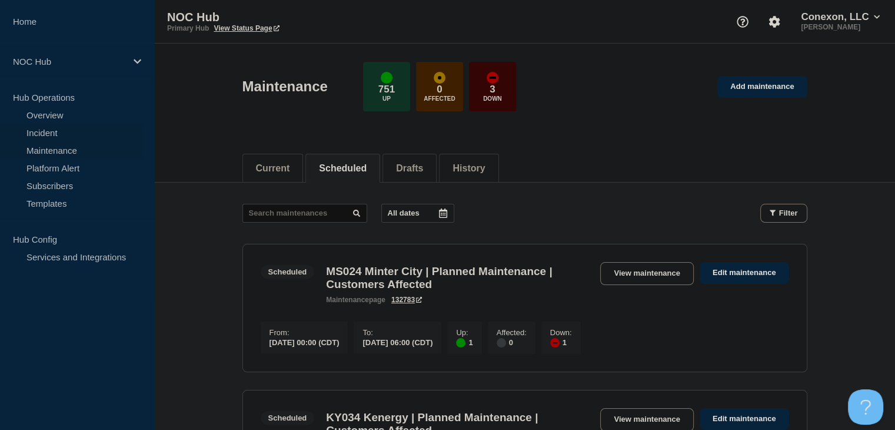
click at [40, 136] on link "Incident" at bounding box center [71, 133] width 142 height 18
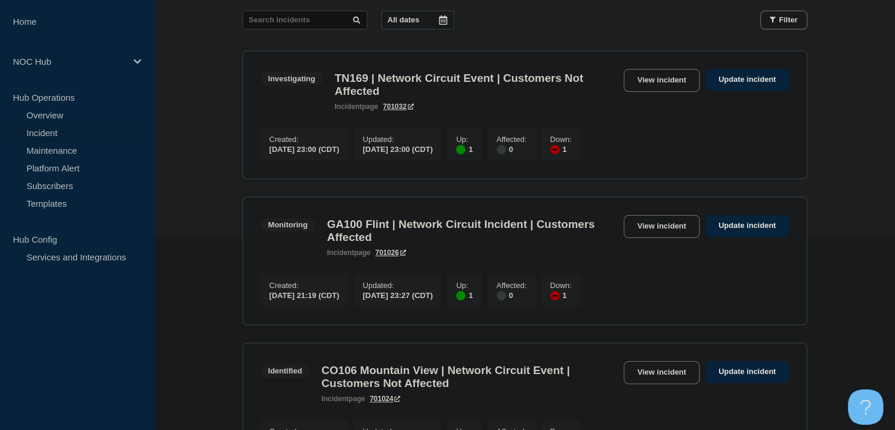
scroll to position [353, 0]
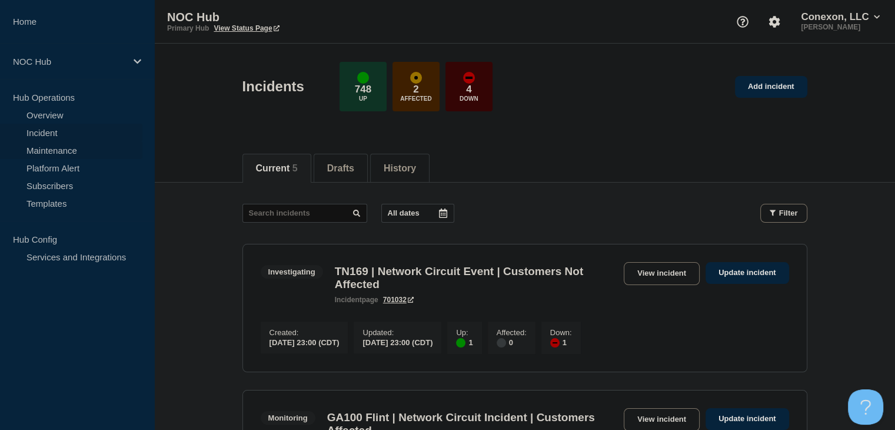
click at [63, 152] on link "Maintenance" at bounding box center [71, 150] width 142 height 18
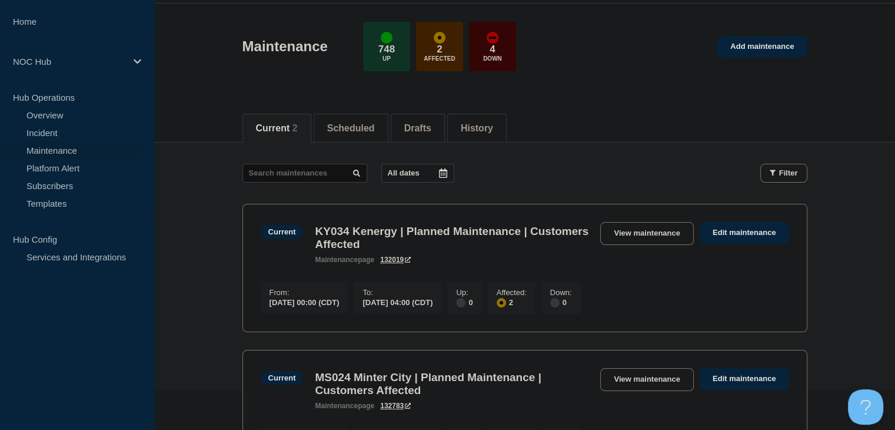
scroll to position [118, 0]
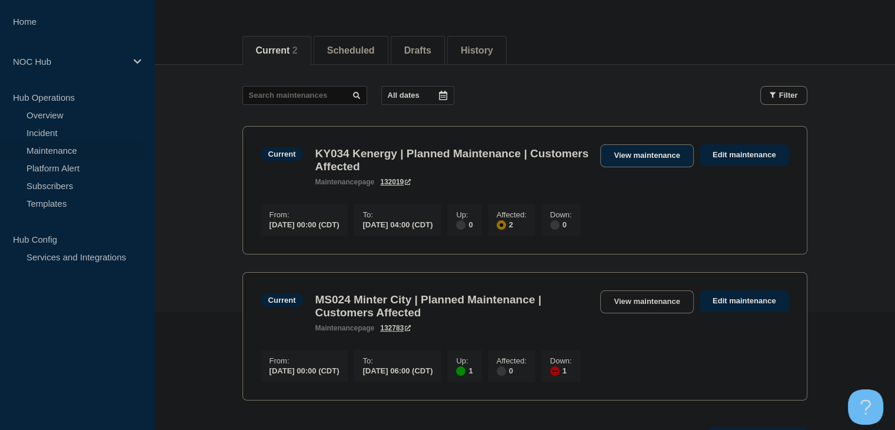
click at [628, 154] on link "View maintenance" at bounding box center [647, 155] width 93 height 23
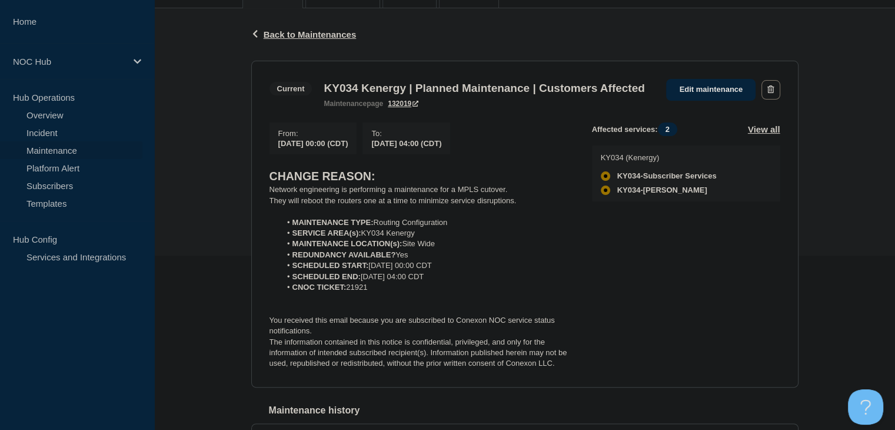
scroll to position [177, 0]
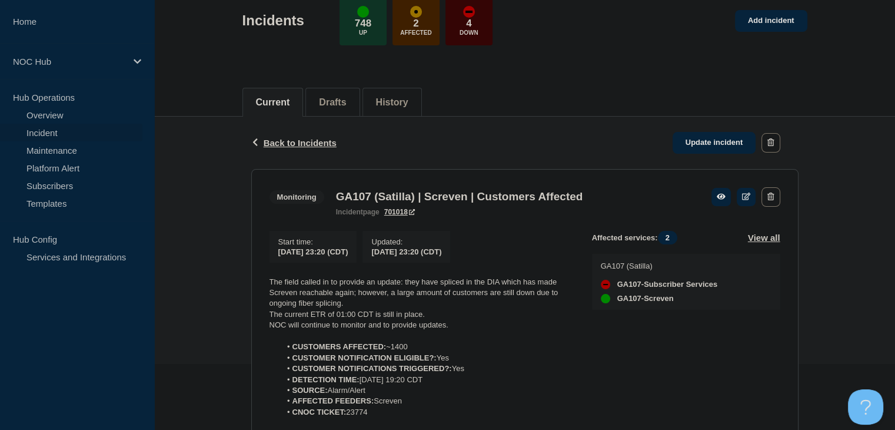
scroll to position [177, 0]
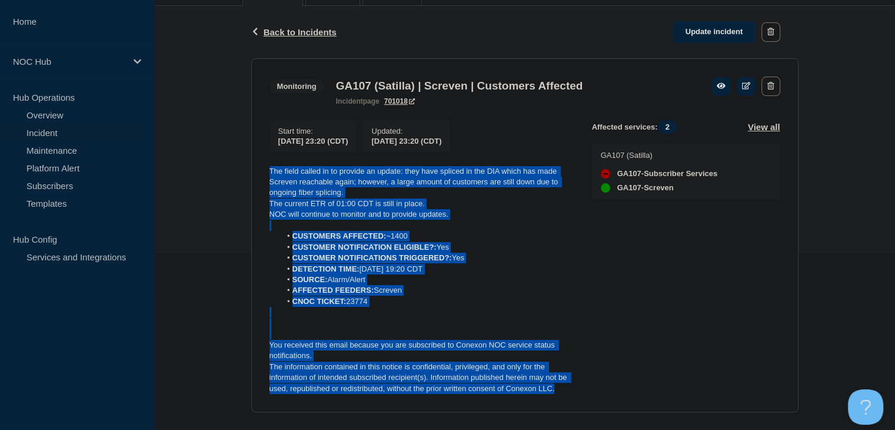
drag, startPoint x: 562, startPoint y: 398, endPoint x: 254, endPoint y: 170, distance: 383.0
click at [254, 170] on section "Monitoring GA107 (Satilla) | Screven | Customers Affected incident page 701018 …" at bounding box center [525, 235] width 548 height 354
copy div "The field called in to provide an update: they have spliced in the DIA which ha…"
click at [697, 34] on link "Update incident" at bounding box center [715, 32] width 84 height 22
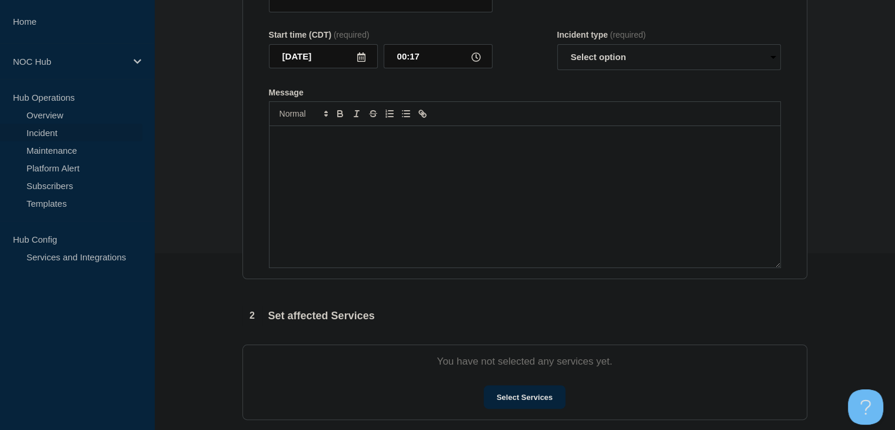
type input "GA107 (Satilla) | Screven | Customers Affected"
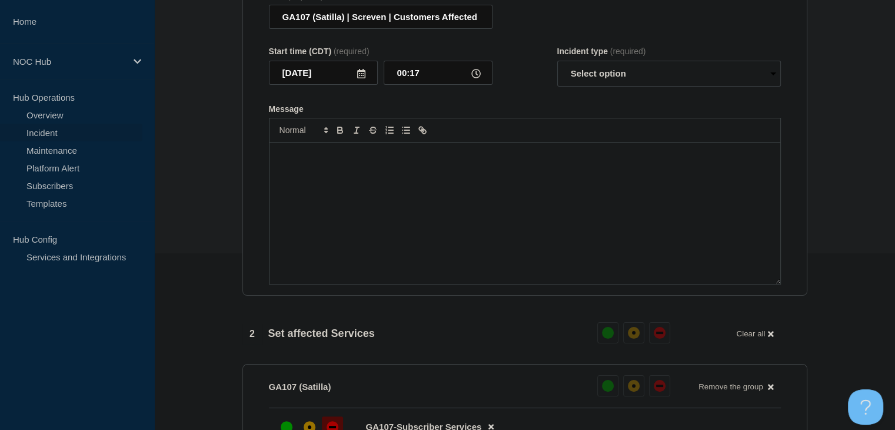
click at [393, 271] on div "Message" at bounding box center [525, 212] width 511 height 141
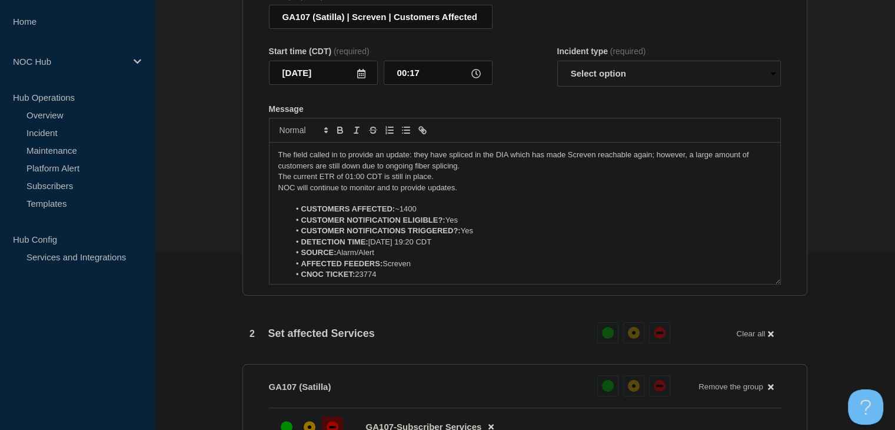
scroll to position [59, 0]
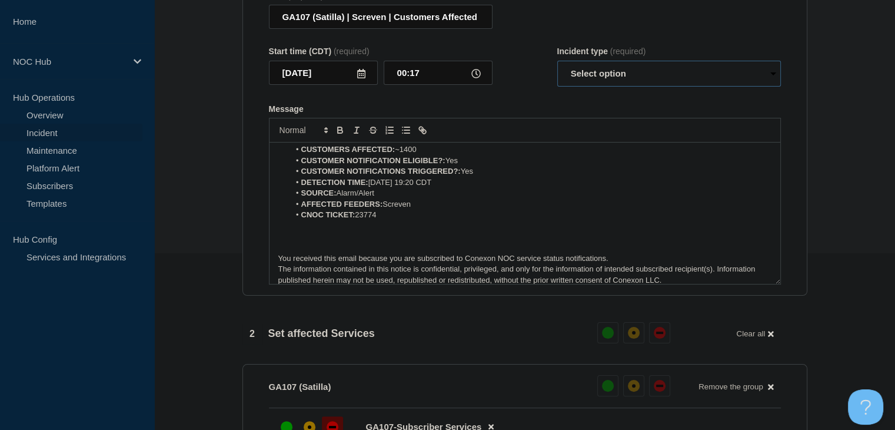
click at [636, 79] on select "Select option Investigating Identified Monitoring Resolved" at bounding box center [670, 74] width 224 height 26
select select "monitoring"
click at [558, 68] on select "Select option Investigating Identified Monitoring Resolved" at bounding box center [670, 74] width 224 height 26
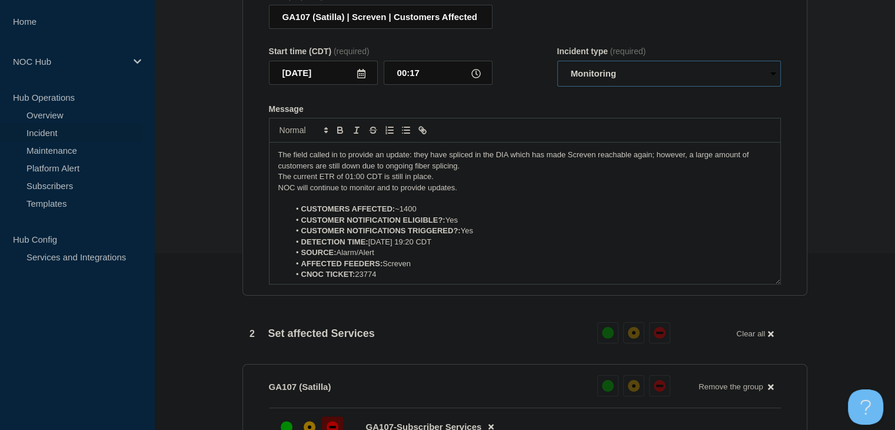
scroll to position [0, 0]
drag, startPoint x: 440, startPoint y: 215, endPoint x: 403, endPoint y: 216, distance: 37.1
click at [403, 214] on li "CUSTOMERS AFFECTED: ~1400" at bounding box center [531, 209] width 482 height 11
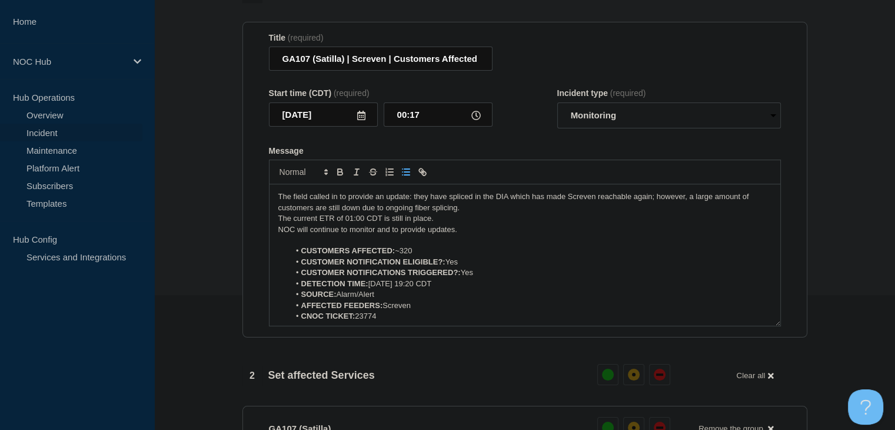
scroll to position [118, 0]
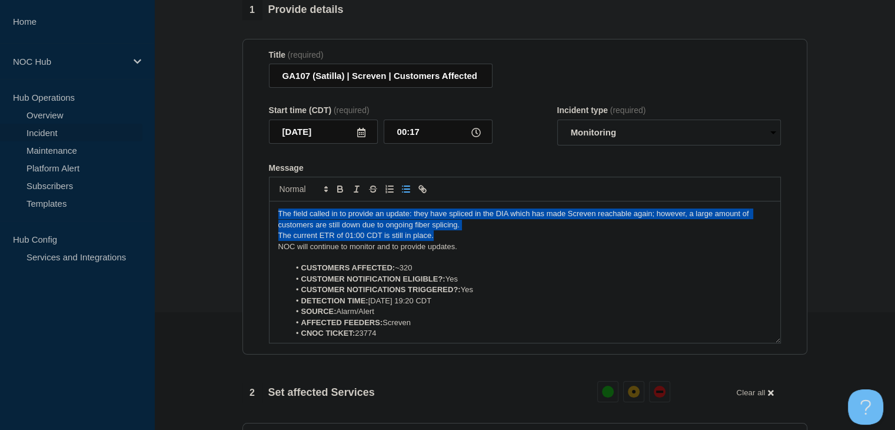
drag, startPoint x: 437, startPoint y: 246, endPoint x: 244, endPoint y: 219, distance: 195.5
click at [244, 219] on section "Title (required) GA107 (Satilla) | Screven | Customers Affected Start time (CDT…" at bounding box center [525, 197] width 565 height 316
click at [346, 238] on p "The current ETR of 01:00 CDT is still in place." at bounding box center [524, 235] width 493 height 11
drag, startPoint x: 434, startPoint y: 231, endPoint x: 247, endPoint y: 208, distance: 189.2
click at [247, 208] on section "Title (required) GA107 (Satilla) | Screven | Customers Affected Start time (CDT…" at bounding box center [525, 197] width 565 height 316
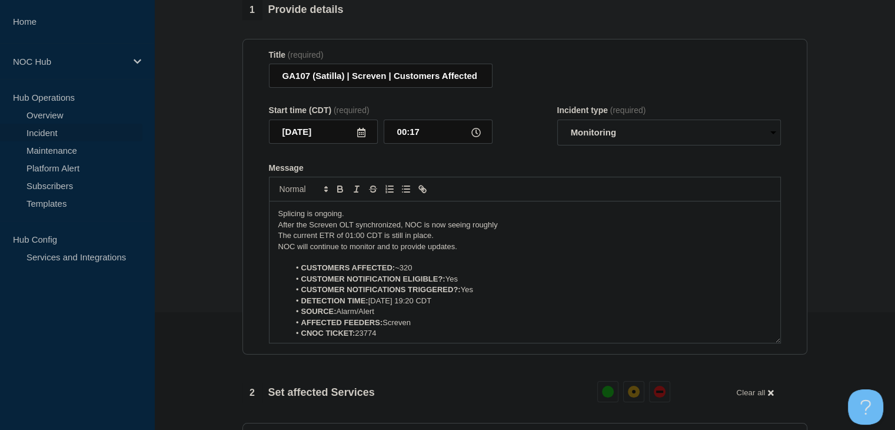
click at [504, 230] on p "After the Screven OLT synchronized, NOC is now seeing roughly" at bounding box center [524, 225] width 493 height 11
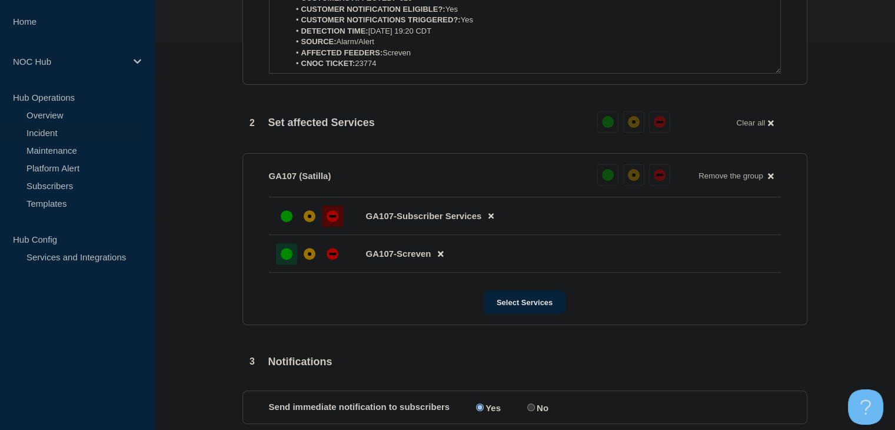
scroll to position [530, 0]
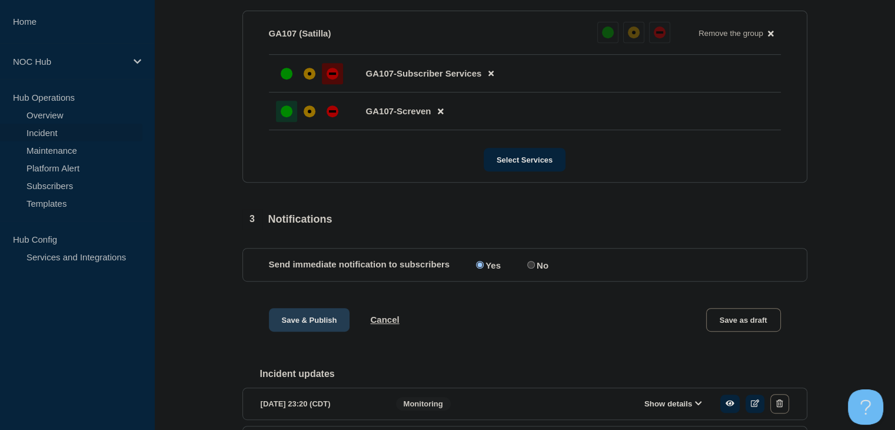
click at [312, 331] on button "Save & Publish" at bounding box center [309, 320] width 81 height 24
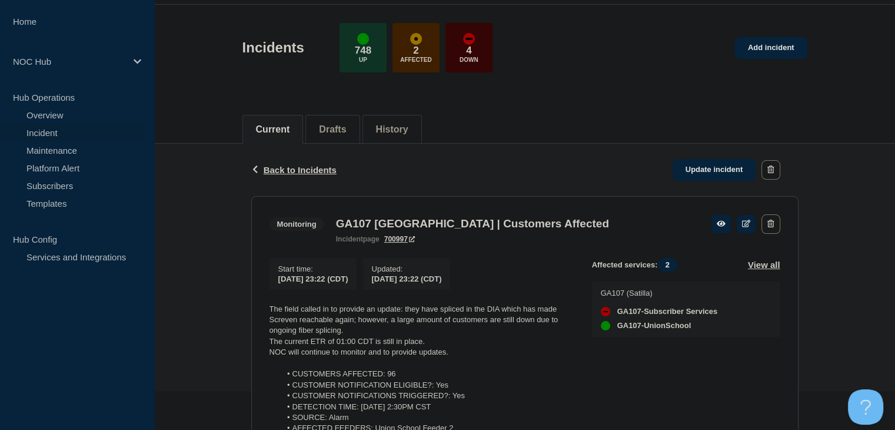
scroll to position [177, 0]
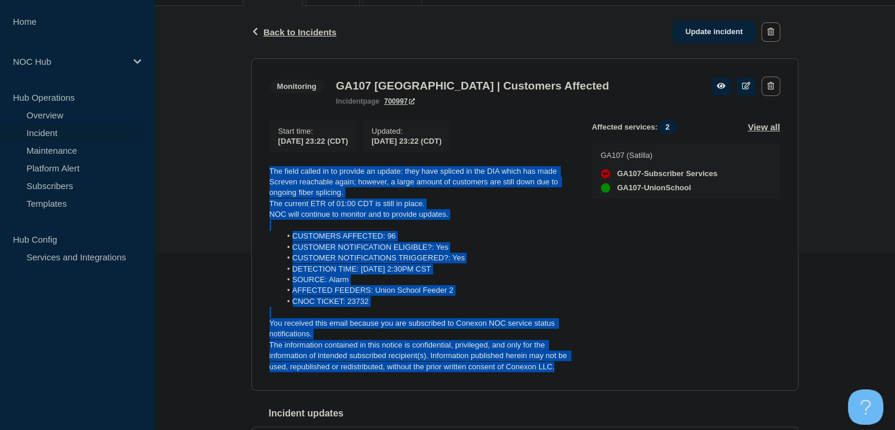
drag, startPoint x: 563, startPoint y: 370, endPoint x: 261, endPoint y: 175, distance: 359.8
click at [261, 175] on section "Monitoring GA107 Union School | Customers Affected incident page 700997 Start t…" at bounding box center [525, 224] width 548 height 333
copy div "The field called in to provide an update: they have spliced in the DIA which ha…"
click at [694, 42] on link "Update incident" at bounding box center [715, 32] width 84 height 22
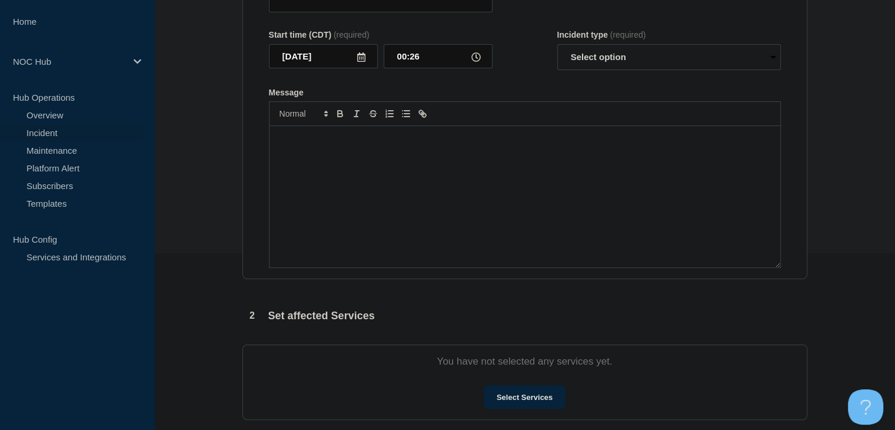
type input "GA107 [GEOGRAPHIC_DATA] | Customers Affected"
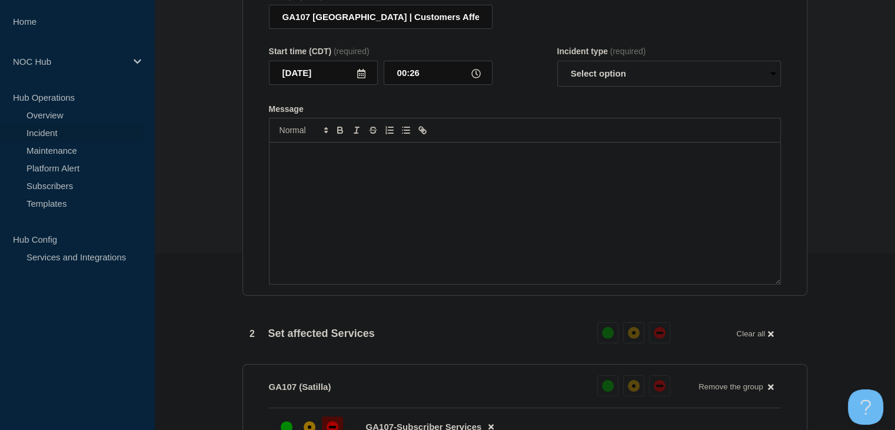
click at [309, 221] on div "Message" at bounding box center [525, 212] width 511 height 141
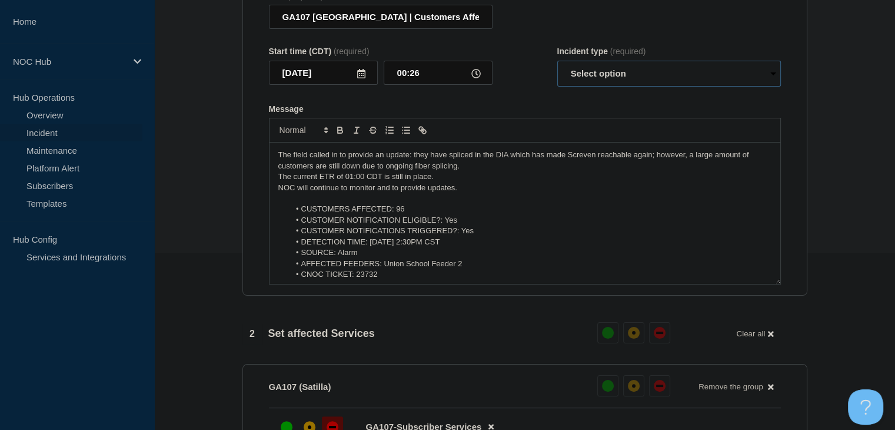
click at [598, 78] on select "Select option Investigating Identified Monitoring Resolved" at bounding box center [670, 74] width 224 height 26
select select "monitoring"
click at [558, 68] on select "Select option Investigating Identified Monitoring Resolved" at bounding box center [670, 74] width 224 height 26
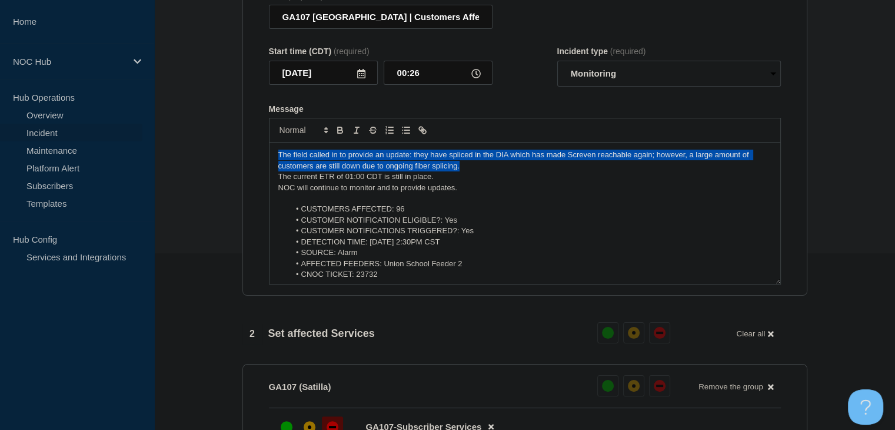
drag, startPoint x: 470, startPoint y: 175, endPoint x: 243, endPoint y: 156, distance: 227.4
click at [243, 156] on section "Title (required) GA107 Union School | Customers Affected Start time (CDT) (requ…" at bounding box center [525, 138] width 565 height 316
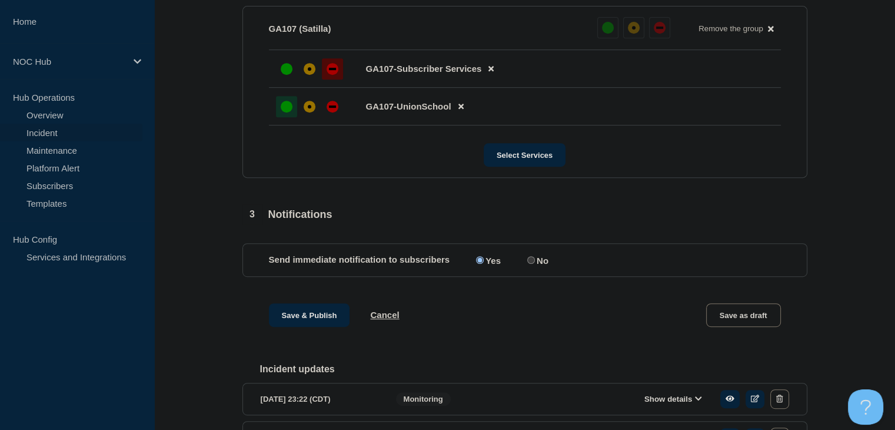
scroll to position [589, 0]
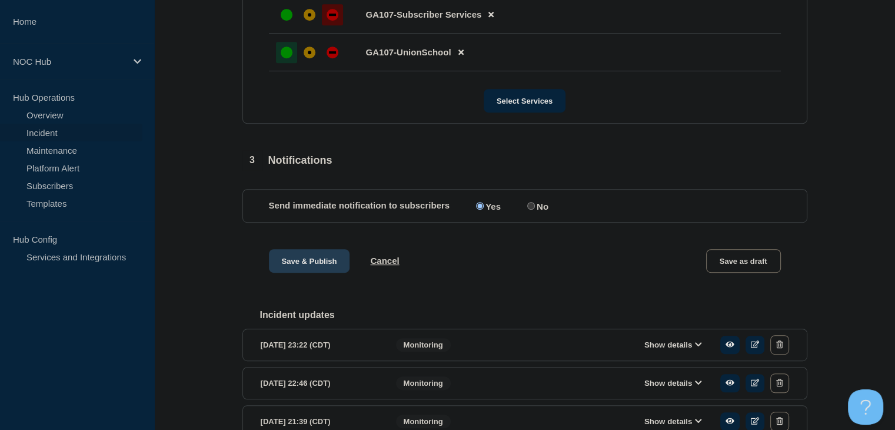
click at [323, 267] on button "Save & Publish" at bounding box center [309, 261] width 81 height 24
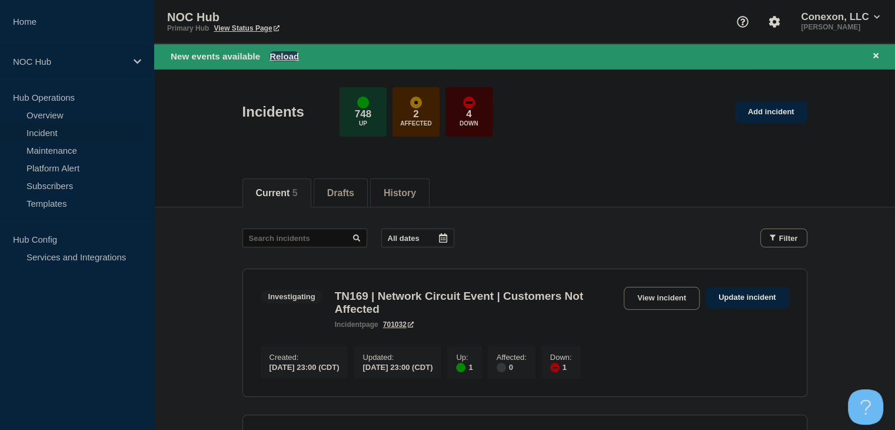
click at [278, 55] on button "Reload" at bounding box center [284, 56] width 29 height 10
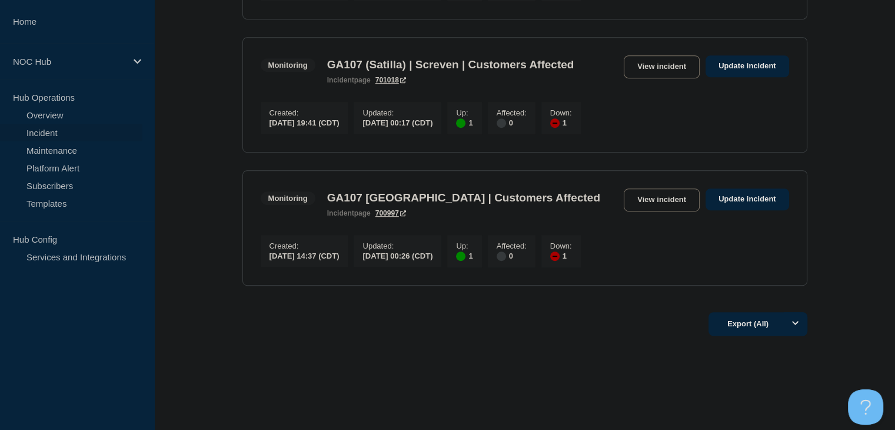
scroll to position [624, 0]
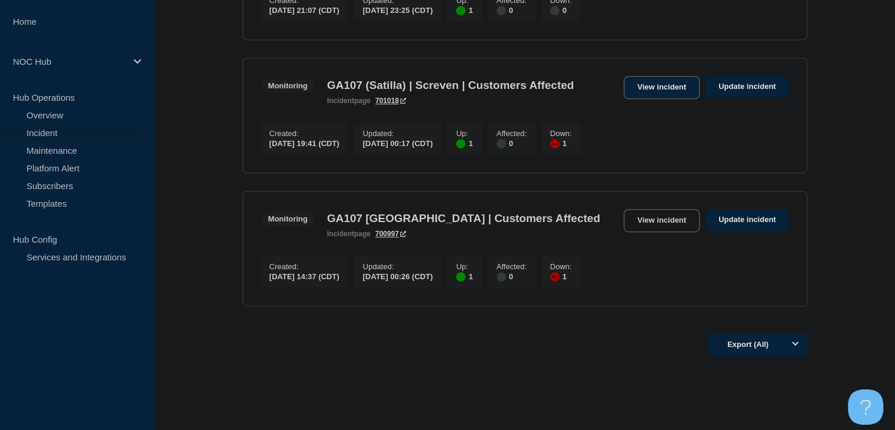
click at [679, 94] on link "View incident" at bounding box center [662, 87] width 76 height 23
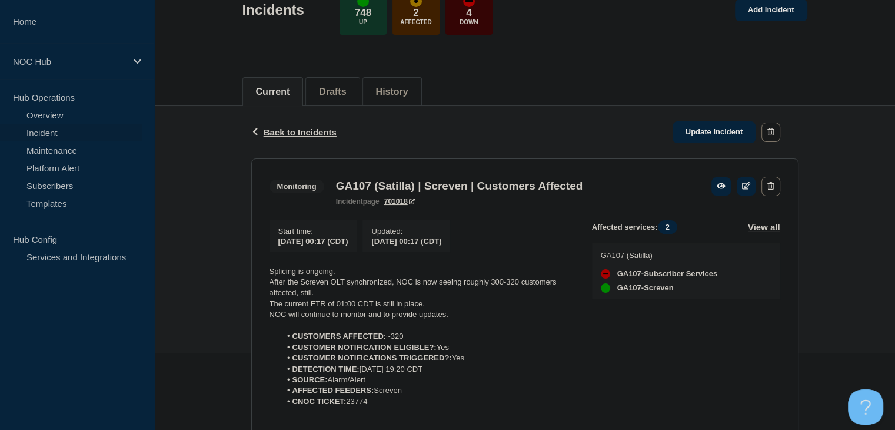
scroll to position [118, 0]
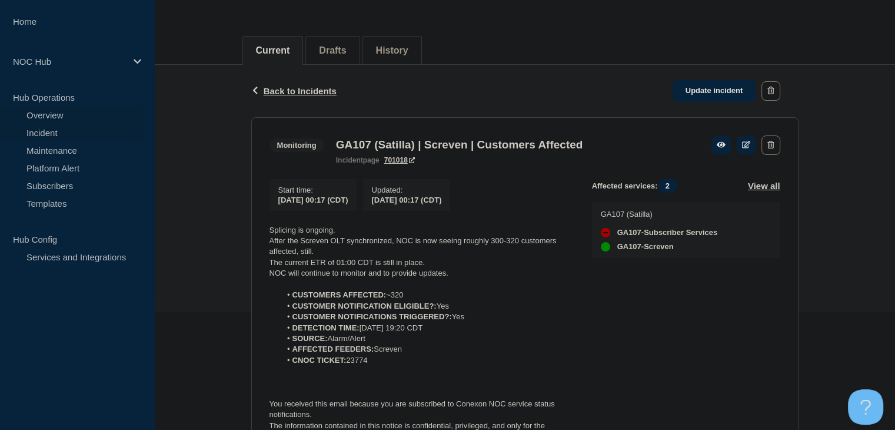
click at [75, 114] on link "Overview" at bounding box center [71, 115] width 142 height 18
